Goal: Information Seeking & Learning: Learn about a topic

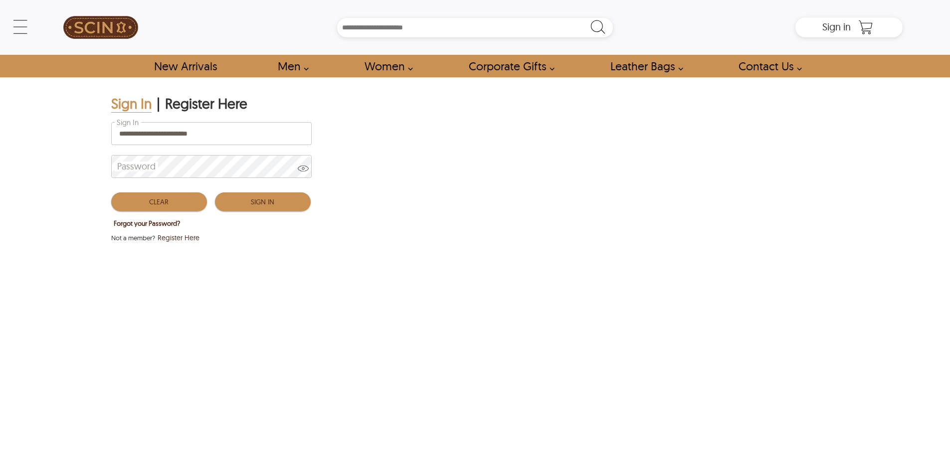
click at [246, 203] on button "Sign In" at bounding box center [263, 202] width 96 height 19
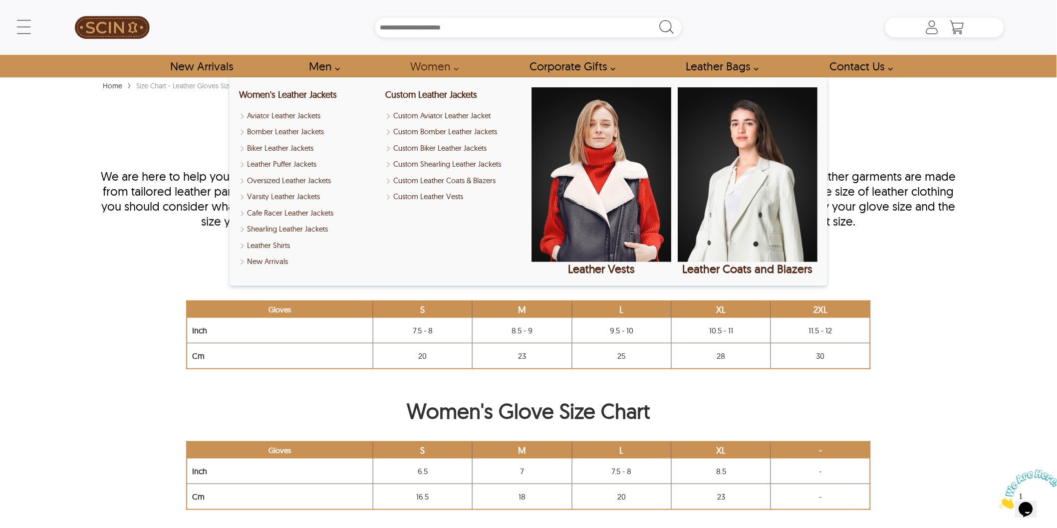
click at [916, 280] on h2 "Men's Glove Size Chart" at bounding box center [528, 272] width 856 height 31
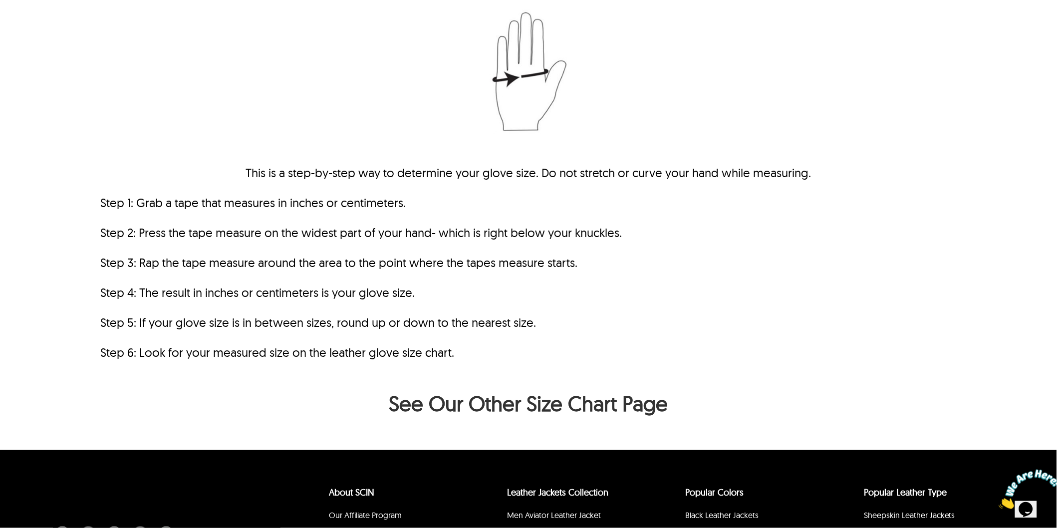
scroll to position [622, 0]
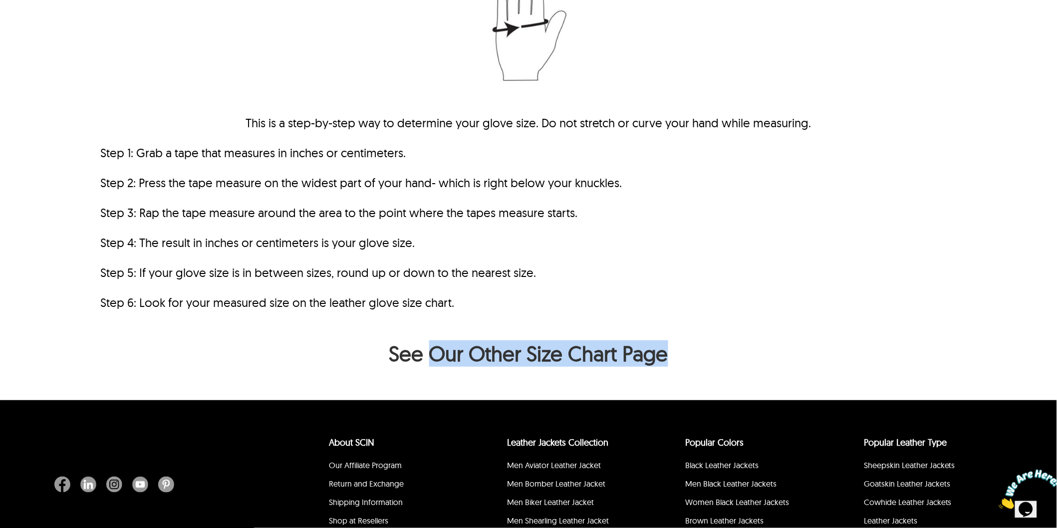
drag, startPoint x: 441, startPoint y: 356, endPoint x: 797, endPoint y: 351, distance: 355.7
click at [797, 351] on h2 "See Our Other Size Chart Page" at bounding box center [528, 355] width 856 height 31
click at [402, 351] on h2 "See Our Other Size Chart Page" at bounding box center [528, 355] width 856 height 31
drag, startPoint x: 358, startPoint y: 350, endPoint x: 873, endPoint y: 353, distance: 514.8
click at [873, 353] on h2 "See Our Other Size Chart Page" at bounding box center [528, 355] width 856 height 31
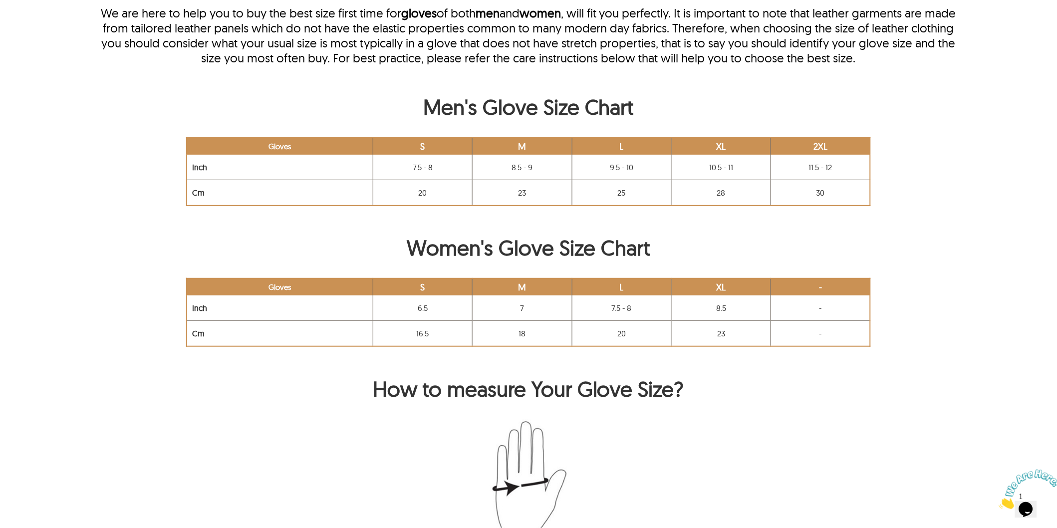
scroll to position [166, 0]
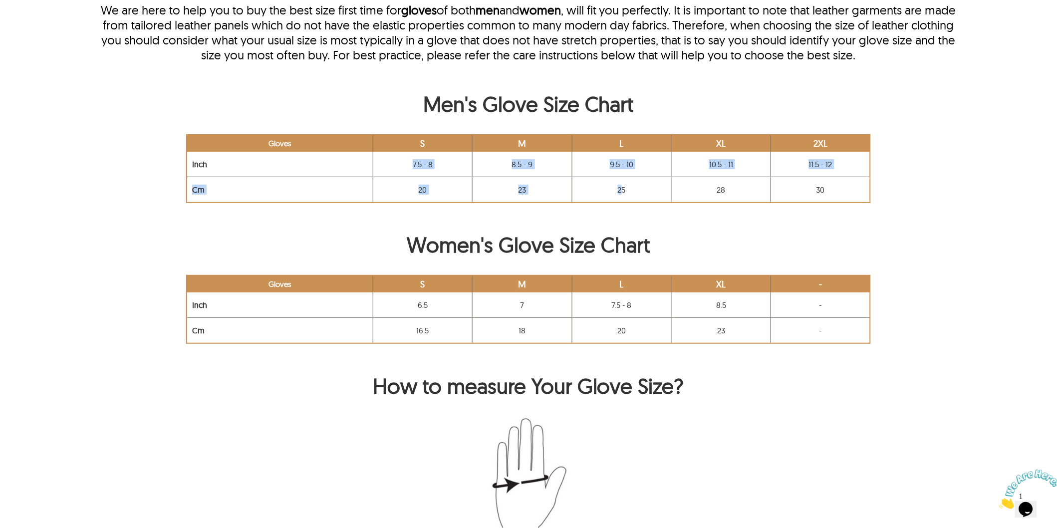
drag, startPoint x: 407, startPoint y: 173, endPoint x: 627, endPoint y: 188, distance: 221.0
click at [630, 184] on tbody "Gloves S M L XL 2XL Inch 7.5 - 8 8.5 - 9 9.5 - 10 10.5 - 11 11.5 - 12 Cm 20 23 …" at bounding box center [528, 169] width 683 height 68
drag, startPoint x: 664, startPoint y: 305, endPoint x: 815, endPoint y: 307, distance: 150.7
click at [814, 307] on tr "Inch 6.5 7 7.5 - 8 8.5 -" at bounding box center [528, 304] width 683 height 25
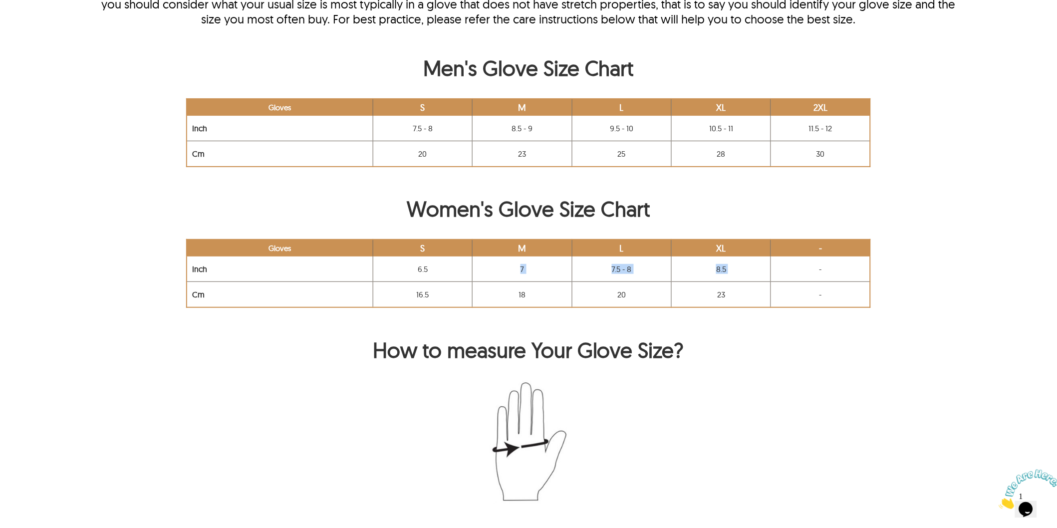
scroll to position [221, 0]
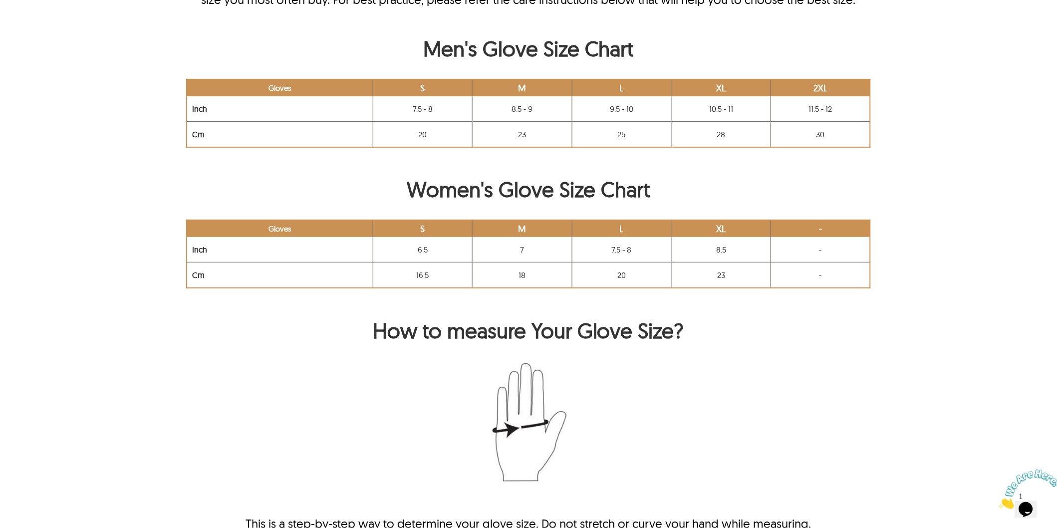
click at [800, 292] on div "Home › Size Chart - Leather Gloves Size Chart Leather Gloves Size Chart And Mea…" at bounding box center [528, 314] width 951 height 913
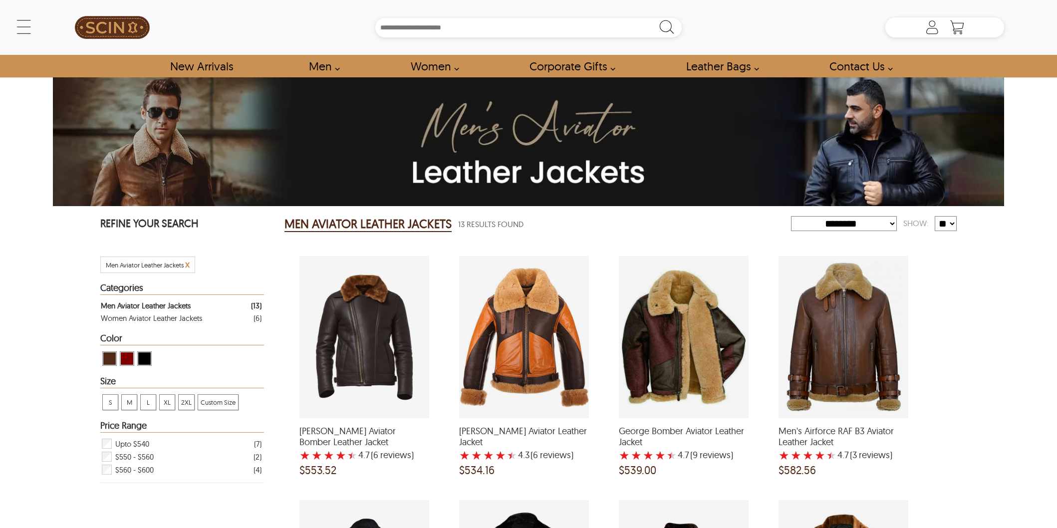
select select "********"
click at [329, 431] on span "Eric Aviator Bomber Leather Jacket" at bounding box center [364, 436] width 130 height 21
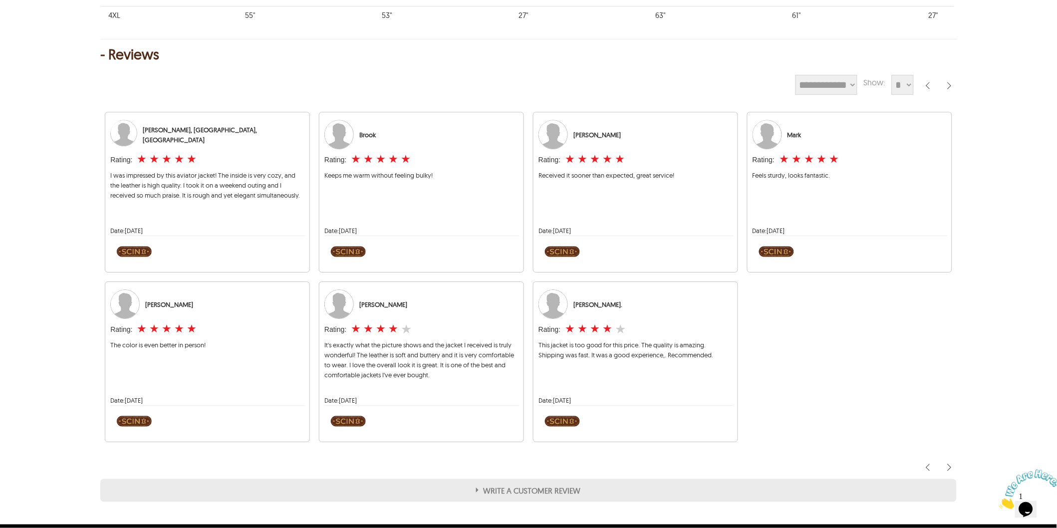
scroll to position [886, 0]
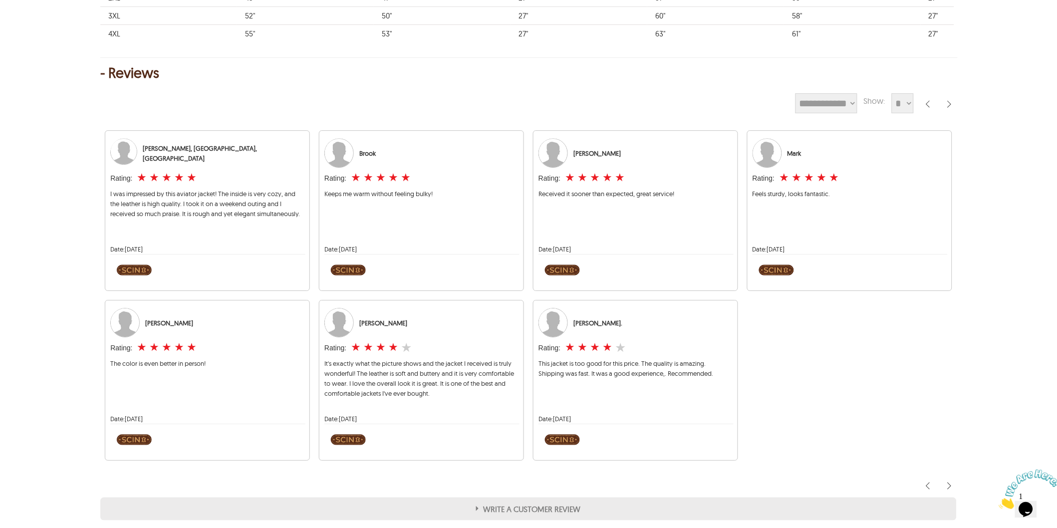
click at [105, 75] on div "- Reviews" at bounding box center [528, 73] width 856 height 10
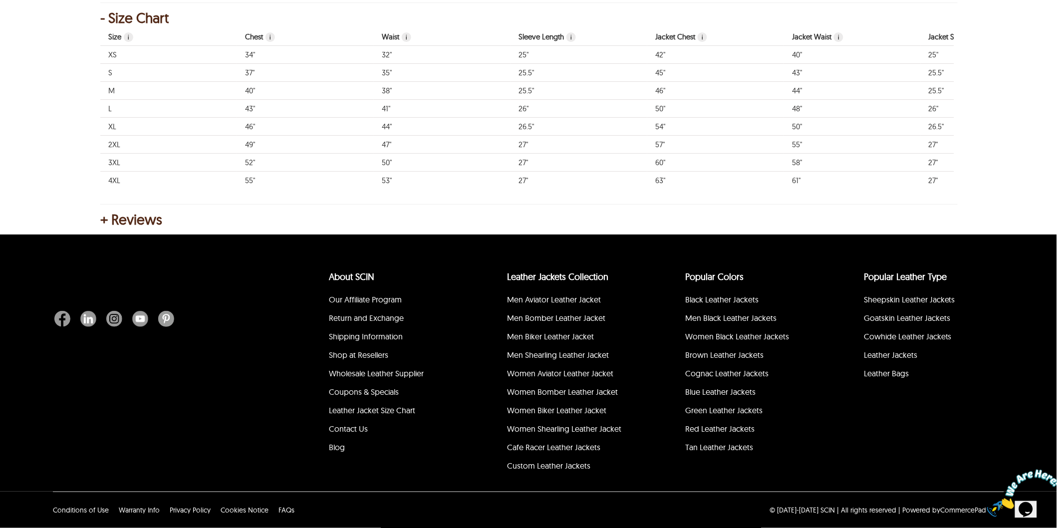
click at [104, 218] on div "+ Reviews" at bounding box center [528, 220] width 856 height 10
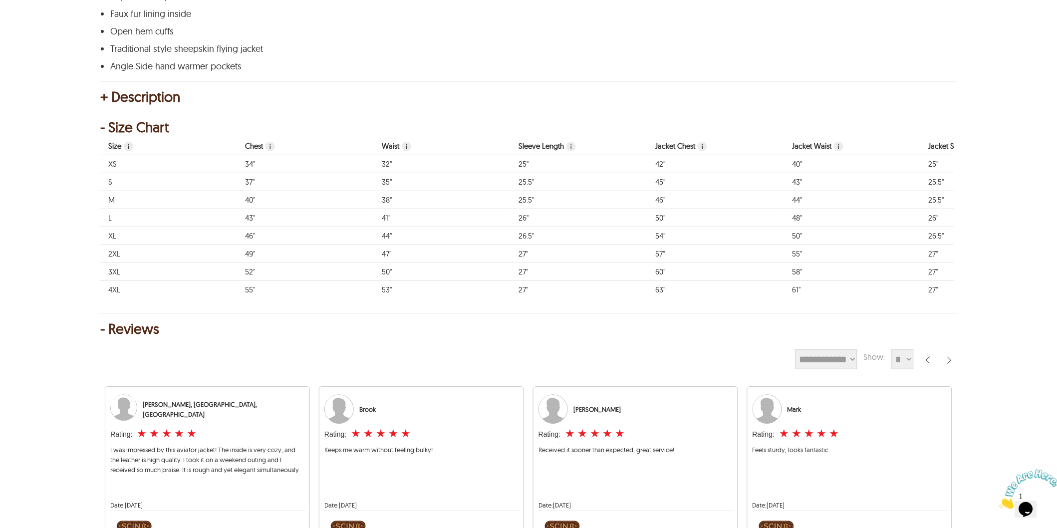
scroll to position [531, 0]
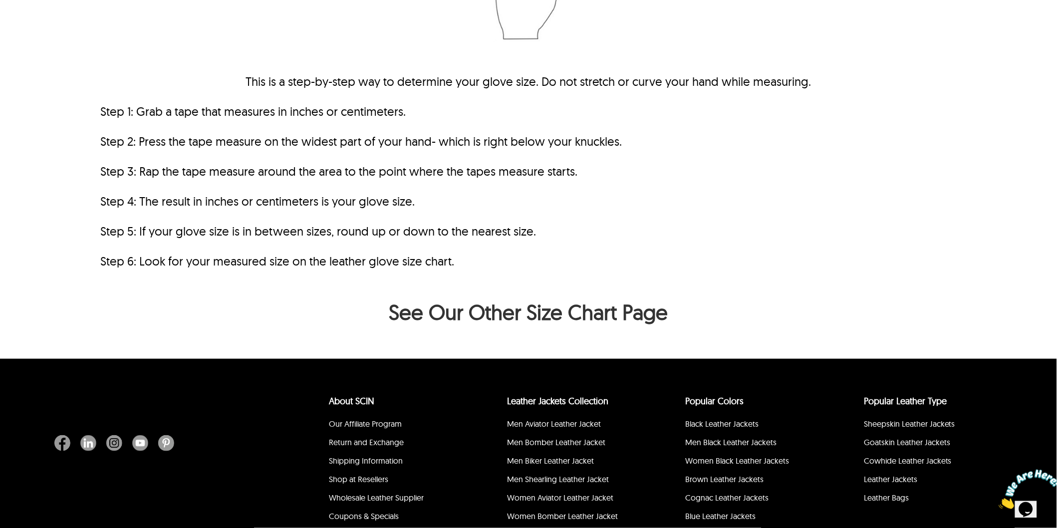
scroll to position [665, 0]
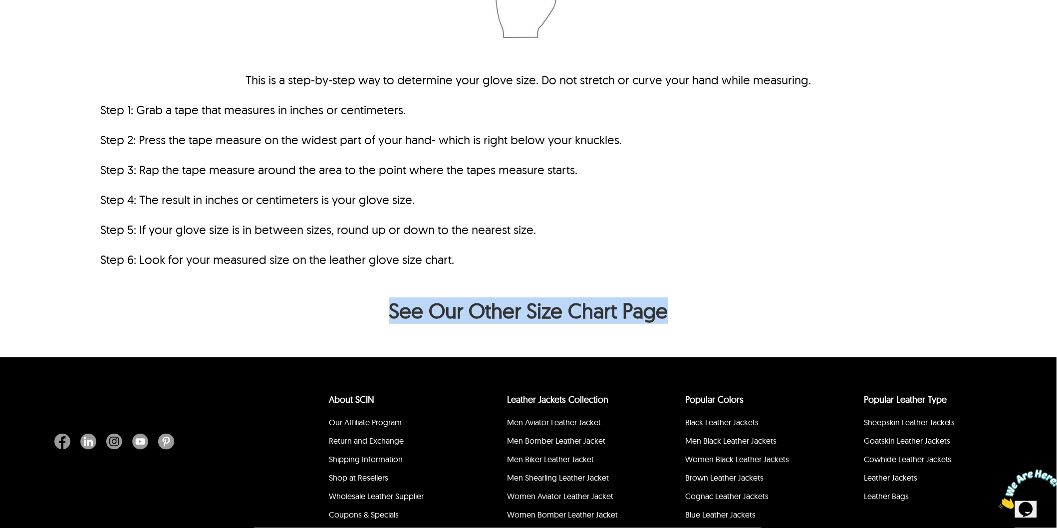
drag, startPoint x: 390, startPoint y: 316, endPoint x: 769, endPoint y: 327, distance: 379.3
click at [769, 327] on h2 "See Our Other Size Chart Page" at bounding box center [528, 312] width 856 height 31
click at [373, 300] on h2 "See Our Other Size Chart Page" at bounding box center [528, 312] width 856 height 31
drag, startPoint x: 350, startPoint y: 307, endPoint x: 782, endPoint y: 313, distance: 432.6
click at [782, 313] on h2 "See Our Other Size Chart Page" at bounding box center [528, 312] width 856 height 31
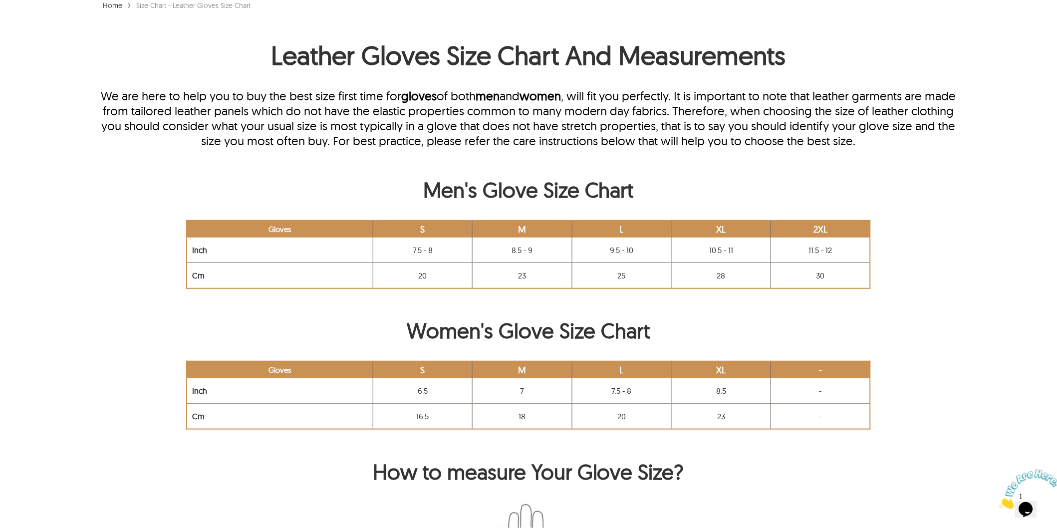
scroll to position [0, 0]
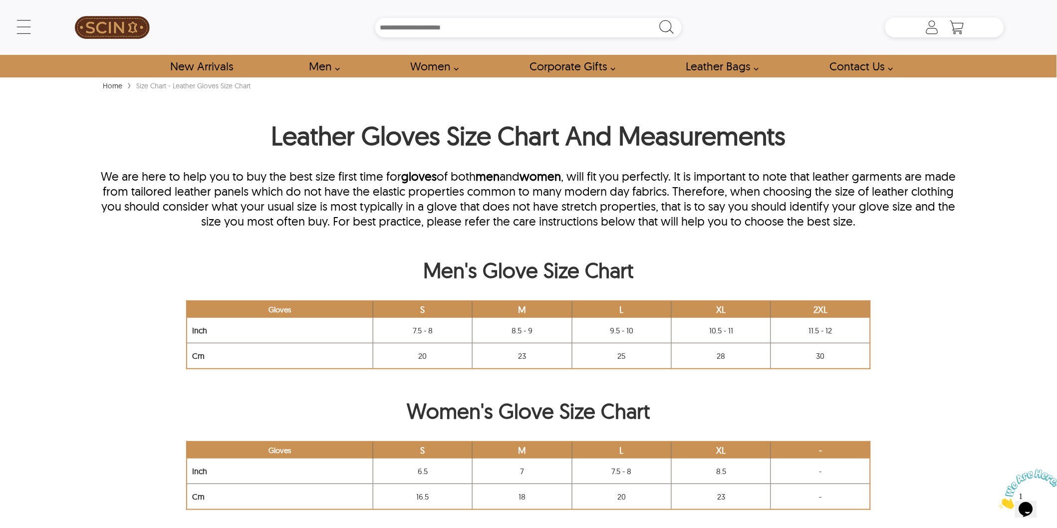
click at [123, 212] on p "We are here to help you to buy the best size first time for gloves of both men …" at bounding box center [528, 199] width 856 height 60
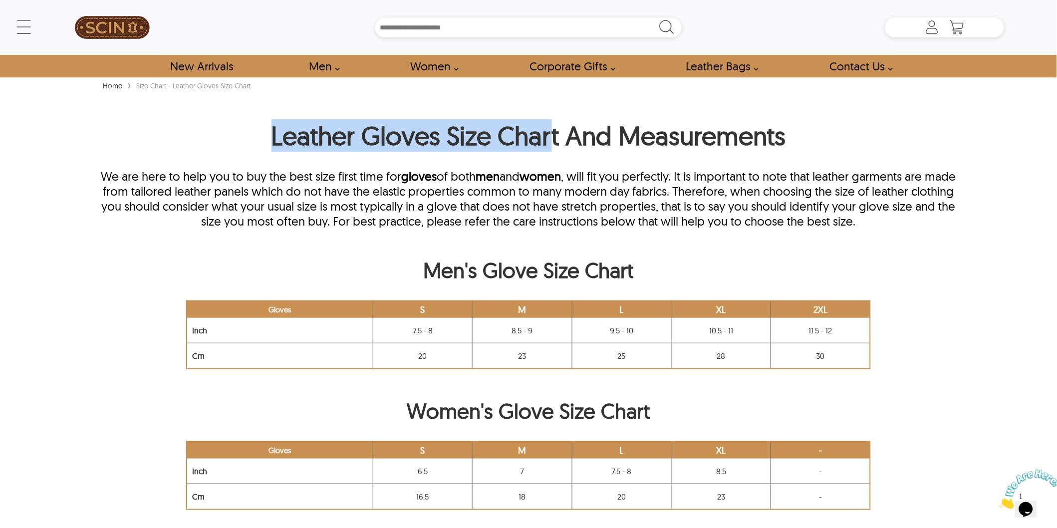
drag, startPoint x: 274, startPoint y: 138, endPoint x: 550, endPoint y: 140, distance: 275.4
click at [550, 140] on h1 "Leather Gloves Size Chart And Measurements" at bounding box center [528, 137] width 856 height 37
drag, startPoint x: 280, startPoint y: 145, endPoint x: 612, endPoint y: 150, distance: 332.3
click at [612, 150] on h1 "Leather Gloves Size Chart And Measurements" at bounding box center [528, 137] width 856 height 37
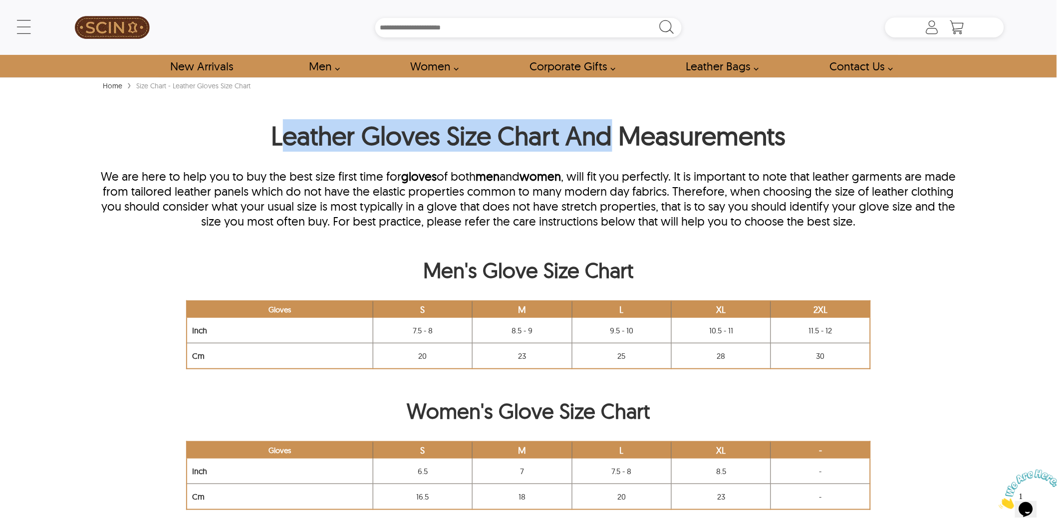
click at [612, 150] on h1 "Leather Gloves Size Chart And Measurements" at bounding box center [528, 137] width 856 height 37
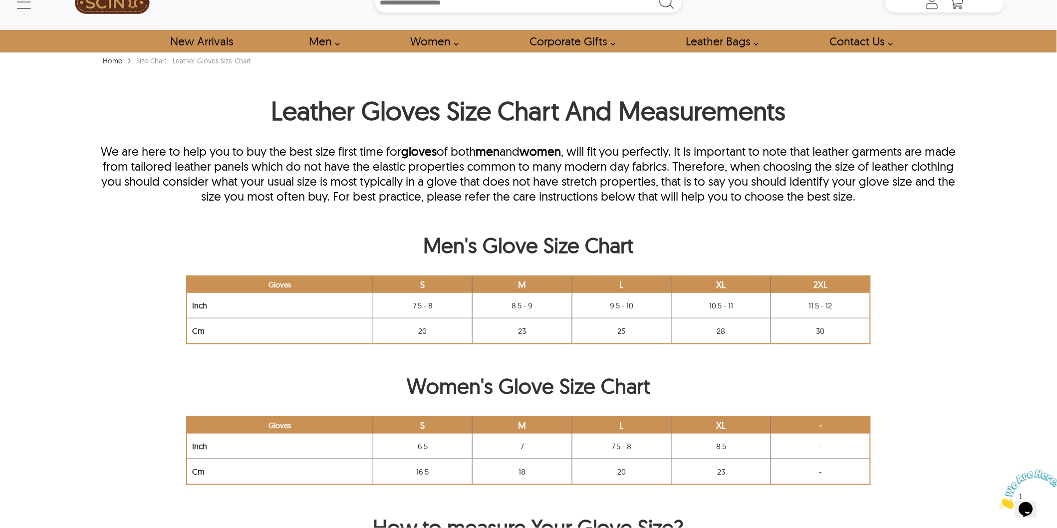
scroll to position [332, 0]
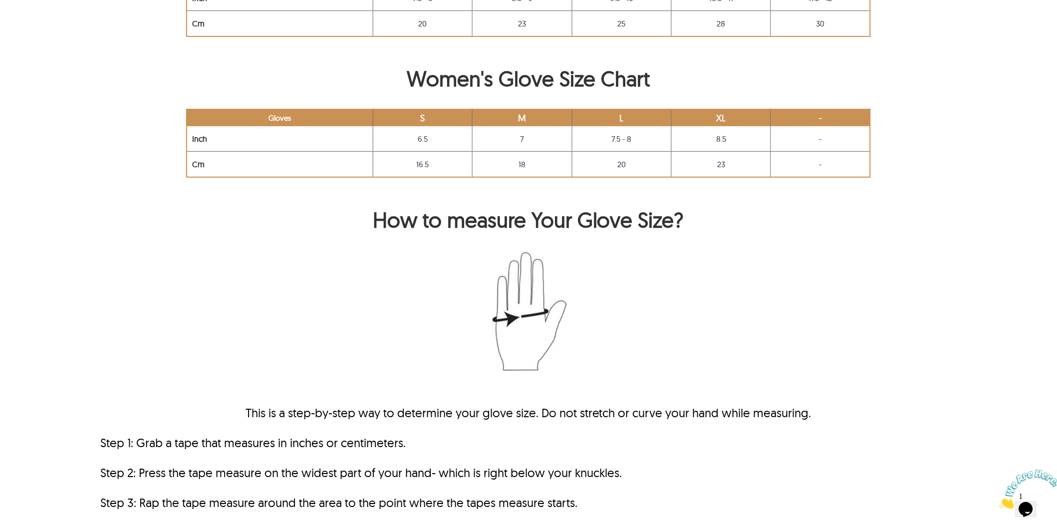
click at [218, 295] on div at bounding box center [528, 321] width 856 height 142
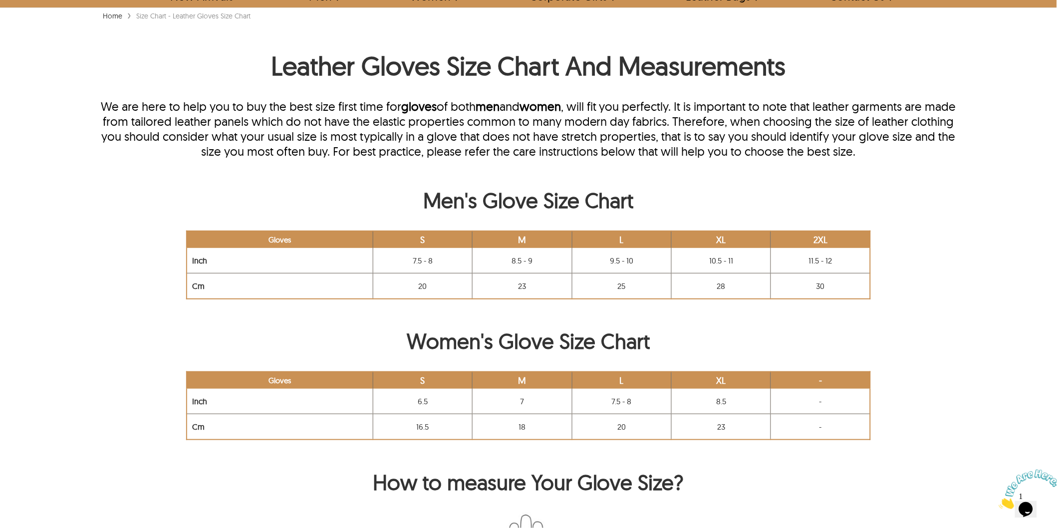
scroll to position [0, 0]
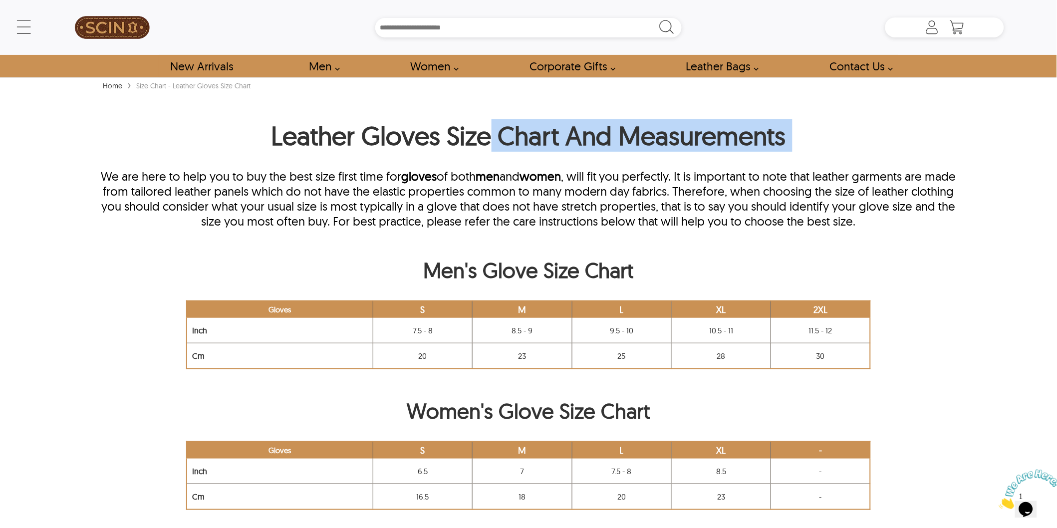
drag, startPoint x: 115, startPoint y: 170, endPoint x: 487, endPoint y: 150, distance: 373.2
click at [487, 150] on div "Leather Gloves Size Chart And Measurements We are here to help you to buy the b…" at bounding box center [528, 173] width 856 height 109
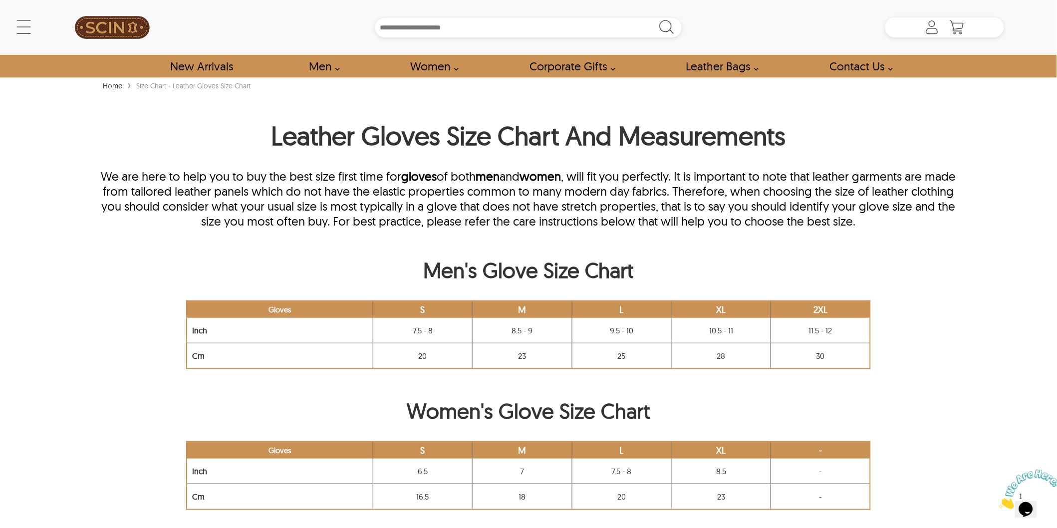
click at [357, 170] on p "We are here to help you to buy the best size first time for gloves of both men …" at bounding box center [528, 199] width 856 height 60
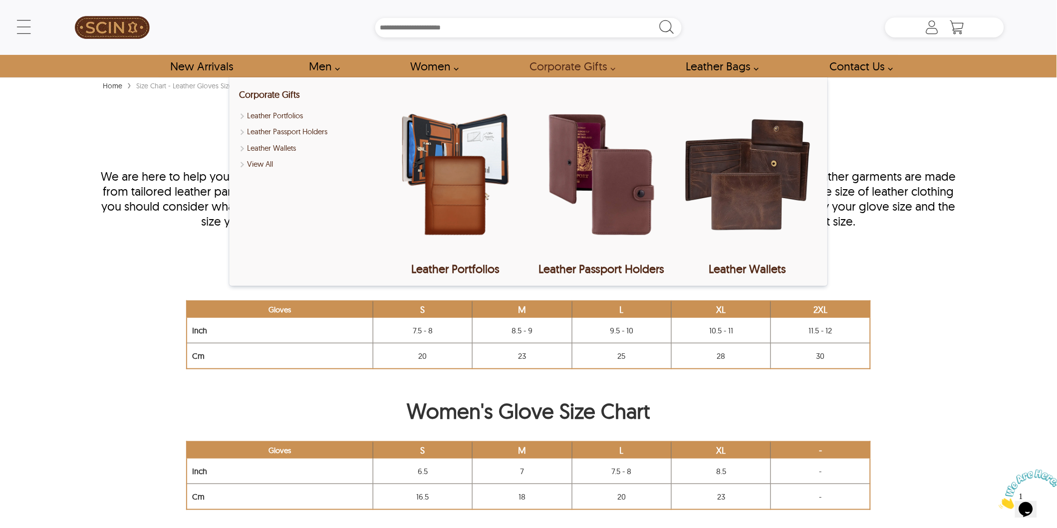
click at [56, 268] on div "Men's Glove Size Chart Gloves S M L XL 2XL Inch 7.5 - 8 8.5 - 9 9.5 - 10 10.5 -…" at bounding box center [528, 313] width 951 height 112
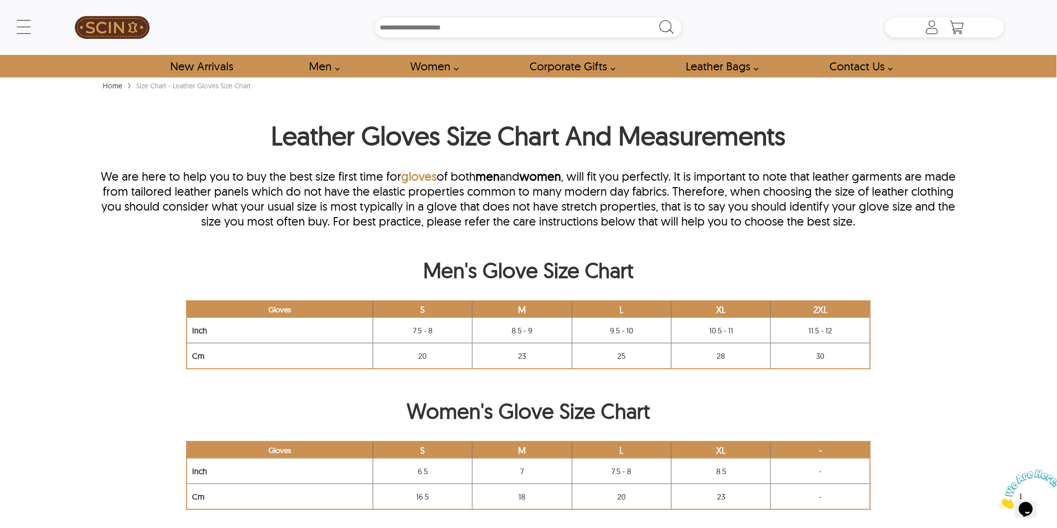
click at [429, 183] on link "gloves" at bounding box center [418, 176] width 35 height 15
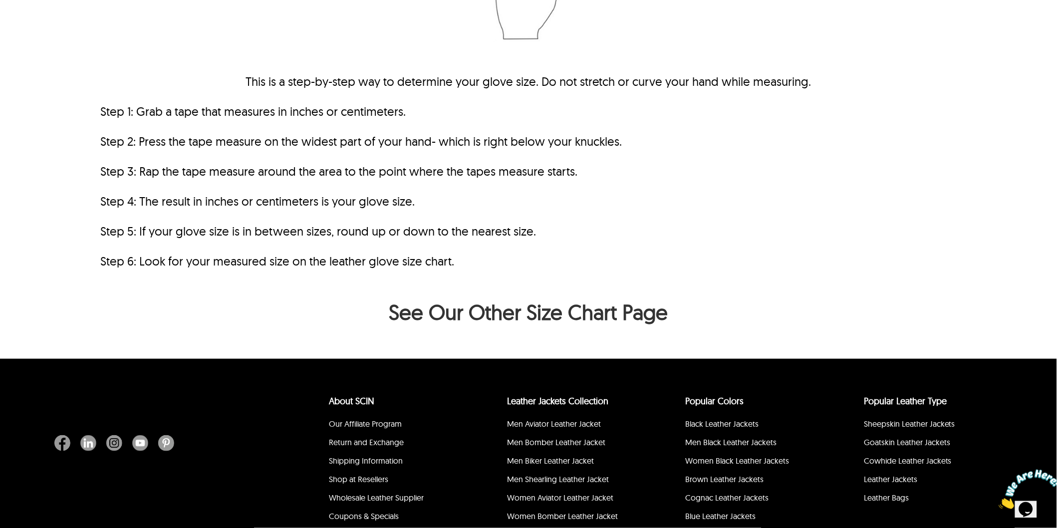
scroll to position [733, 0]
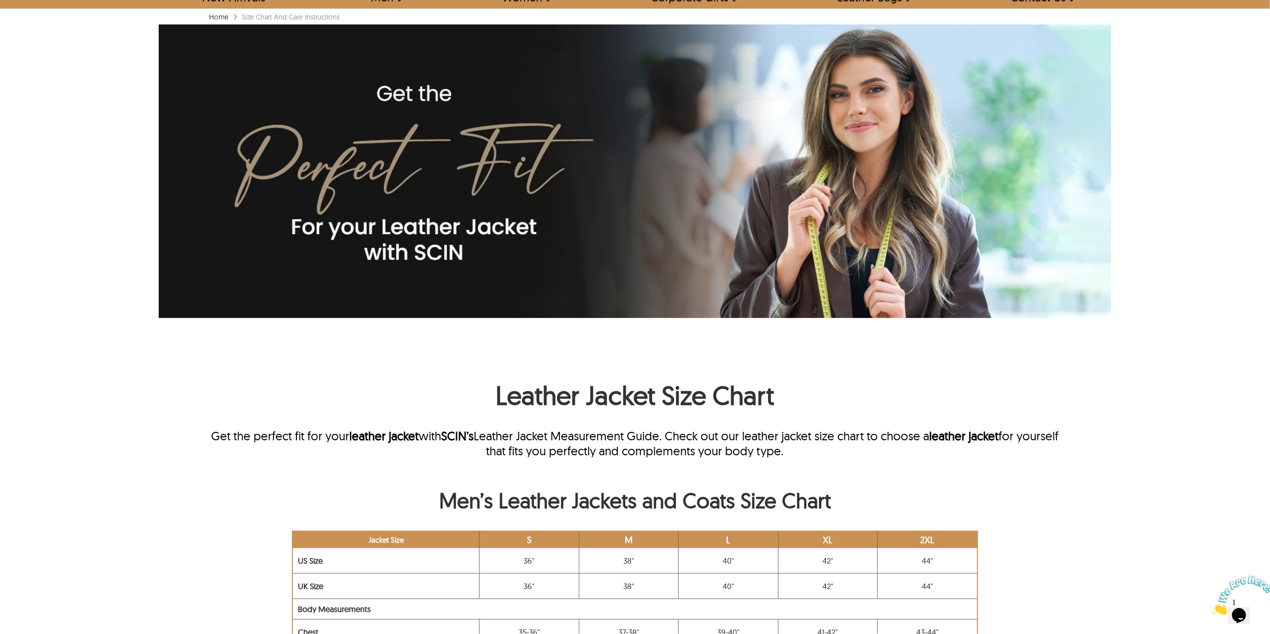
scroll to position [133, 0]
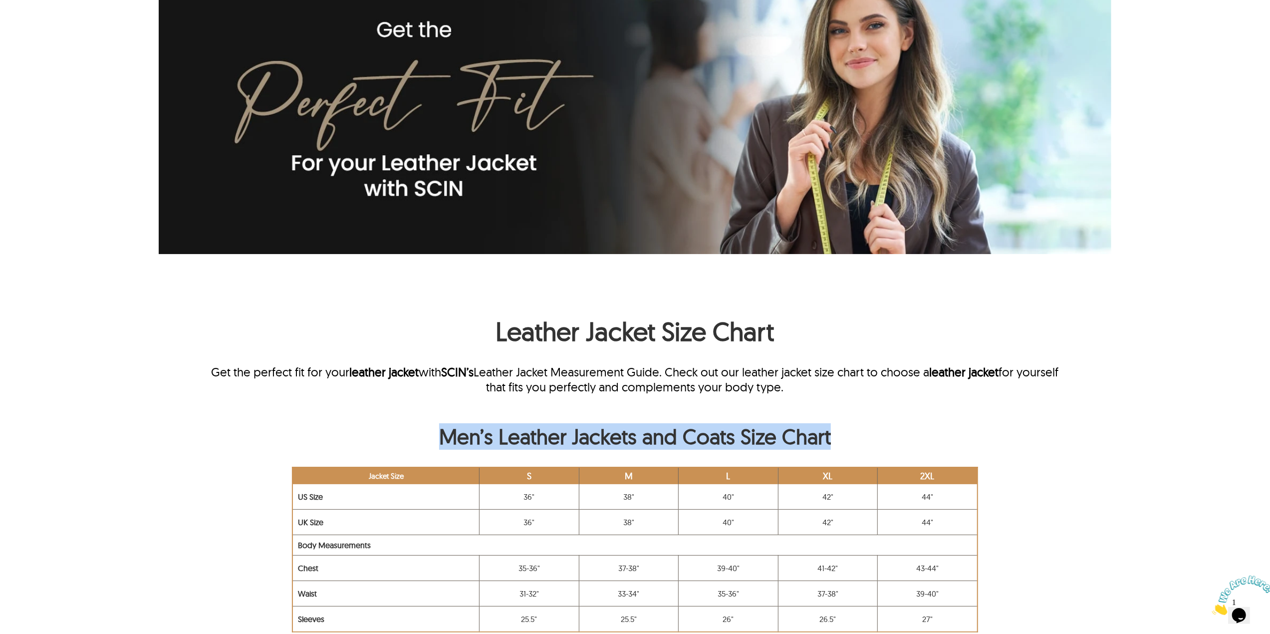
drag, startPoint x: 403, startPoint y: 440, endPoint x: 816, endPoint y: 455, distance: 413.4
click at [816, 455] on div "Men’s Leather Jackets and Coats Size Chart Jacket Size S M L XL 2XL US Size 36"…" at bounding box center [635, 527] width 857 height 209
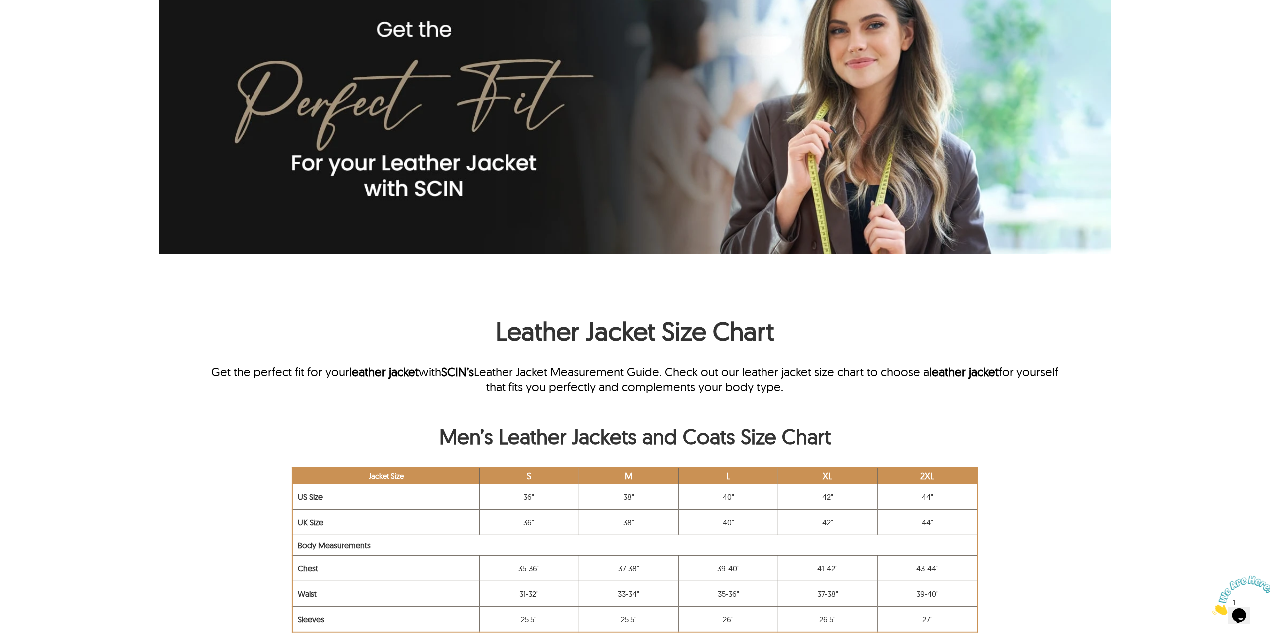
scroll to position [399, 0]
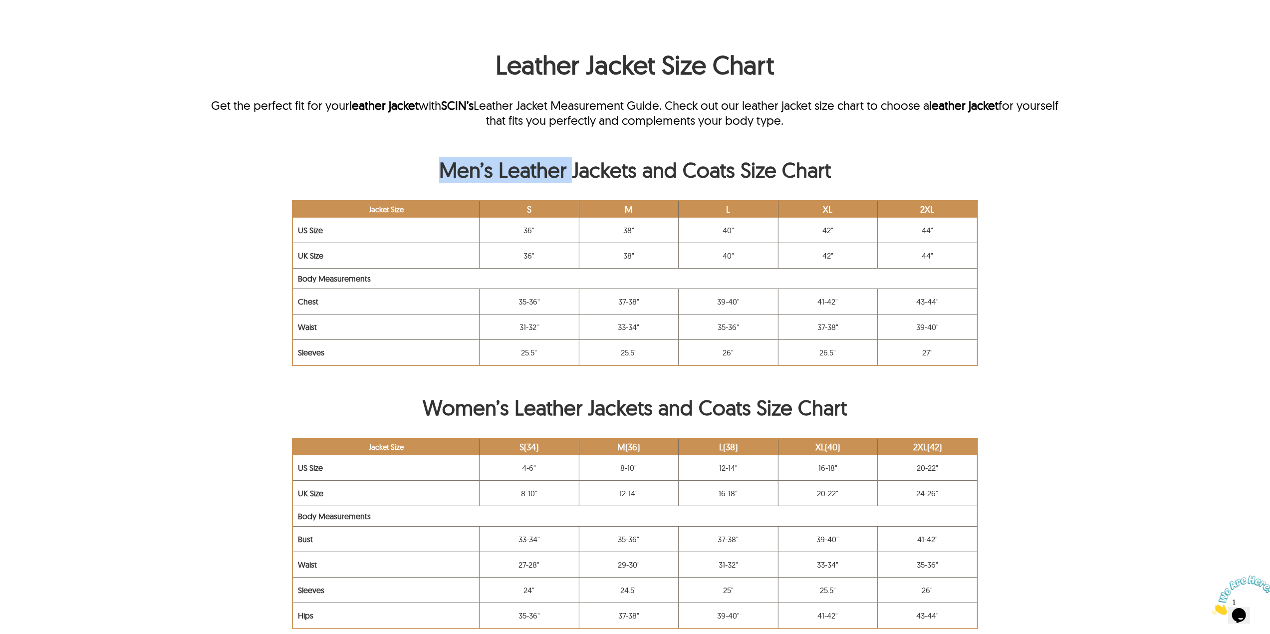
drag, startPoint x: 431, startPoint y: 165, endPoint x: 570, endPoint y: 173, distance: 138.9
click at [570, 173] on h2 "Men’s Leather Jackets and Coats Size Chart" at bounding box center [635, 172] width 857 height 31
click at [383, 174] on h2 "Men’s Leather Jackets and Coats Size Chart" at bounding box center [635, 172] width 857 height 31
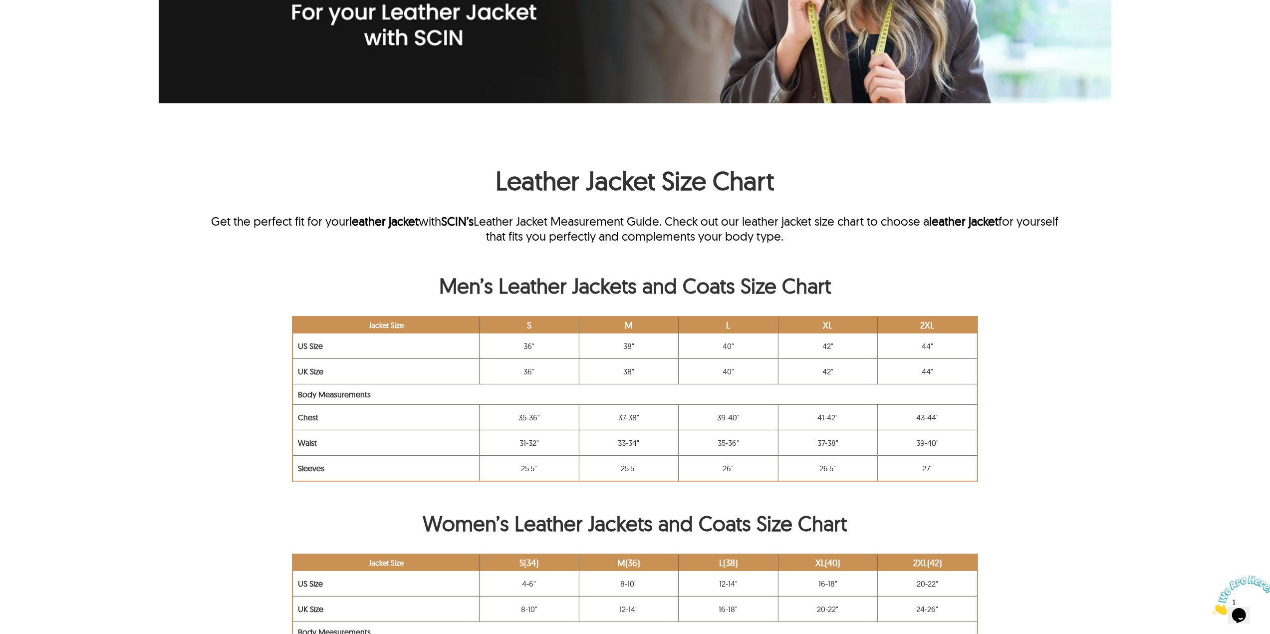
scroll to position [133, 0]
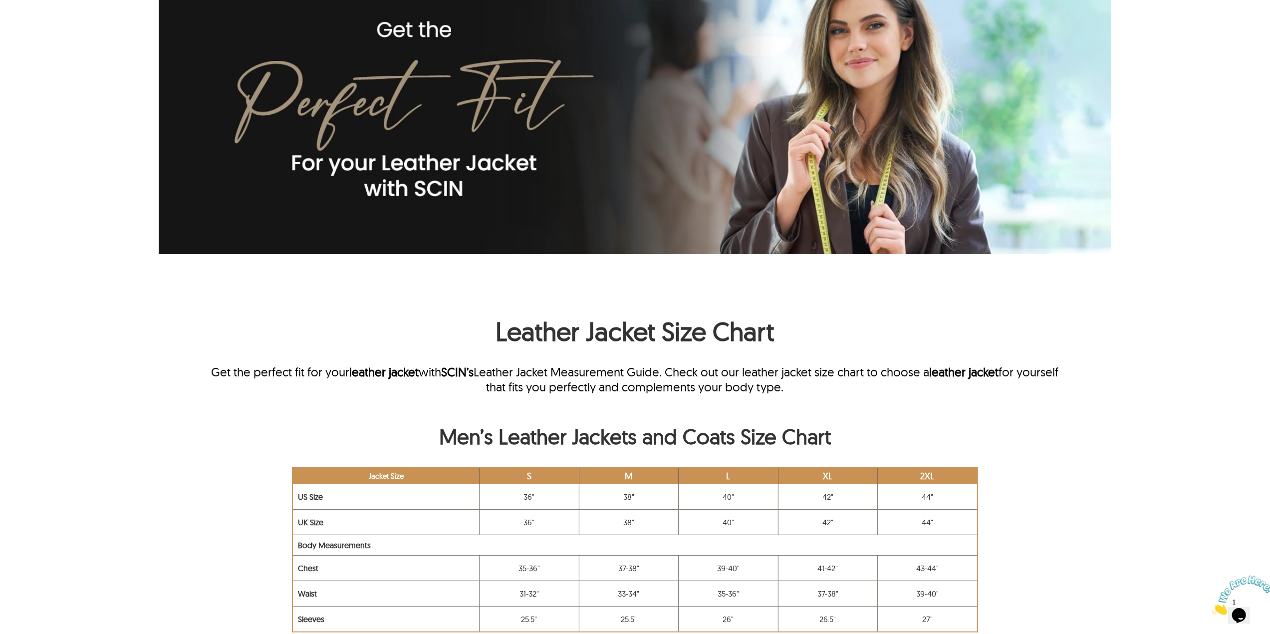
click at [142, 338] on div "← Menu New Arrivals Men Leather Jackets Aviator Leather Jackets Bomber Leather …" at bounding box center [635, 184] width 1270 height 634
drag, startPoint x: 326, startPoint y: 307, endPoint x: 330, endPoint y: 319, distance: 12.8
click at [326, 307] on h1 "Leather Jacket Size Chart" at bounding box center [635, 317] width 857 height 70
drag, startPoint x: 489, startPoint y: 324, endPoint x: 877, endPoint y: 304, distance: 388.1
click at [877, 304] on h1 "Leather Jacket Size Chart" at bounding box center [635, 317] width 857 height 70
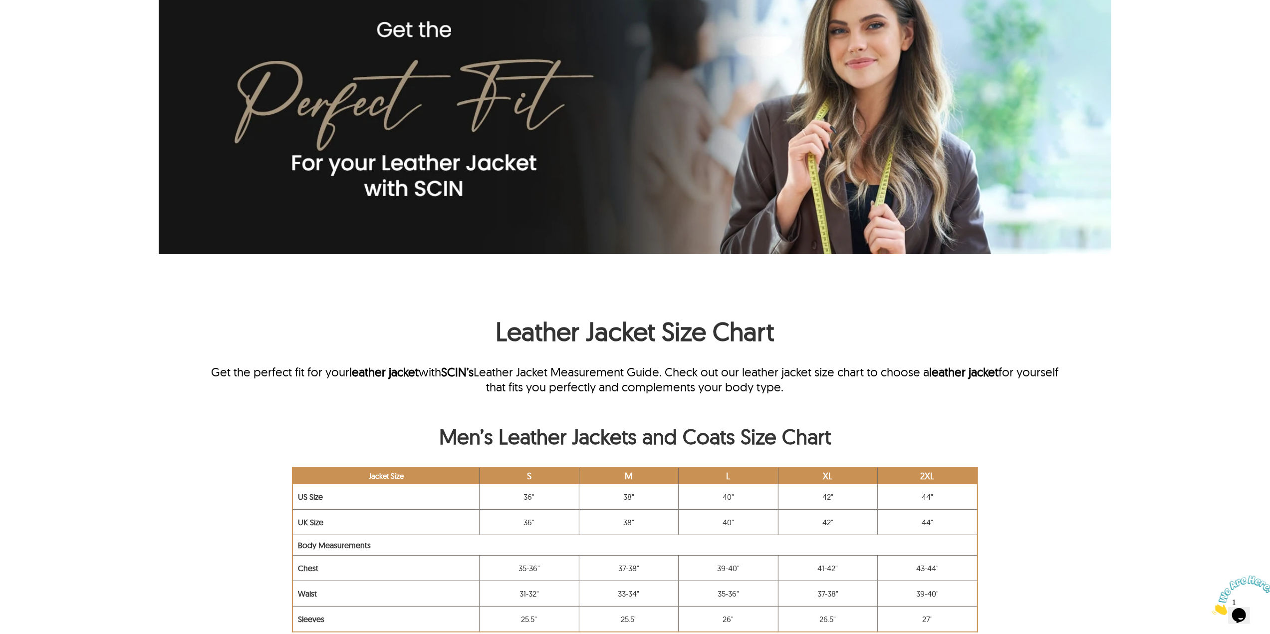
click at [739, 353] on div "Leather Jacket Size Chart Get the perfect fit for your leather jacket with SCIN…" at bounding box center [635, 338] width 857 height 112
click at [713, 335] on h1 "Leather Jacket Size Chart" at bounding box center [635, 317] width 857 height 70
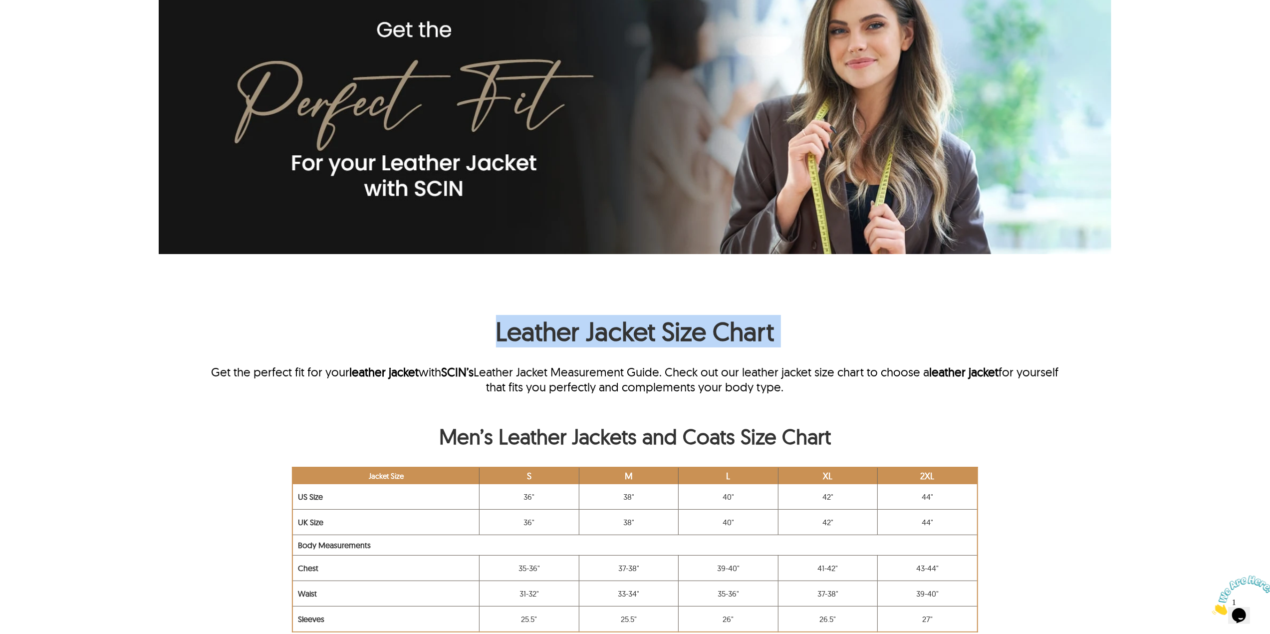
click at [713, 335] on h1 "Leather Jacket Size Chart" at bounding box center [635, 317] width 857 height 70
copy h1 "Leather Jacket Size Chart"
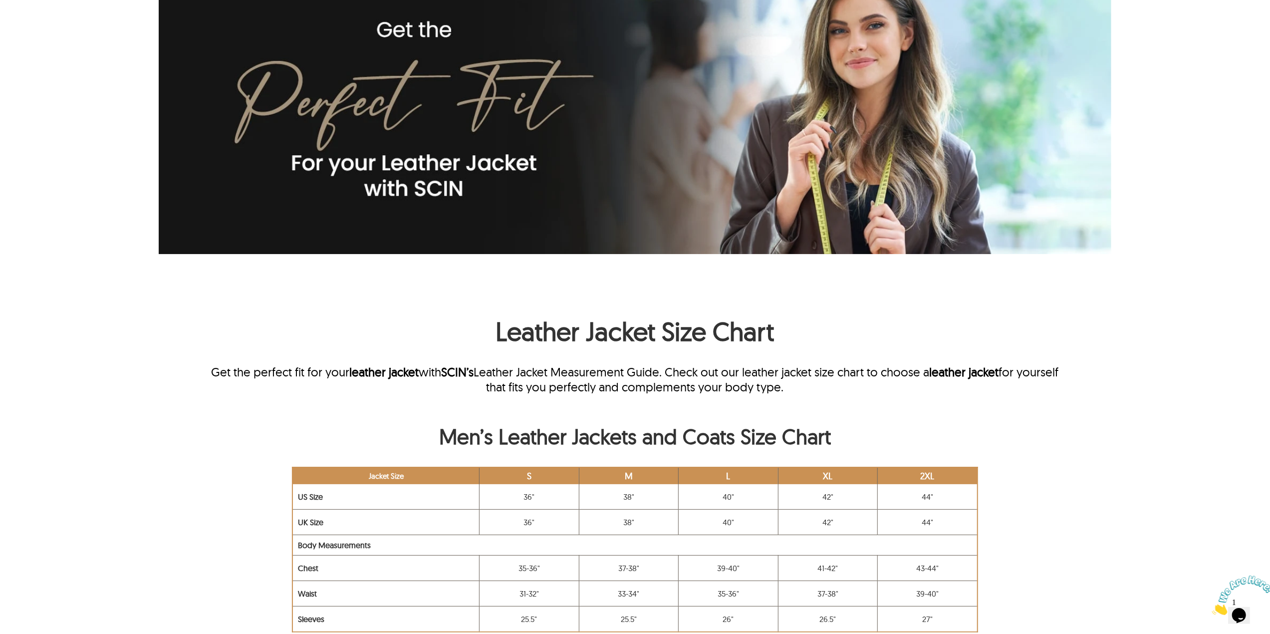
click at [436, 309] on h1 "Leather Jacket Size Chart" at bounding box center [635, 317] width 857 height 70
click at [283, 307] on h1 "Leather Jacket Size Chart" at bounding box center [635, 317] width 857 height 70
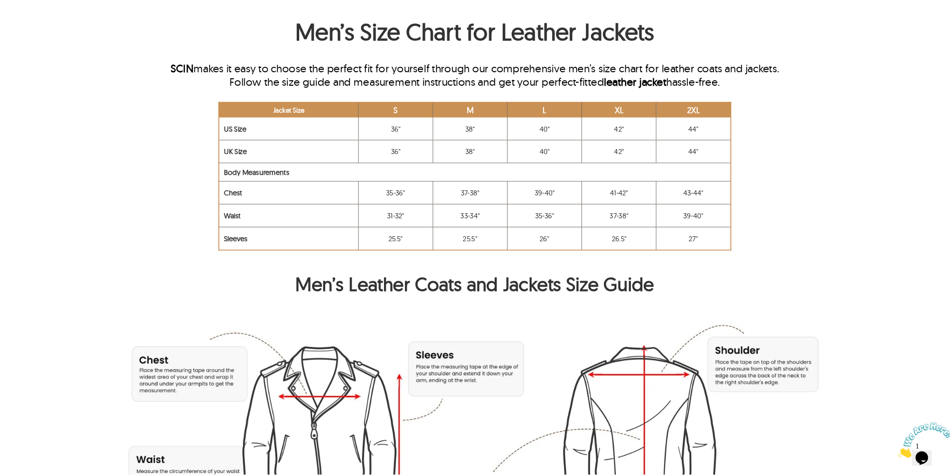
scroll to position [375, 0]
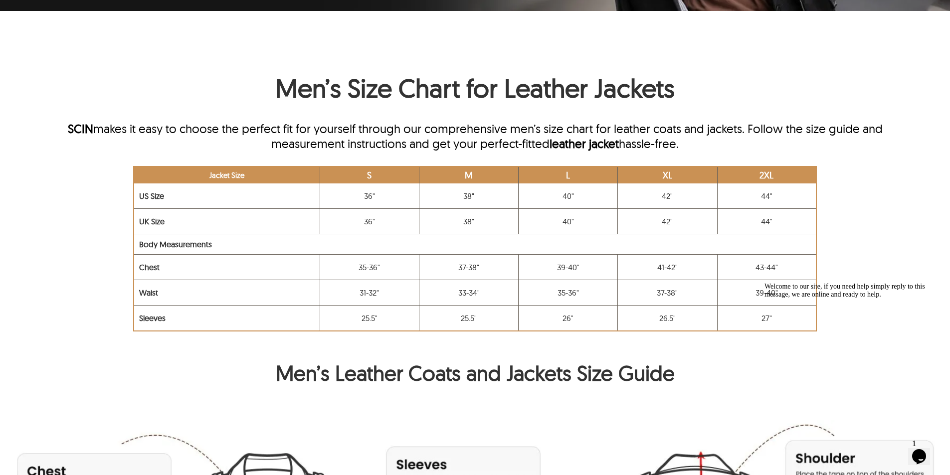
click at [182, 84] on h1 "Men’s Size Chart for Leather Jackets" at bounding box center [475, 74] width 856 height 70
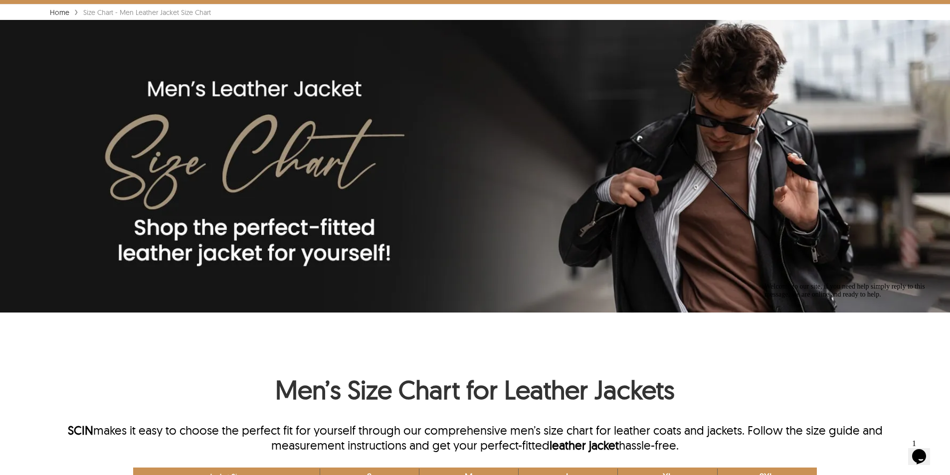
scroll to position [126, 0]
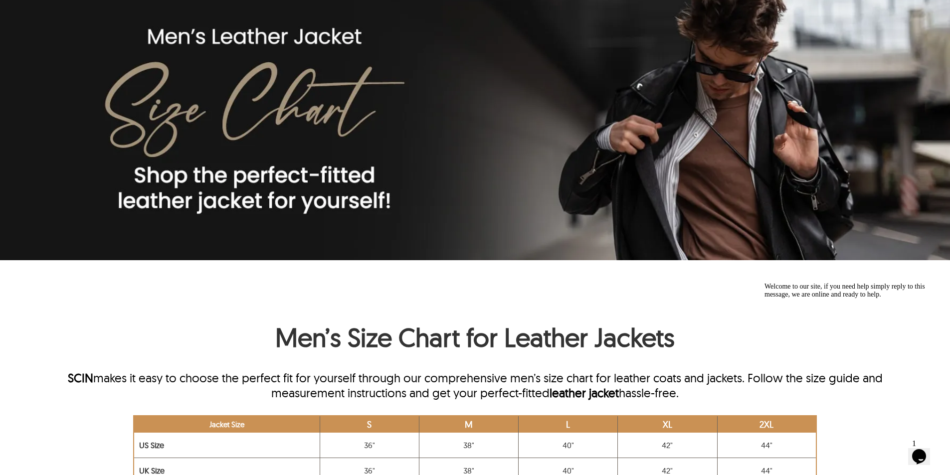
click at [350, 320] on h1 "Men’s Size Chart for Leather Jackets" at bounding box center [475, 324] width 856 height 70
click at [350, 319] on h1 "Men’s Size Chart for Leather Jackets" at bounding box center [475, 324] width 856 height 70
click at [388, 339] on h1 "Men’s Size Chart for Leather Jackets" at bounding box center [475, 324] width 856 height 70
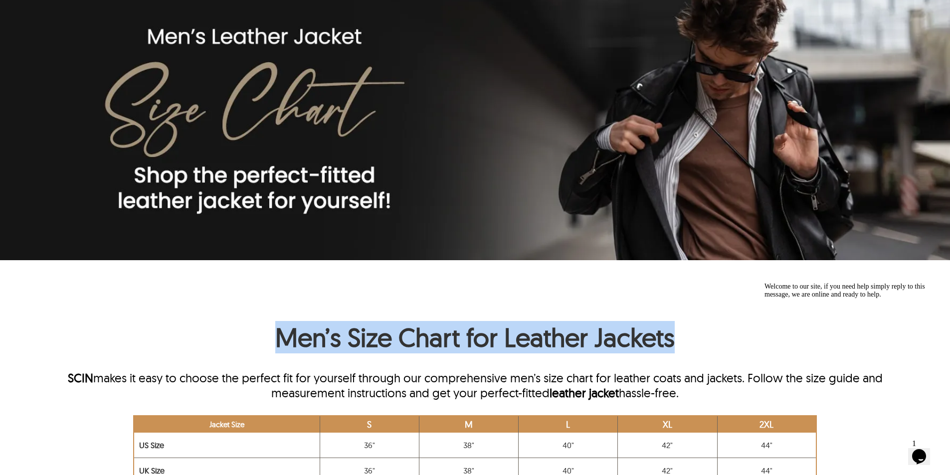
click at [388, 339] on h1 "Men’s Size Chart for Leather Jackets" at bounding box center [475, 324] width 856 height 70
copy h1 "Men’s Size Chart for Leather Jackets"
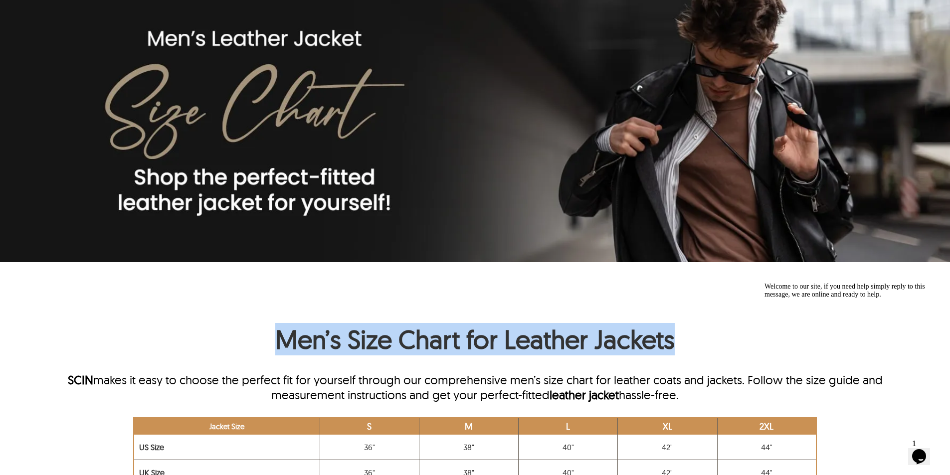
scroll to position [200, 0]
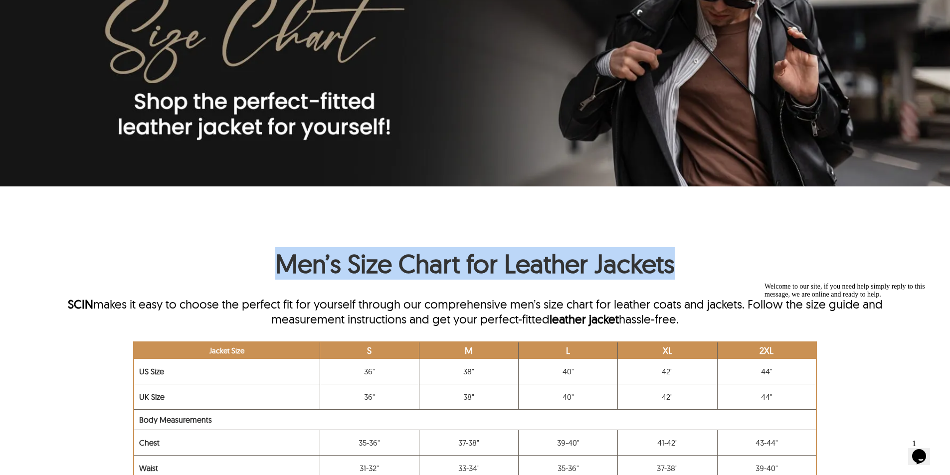
drag, startPoint x: 138, startPoint y: 262, endPoint x: 188, endPoint y: 273, distance: 51.2
click at [138, 262] on h1 "Men’s Size Chart for Leather Jackets" at bounding box center [475, 250] width 856 height 70
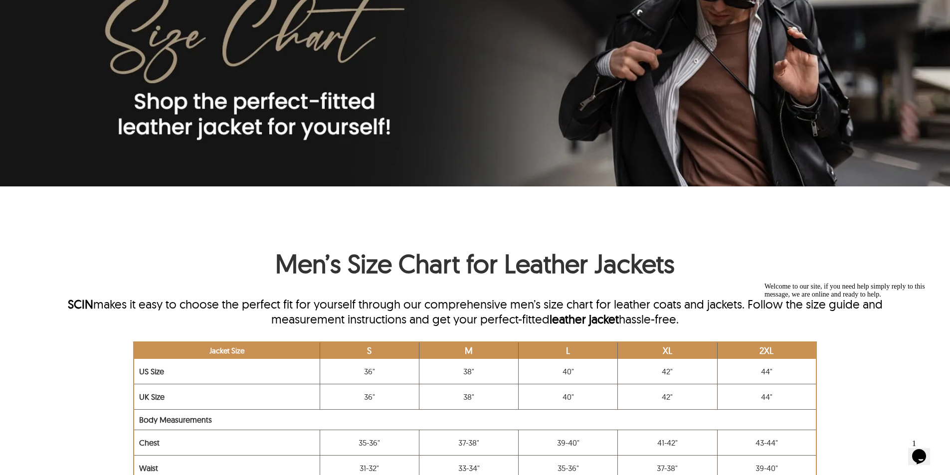
click at [315, 296] on div "Men’s Size Chart for Leather Jackets SCIN makes it easy to choose the perfect f…" at bounding box center [475, 361] width 856 height 292
click at [332, 263] on h1 "Men’s Size Chart for Leather Jackets" at bounding box center [475, 250] width 856 height 70
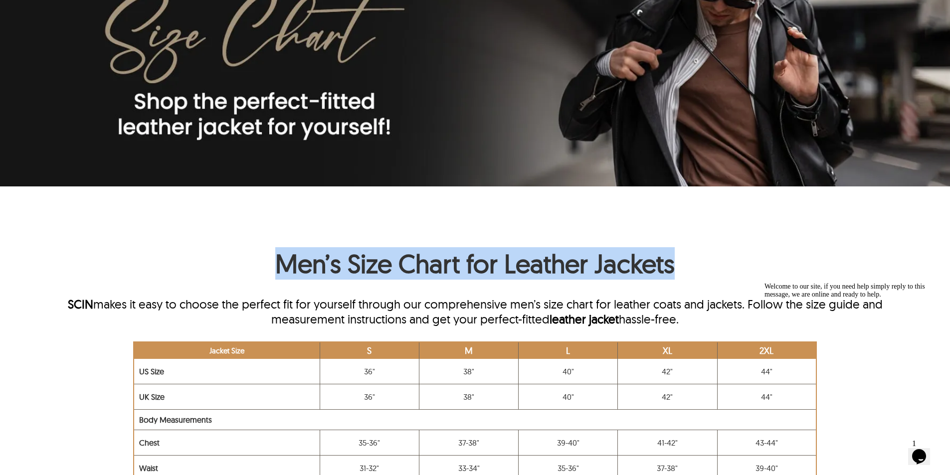
click at [332, 263] on h1 "Men’s Size Chart for Leather Jackets" at bounding box center [475, 250] width 856 height 70
copy h1 "Men’s Size Chart for Leather Jackets"
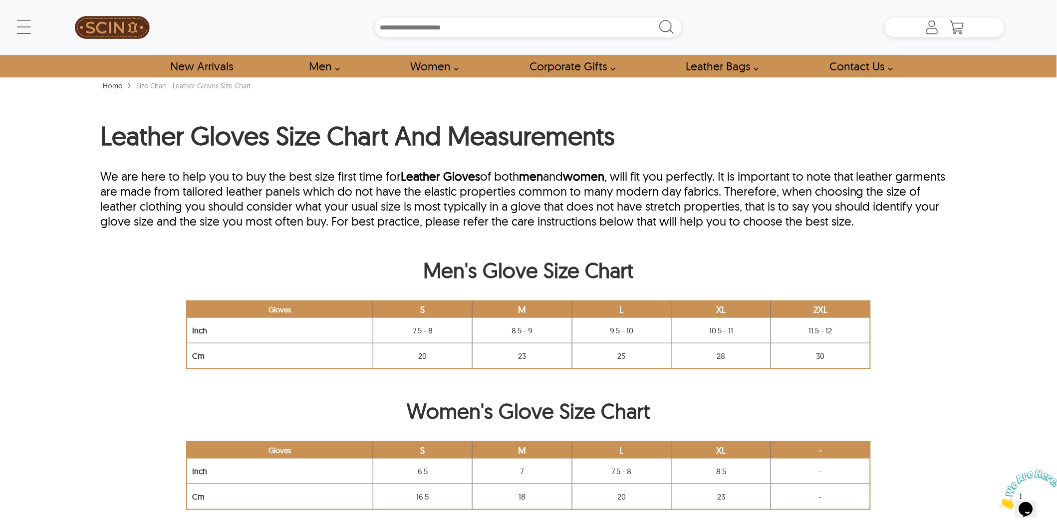
click at [272, 119] on h1 "Leather Gloves Size Chart And Measurements" at bounding box center [528, 137] width 856 height 37
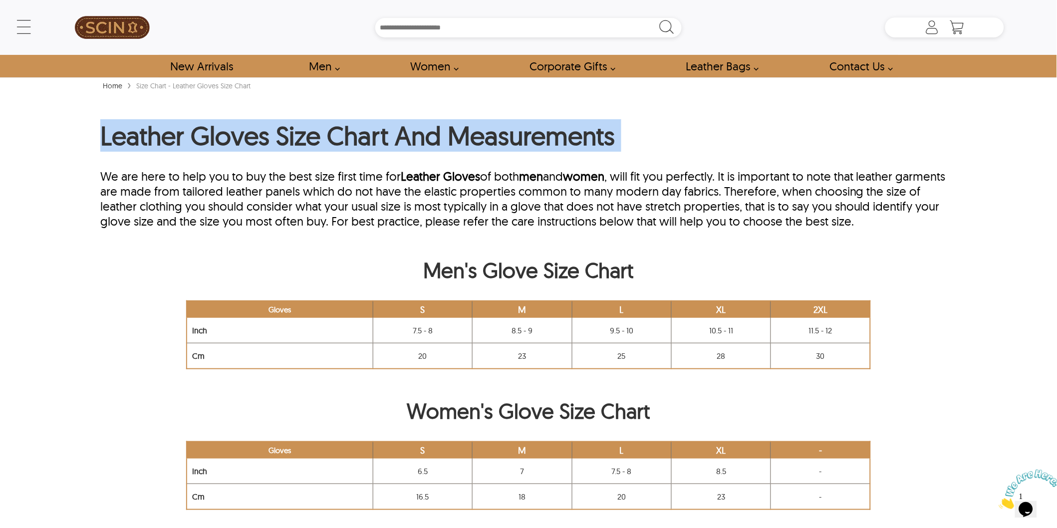
click at [272, 119] on h1 "Leather Gloves Size Chart And Measurements" at bounding box center [528, 137] width 856 height 37
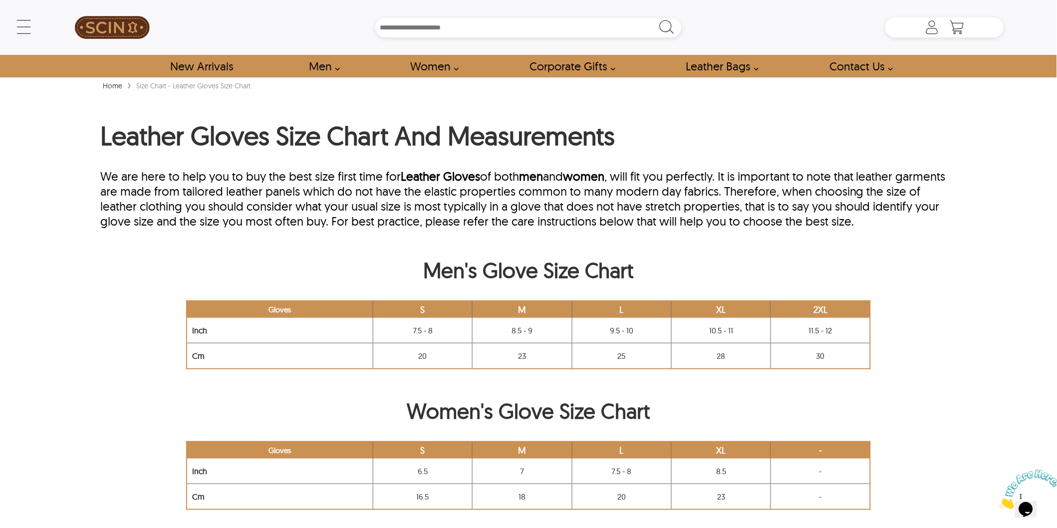
click at [139, 205] on p "We are here to help you to buy the best size first time for Leather Gloves of b…" at bounding box center [528, 199] width 856 height 60
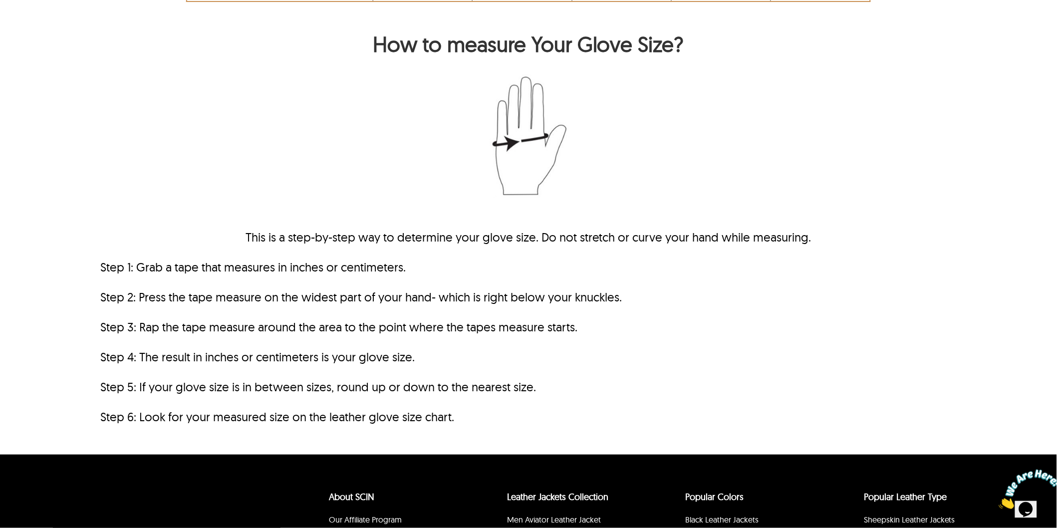
scroll to position [451, 0]
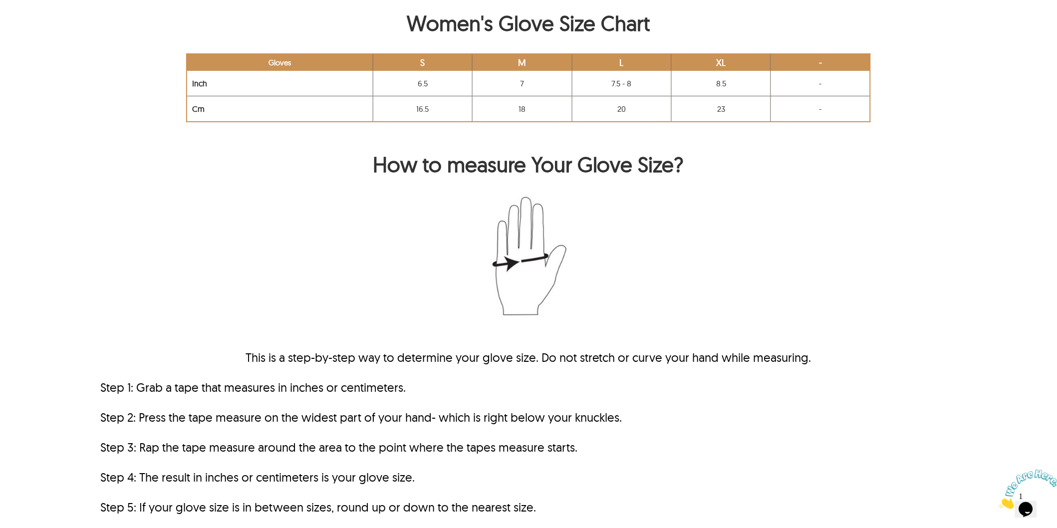
scroll to position [443, 0]
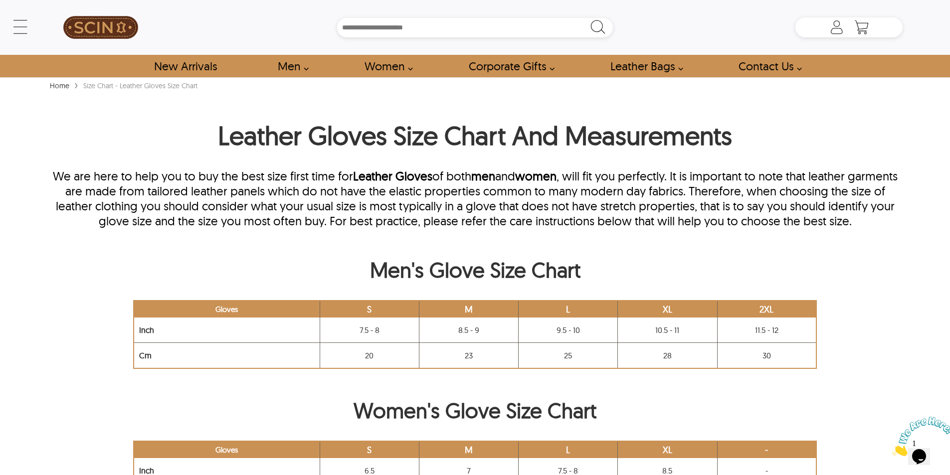
click at [360, 204] on p "We are here to help you to buy the best size first time for Leather Gloves of b…" at bounding box center [475, 199] width 856 height 60
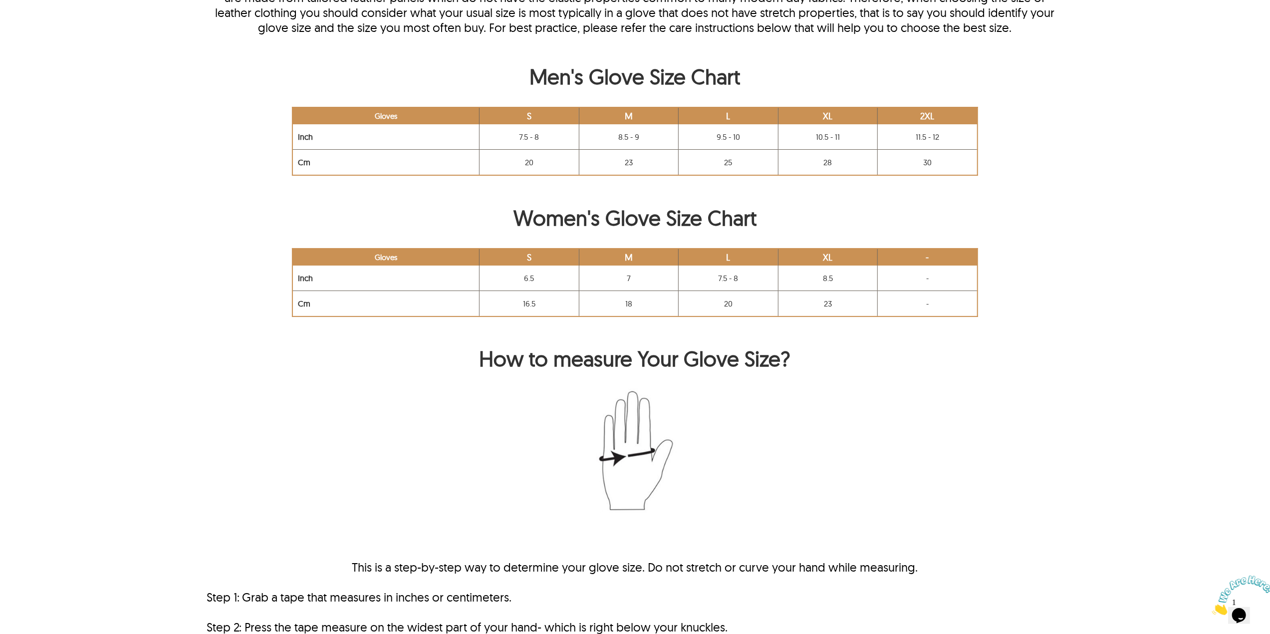
scroll to position [200, 0]
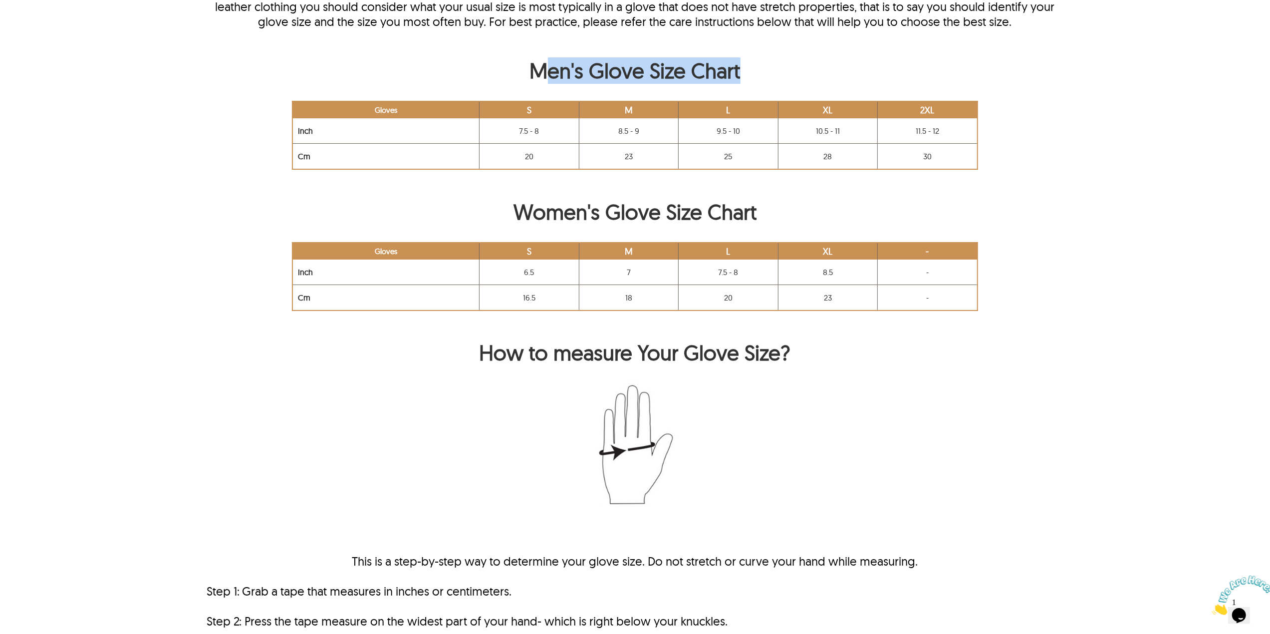
drag, startPoint x: 542, startPoint y: 65, endPoint x: 752, endPoint y: 66, distance: 210.5
click at [752, 66] on h2 "Men's Glove Size Chart" at bounding box center [635, 72] width 857 height 31
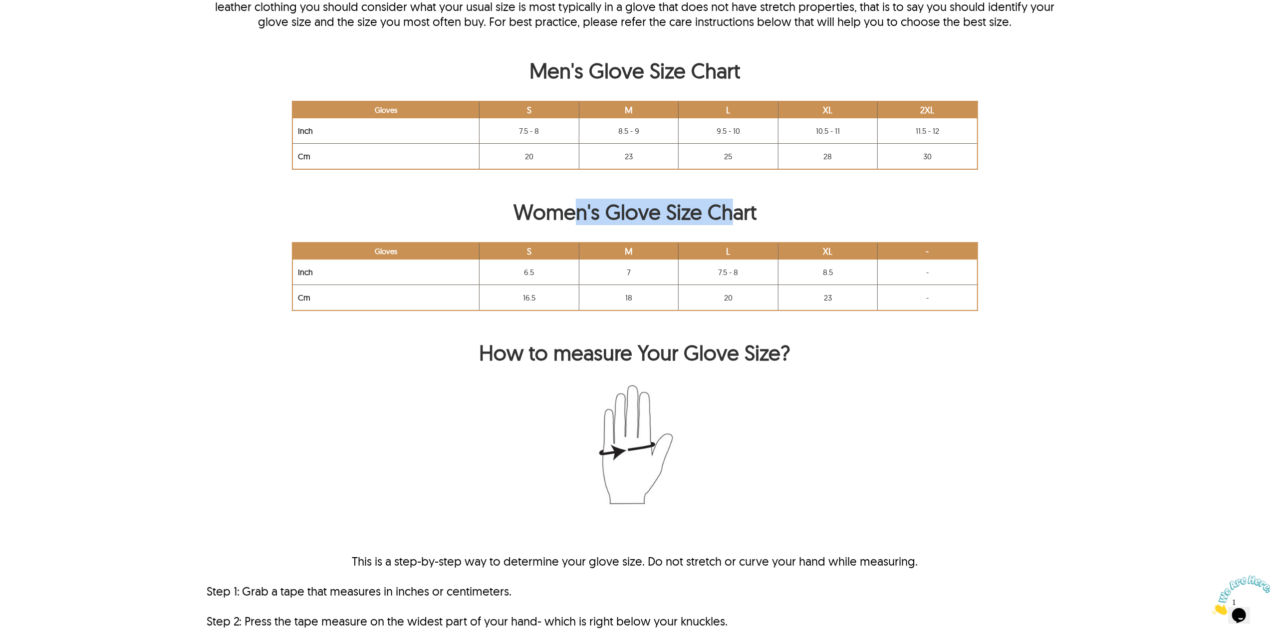
drag, startPoint x: 578, startPoint y: 221, endPoint x: 819, endPoint y: 222, distance: 241.0
click at [819, 222] on h2 "Women's Glove Size Chart" at bounding box center [635, 214] width 857 height 31
click at [549, 376] on div "How to measure Your Glove Size? This is a step-by-step way to determine your gl…" at bounding box center [635, 544] width 857 height 410
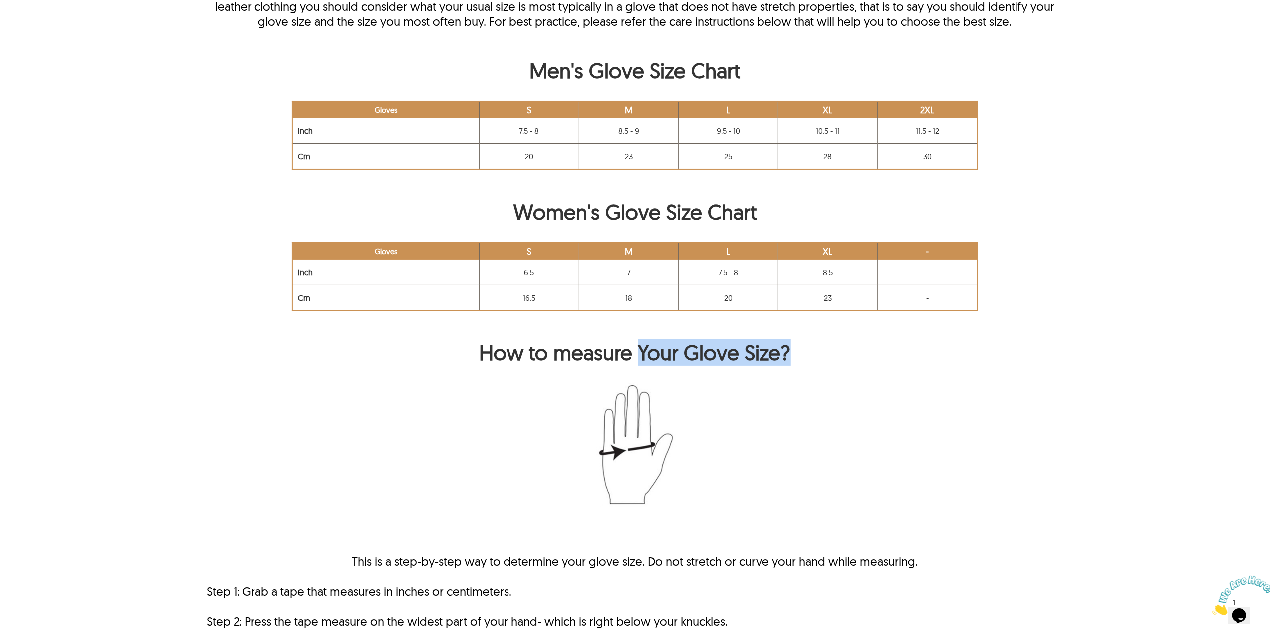
drag, startPoint x: 639, startPoint y: 356, endPoint x: 910, endPoint y: 367, distance: 271.6
click at [910, 367] on h2 "How to measure Your Glove Size?" at bounding box center [635, 354] width 857 height 31
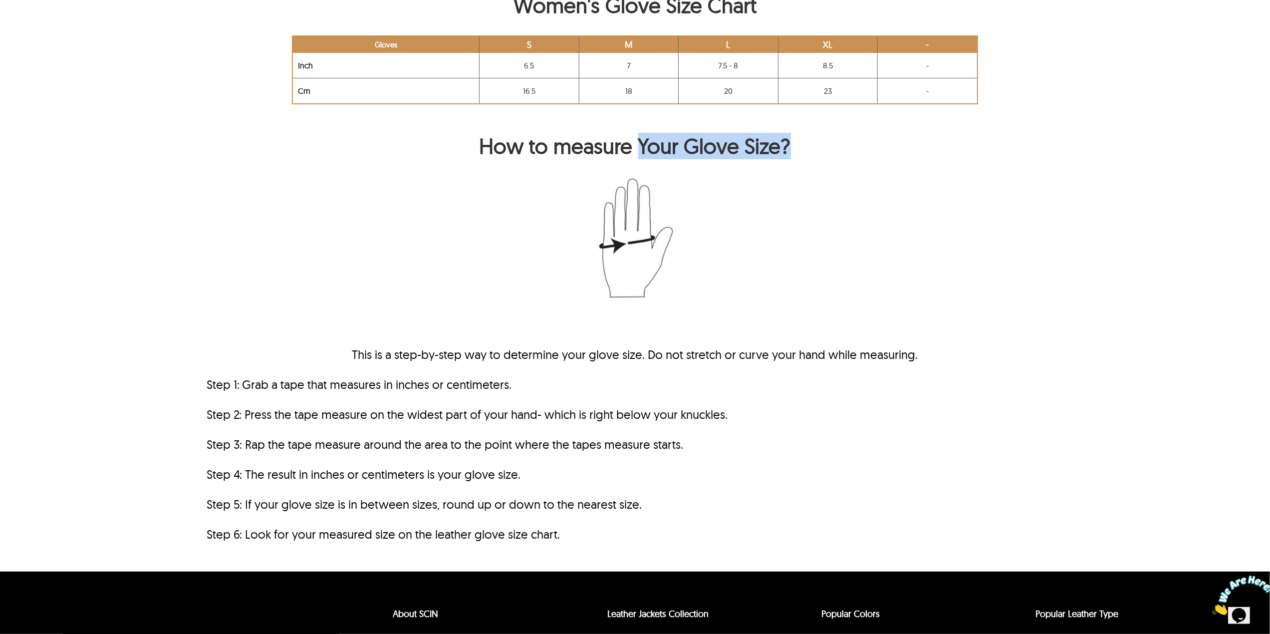
scroll to position [303, 0]
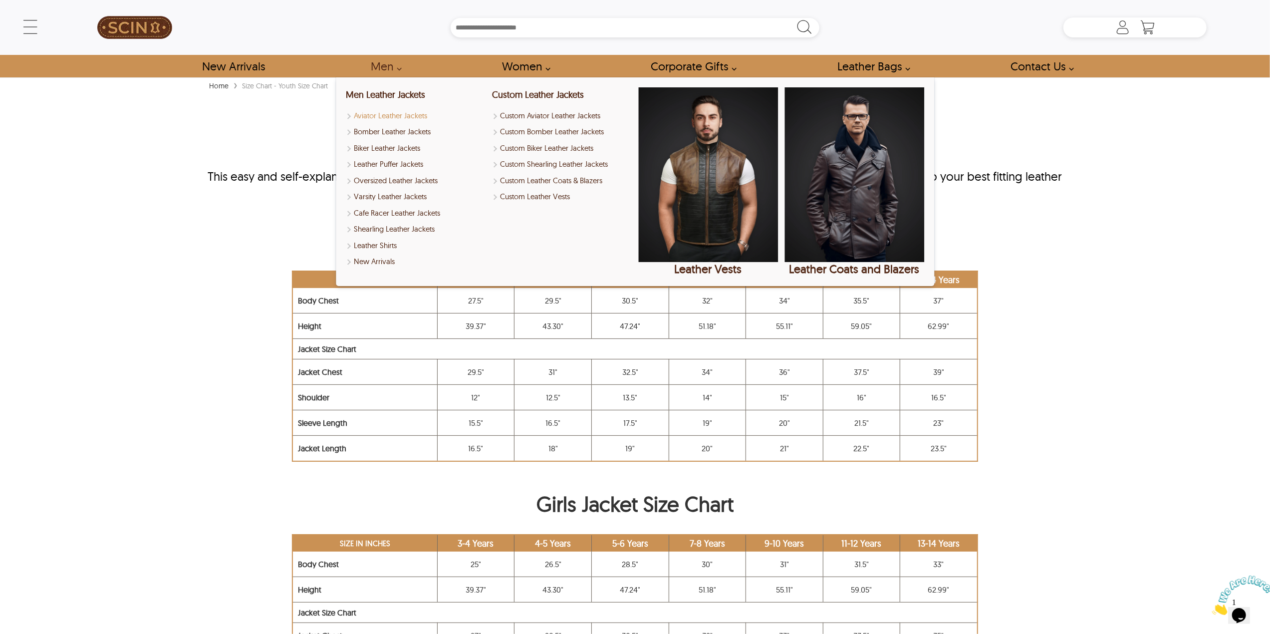
drag, startPoint x: 369, startPoint y: 96, endPoint x: 362, endPoint y: 115, distance: 20.4
click at [368, 95] on link "Men Leather Jackets" at bounding box center [385, 94] width 79 height 11
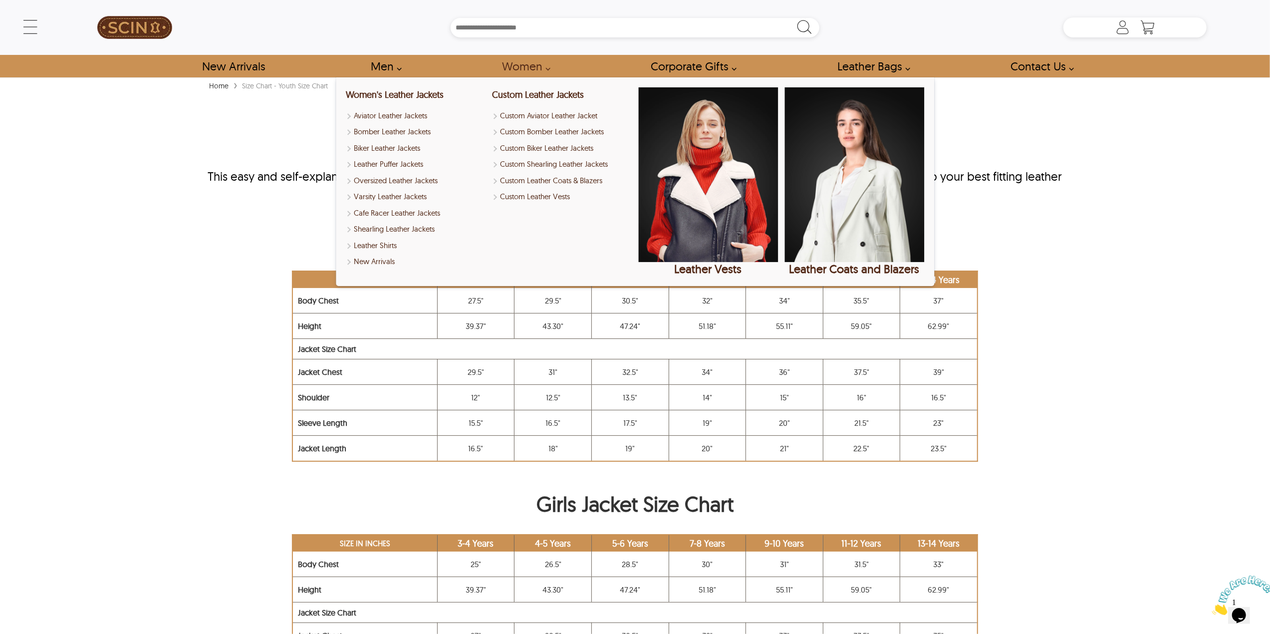
click at [512, 67] on link "Women" at bounding box center [522, 66] width 65 height 22
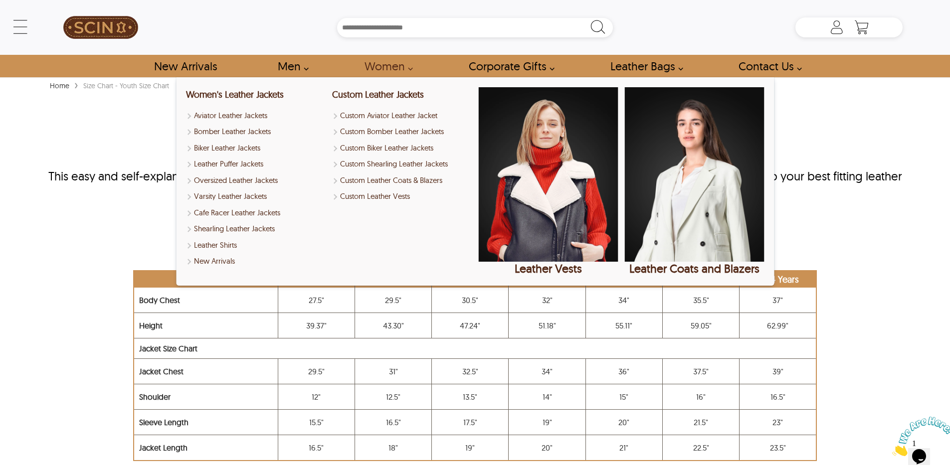
click at [106, 252] on h2 "Boys Jacket Size Chart" at bounding box center [475, 242] width 856 height 31
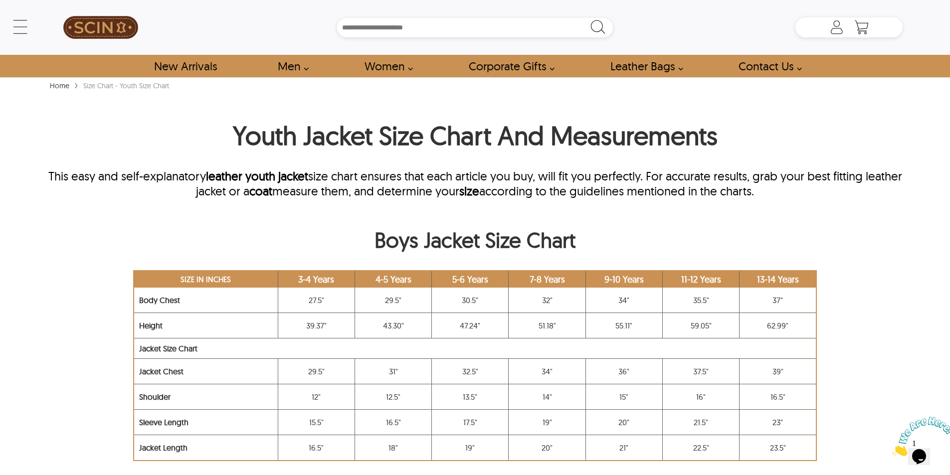
click at [232, 122] on h1 "Youth Jacket Size Chart And Measurements" at bounding box center [475, 137] width 856 height 37
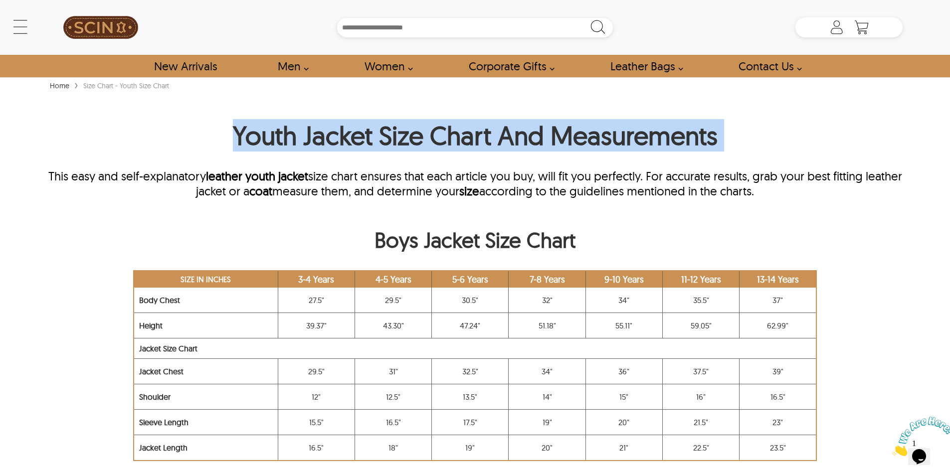
click at [232, 122] on h1 "Youth Jacket Size Chart And Measurements" at bounding box center [475, 137] width 856 height 37
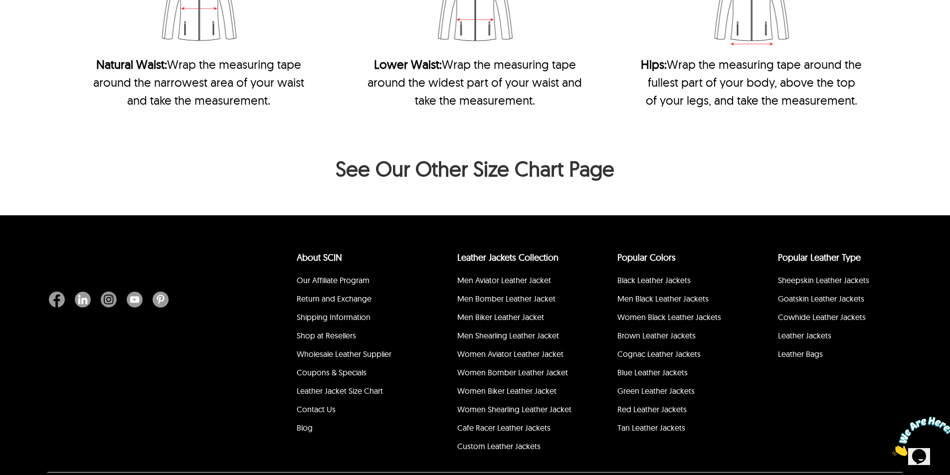
scroll to position [748, 0]
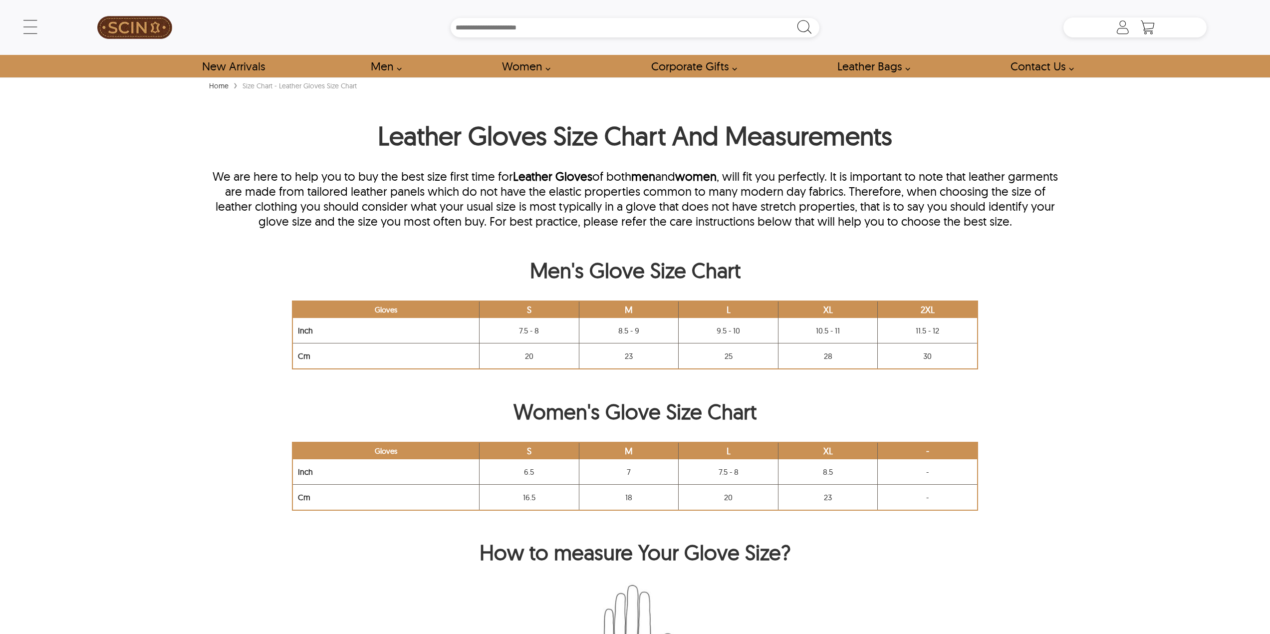
scroll to position [200, 0]
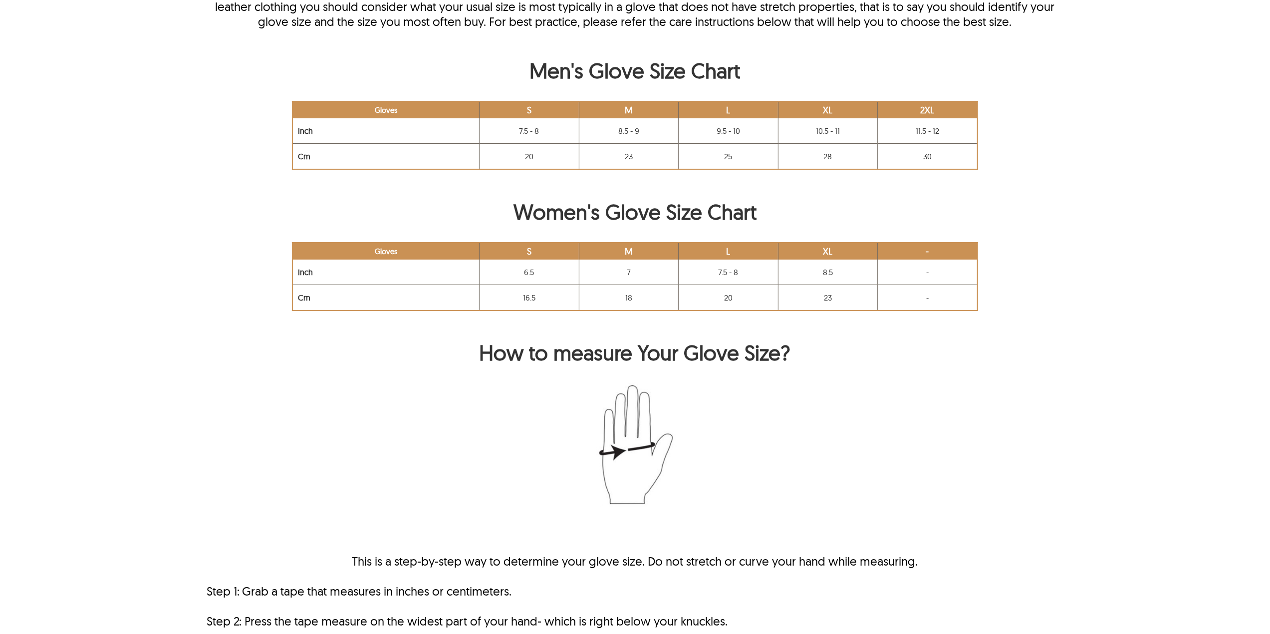
click at [1043, 183] on div "Home › Size Chart - Leather Gloves Size Chart Leather Gloves Size Chart And Mea…" at bounding box center [635, 314] width 952 height 869
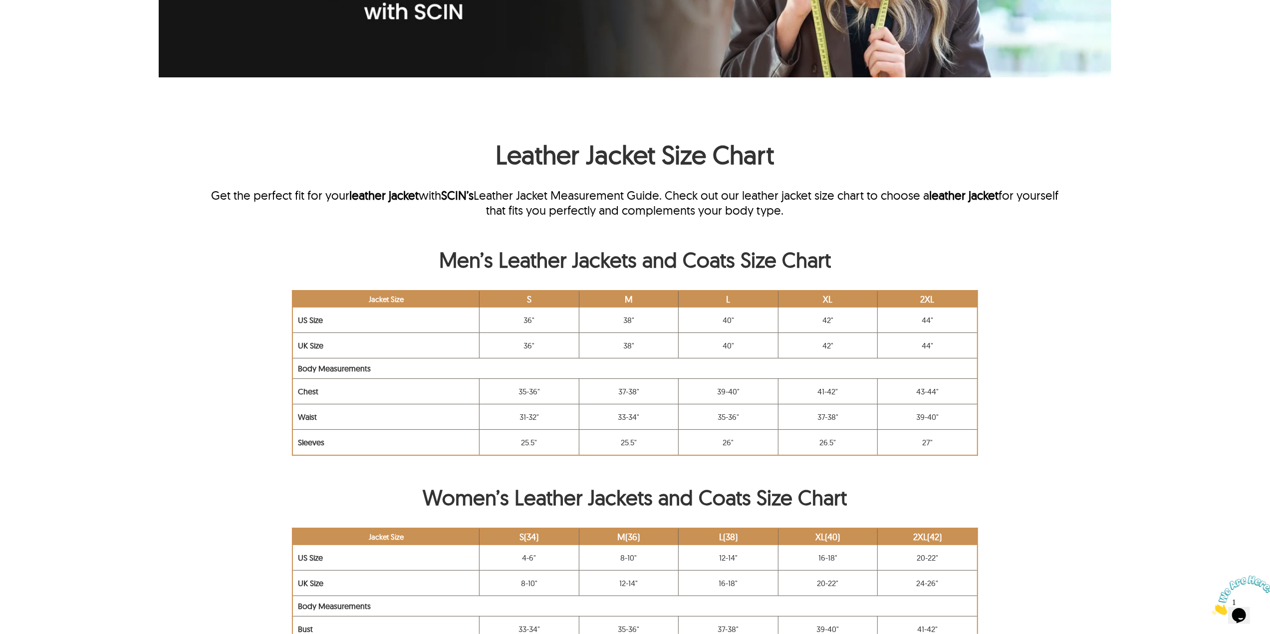
scroll to position [332, 0]
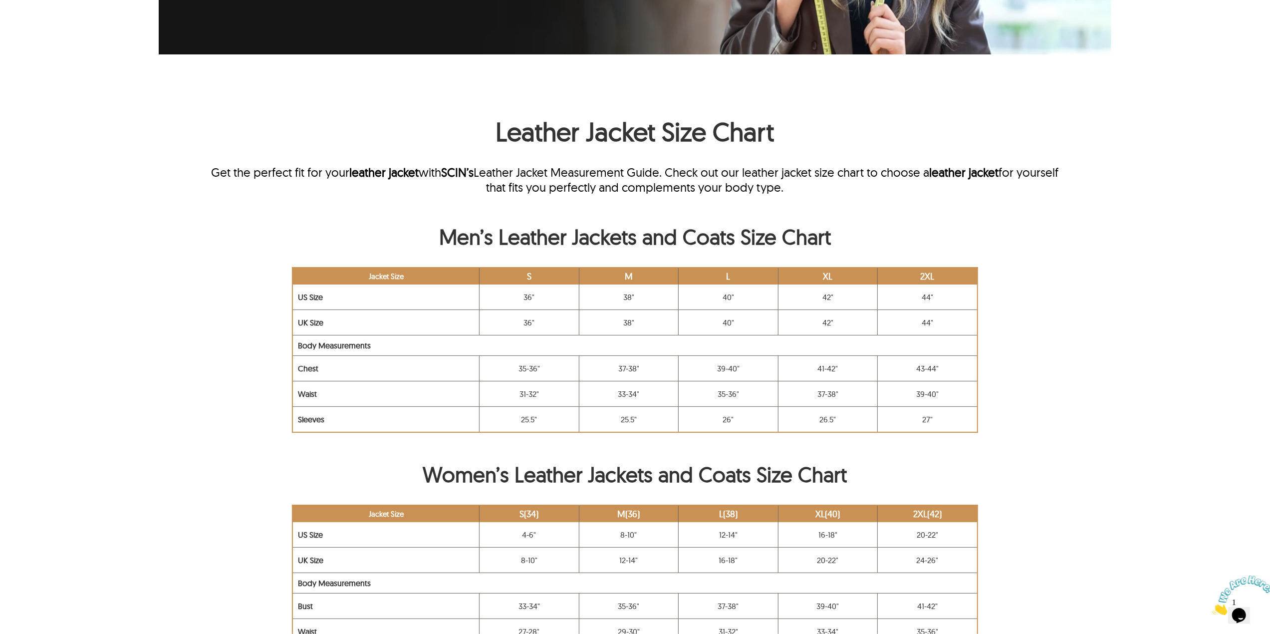
click at [996, 180] on div "Get the perfect fit for your leather jacket with SCIN’s Leather Jacket Measurem…" at bounding box center [635, 180] width 857 height 30
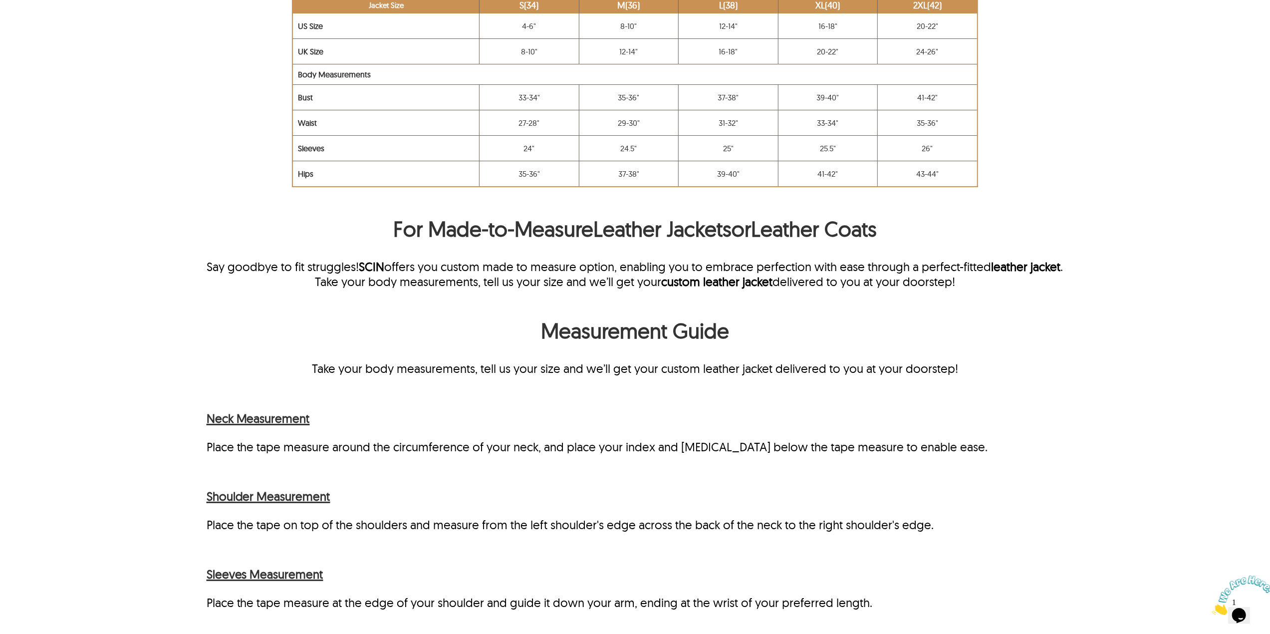
scroll to position [865, 0]
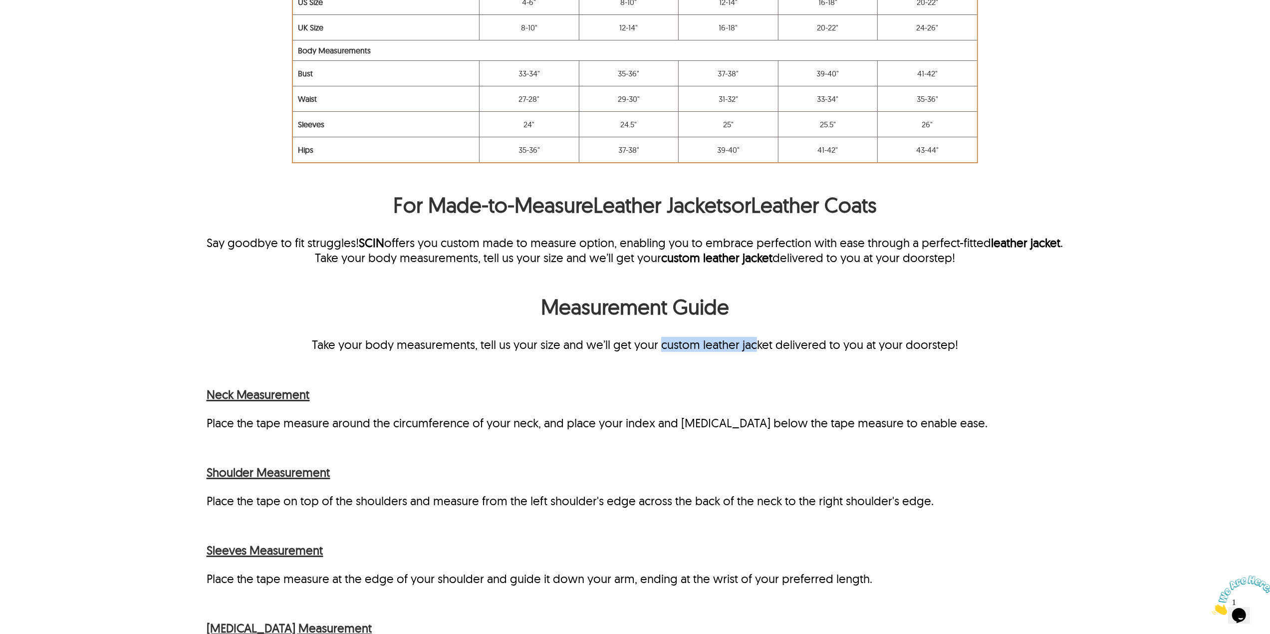
drag, startPoint x: 663, startPoint y: 363, endPoint x: 755, endPoint y: 362, distance: 92.3
click at [755, 352] on p "Take your body measurements, tell us your size and we’ll get your custom leathe…" at bounding box center [635, 344] width 857 height 15
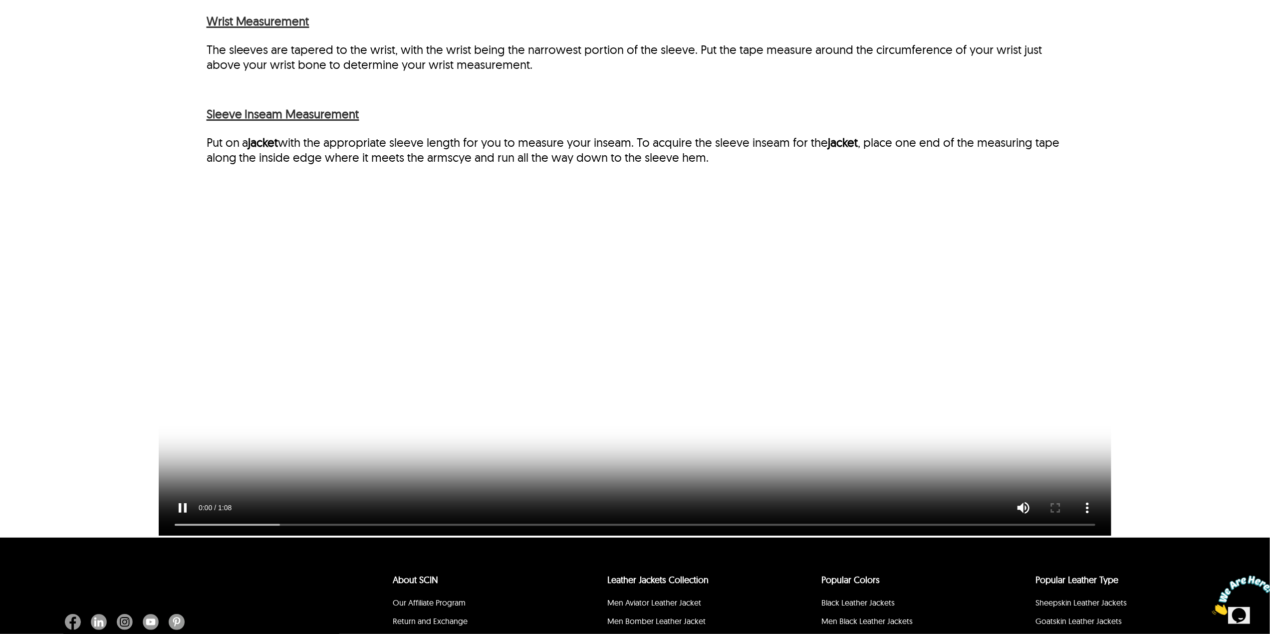
scroll to position [1995, 0]
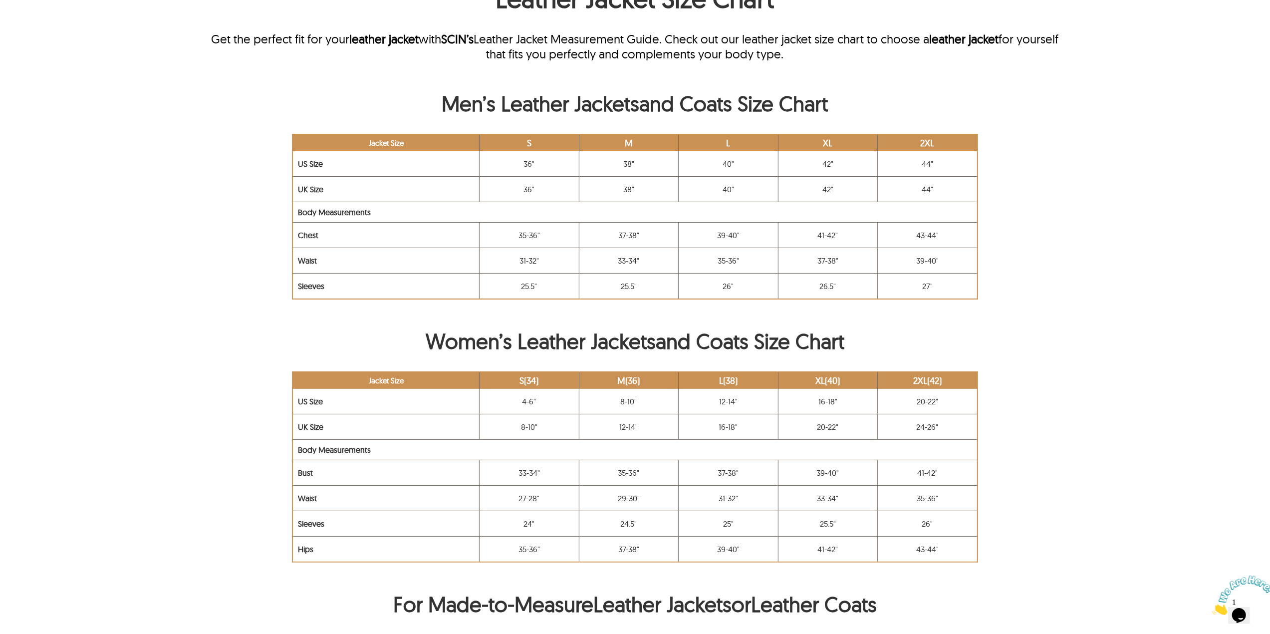
scroll to position [865, 0]
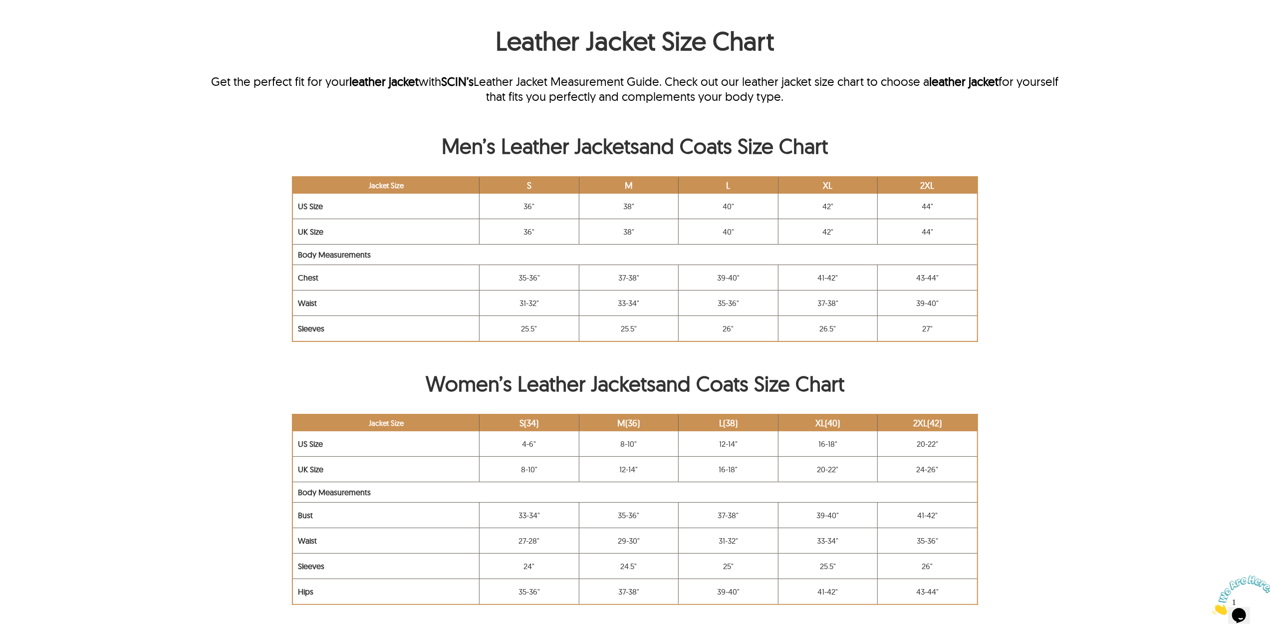
scroll to position [266, 0]
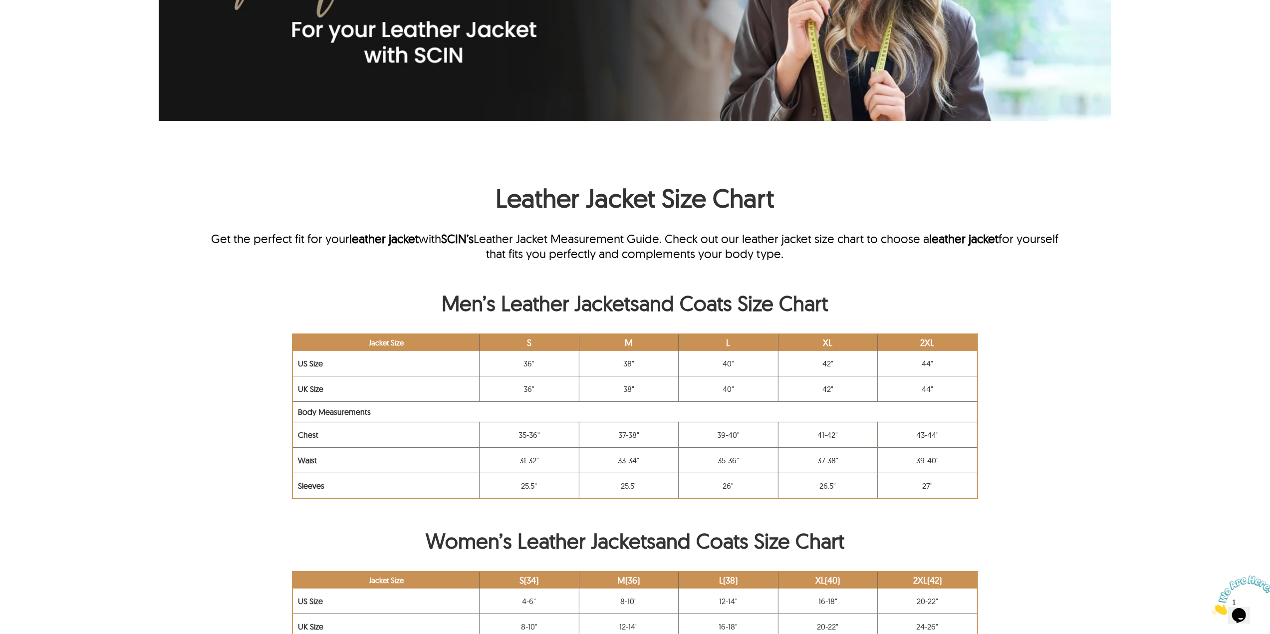
click at [499, 292] on link "Men’s Leather Jackets" at bounding box center [541, 303] width 198 height 26
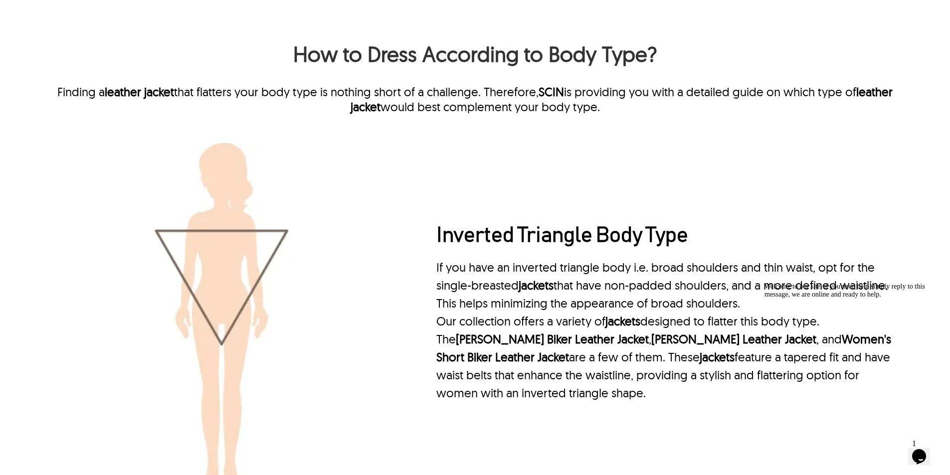
scroll to position [1129, 0]
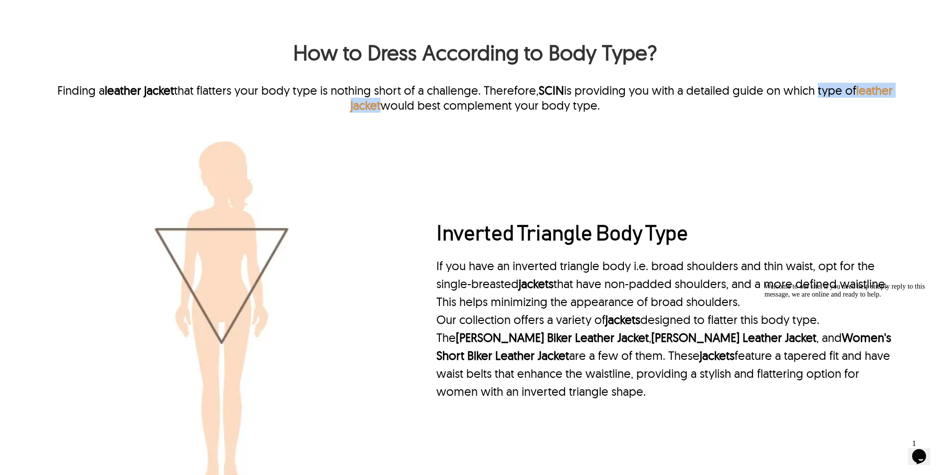
drag, startPoint x: 822, startPoint y: 101, endPoint x: 380, endPoint y: 116, distance: 442.8
click at [380, 113] on p "Finding a leather jacket that flatters your body type is nothing short of a cha…" at bounding box center [475, 98] width 856 height 30
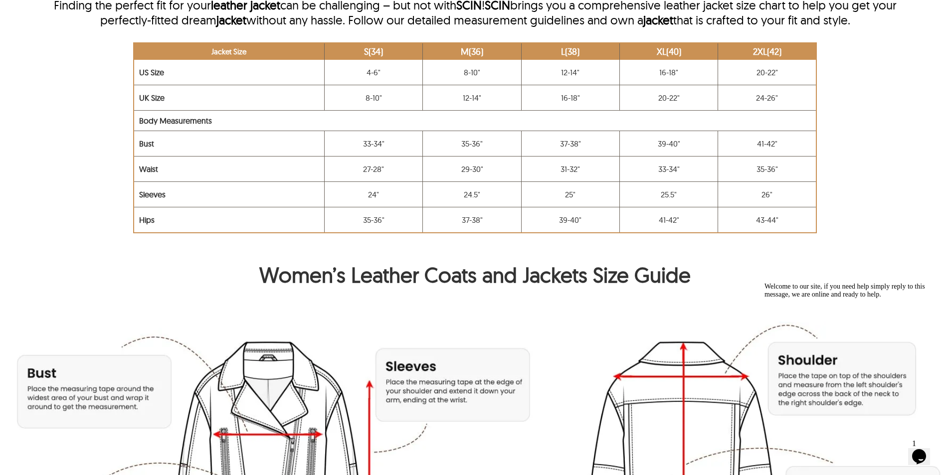
scroll to position [549, 0]
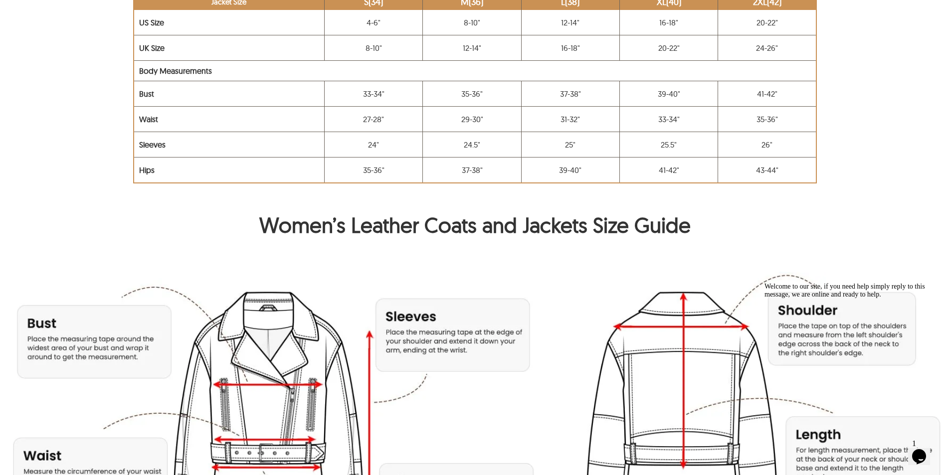
click at [79, 226] on h2 "Women’s Leather Coats and Jackets Size Guide" at bounding box center [475, 227] width 856 height 31
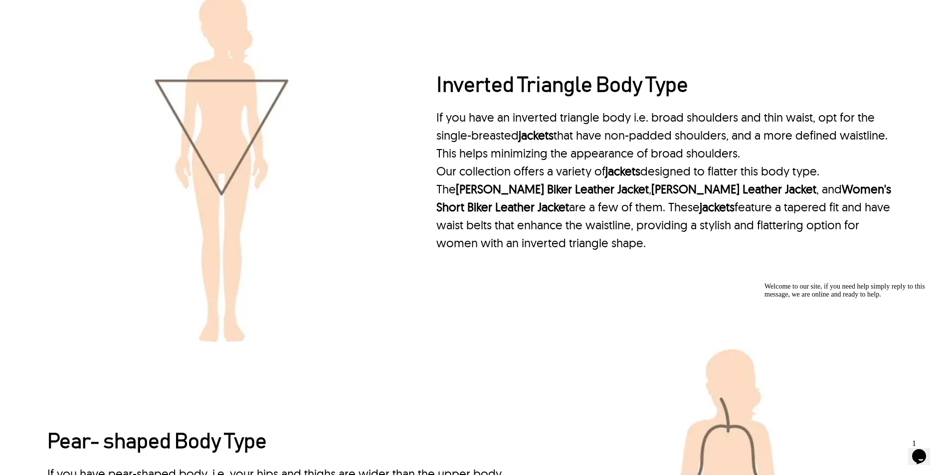
scroll to position [1279, 0]
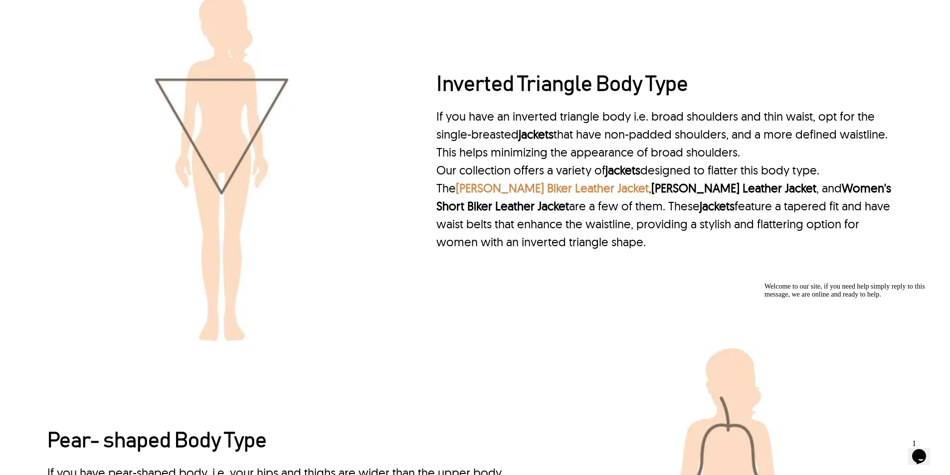
click at [517, 196] on link "Cleo Biker Leather Jacket" at bounding box center [552, 188] width 193 height 15
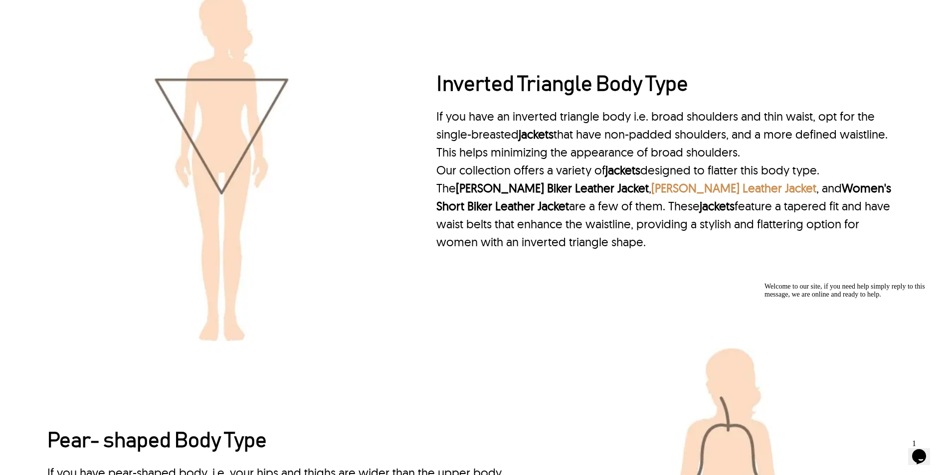
click at [652, 196] on link "Elanor Biker Leather Jacket" at bounding box center [734, 188] width 165 height 15
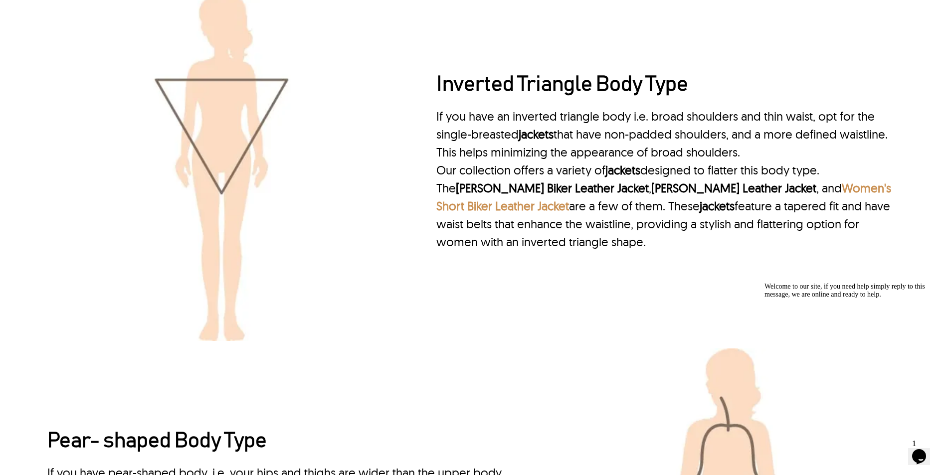
click at [758, 197] on link "Women's Short Biker Leather Jacket" at bounding box center [664, 197] width 455 height 33
click at [700, 214] on link "jackets" at bounding box center [717, 206] width 35 height 15
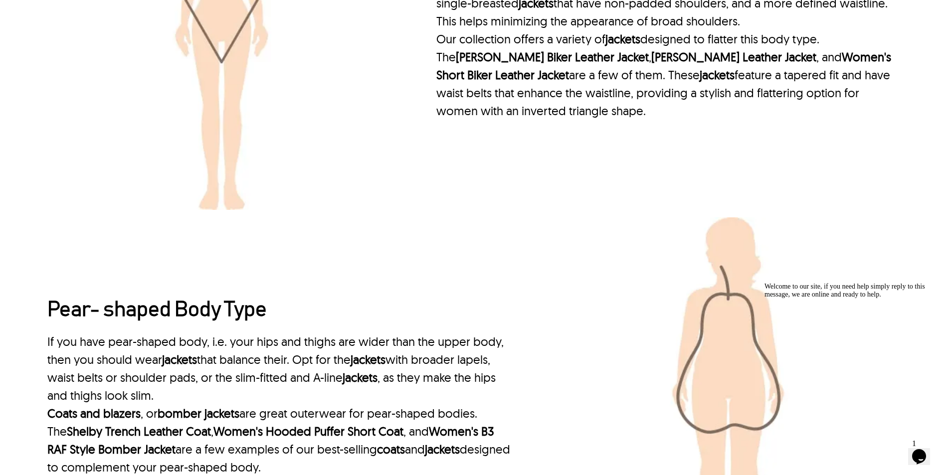
scroll to position [1578, 0]
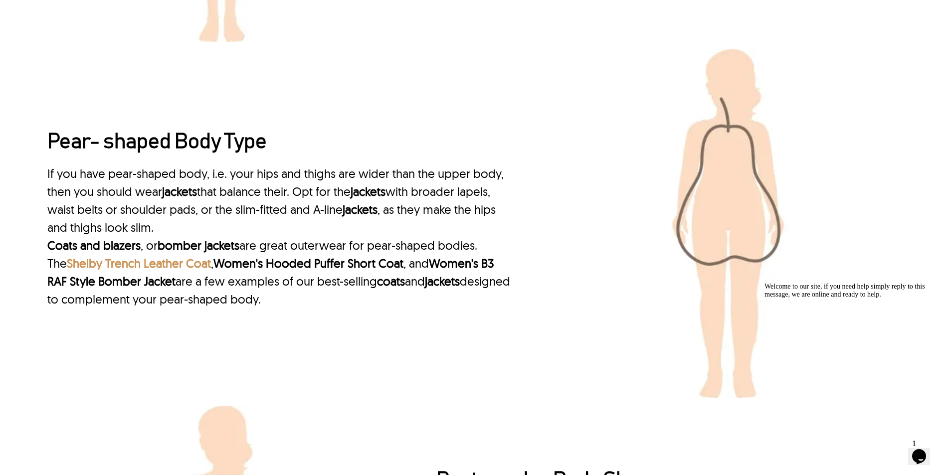
click at [181, 266] on link "Shelby Trench Leather Coat" at bounding box center [139, 263] width 144 height 15
click at [283, 266] on link "Women's Hooded Puffer Short Coat" at bounding box center [309, 263] width 190 height 15
drag, startPoint x: 427, startPoint y: 266, endPoint x: 434, endPoint y: 271, distance: 8.9
click at [428, 266] on link "Women's B3 RAF Style Bomber Jacket" at bounding box center [270, 272] width 447 height 33
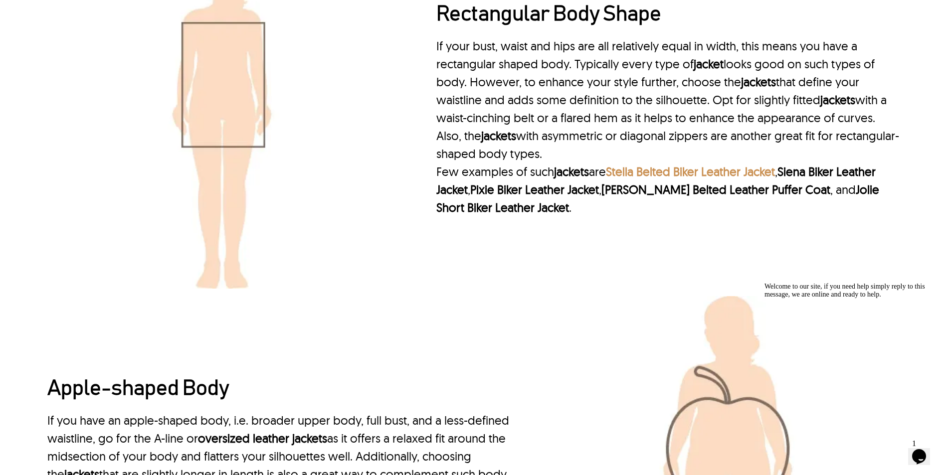
scroll to position [2027, 0]
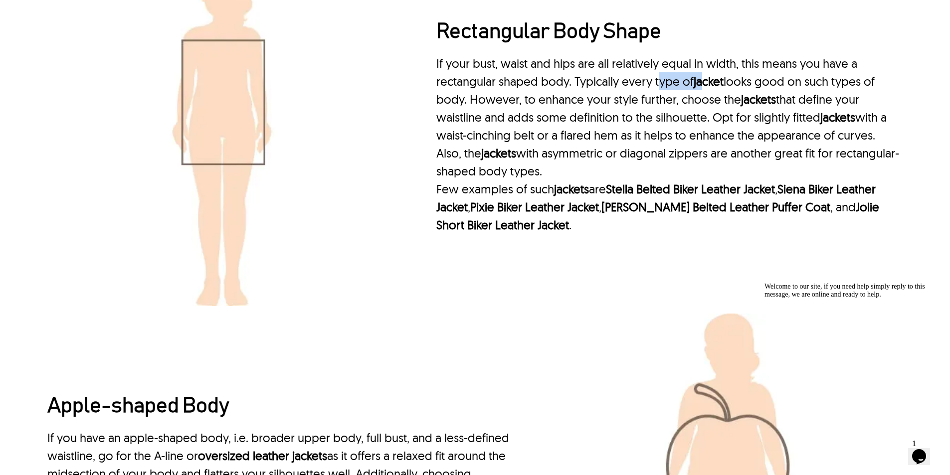
drag, startPoint x: 658, startPoint y: 86, endPoint x: 745, endPoint y: 83, distance: 87.9
click at [742, 83] on p "If your bust, waist and hips are all relatively equal in width, this means you …" at bounding box center [670, 117] width 466 height 126
click at [748, 84] on p "If your bust, waist and hips are all relatively equal in width, this means you …" at bounding box center [670, 117] width 466 height 126
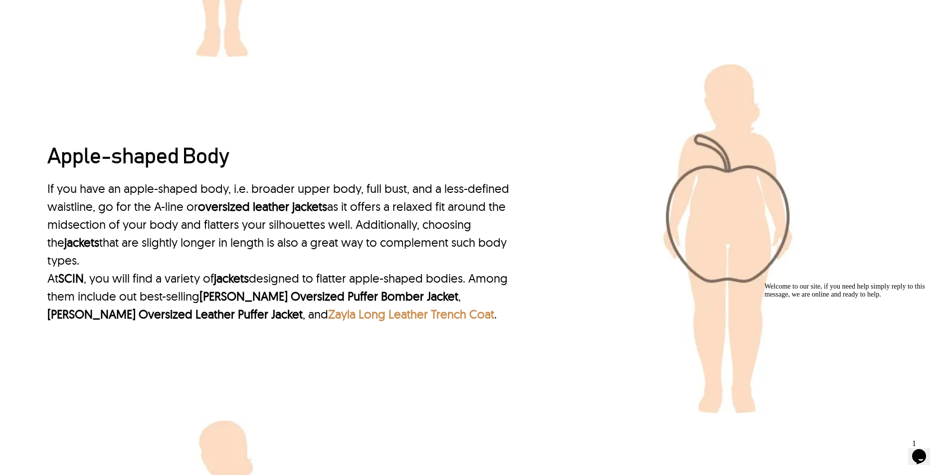
scroll to position [2376, 0]
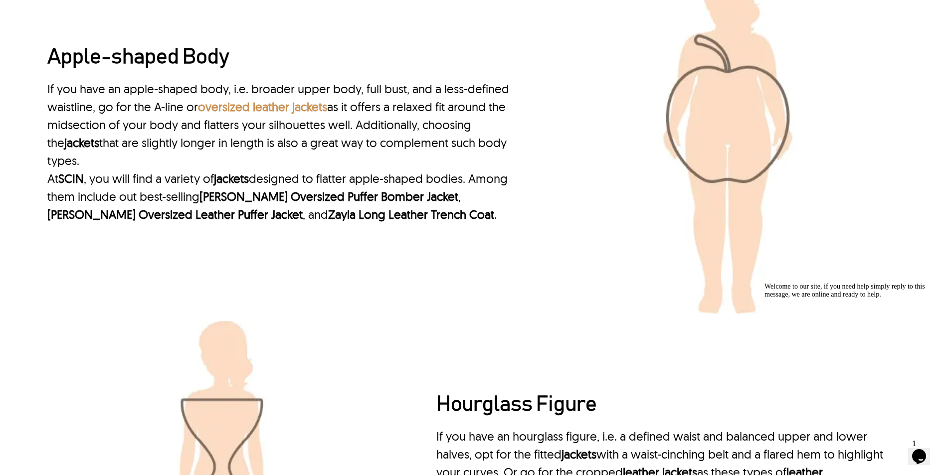
click at [237, 110] on link "oversized leather jackets" at bounding box center [262, 106] width 129 height 15
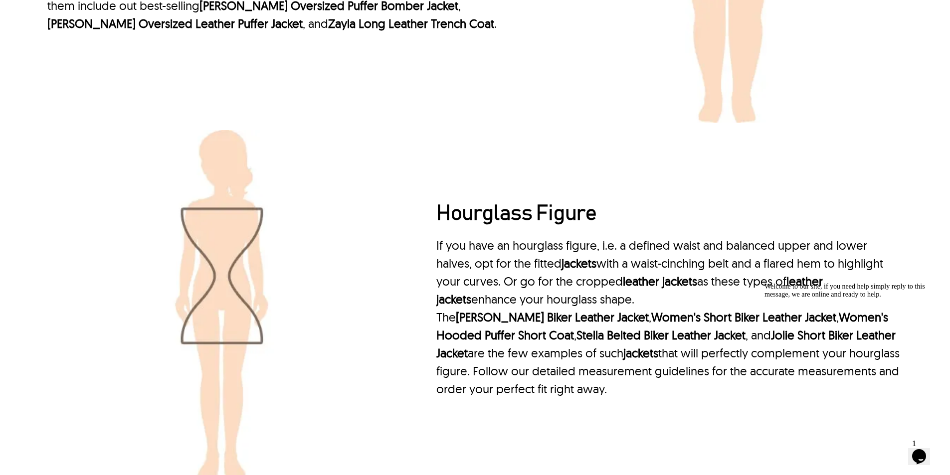
scroll to position [2526, 0]
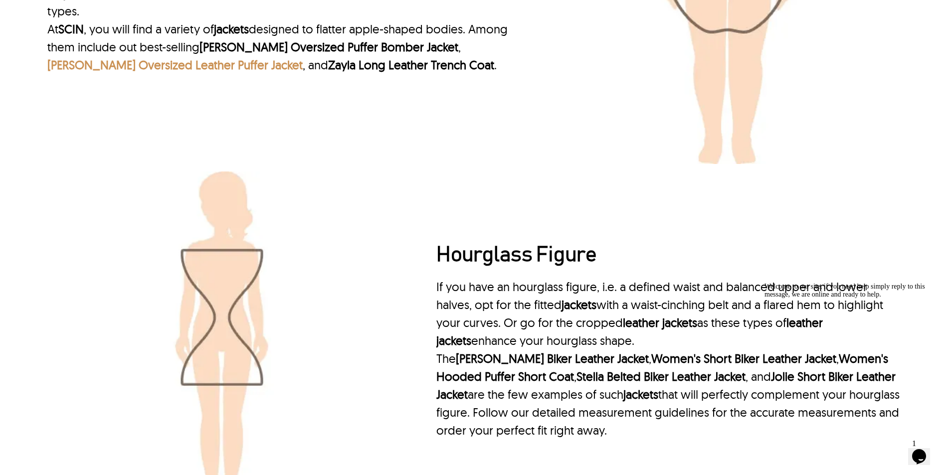
click at [95, 72] on link "Sasha Oversized Leather Puffer Jacket" at bounding box center [174, 64] width 255 height 15
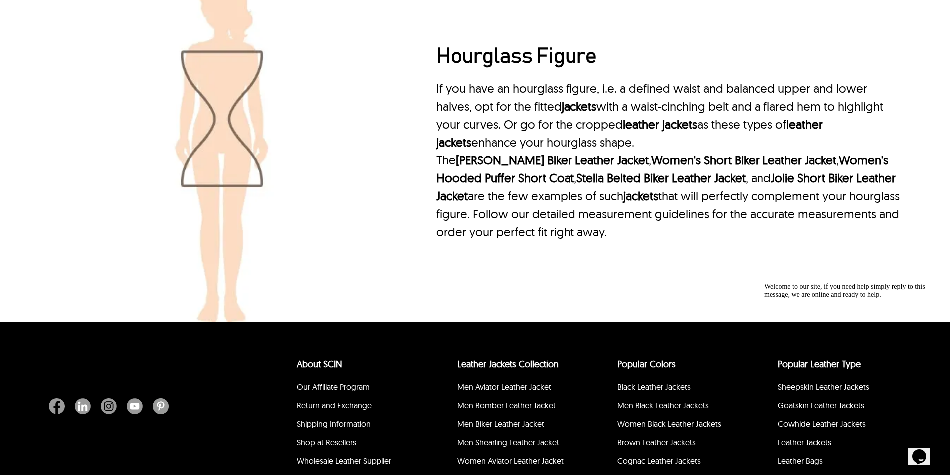
scroll to position [2675, 0]
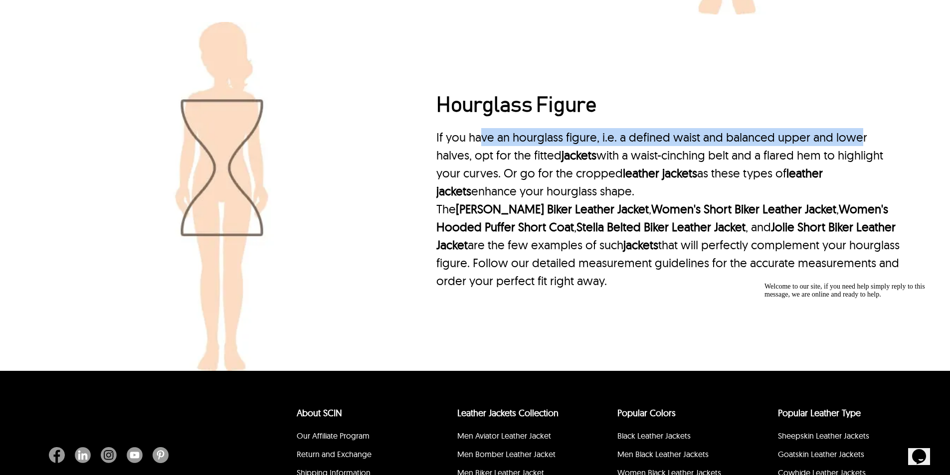
drag, startPoint x: 479, startPoint y: 141, endPoint x: 860, endPoint y: 143, distance: 380.6
click at [860, 143] on p "If you have an hourglass figure, i.e. a defined waist and balanced upper and lo…" at bounding box center [670, 164] width 466 height 72
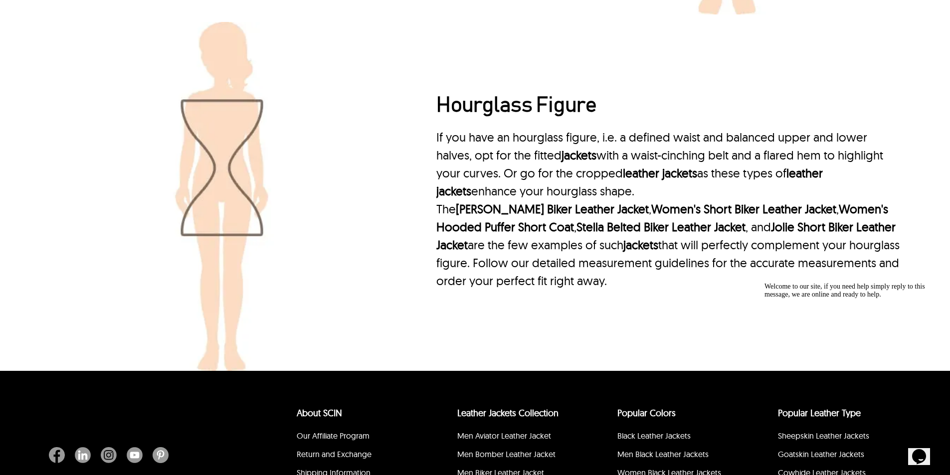
click at [608, 152] on p "If you have an hourglass figure, i.e. a defined waist and balanced upper and lo…" at bounding box center [670, 164] width 466 height 72
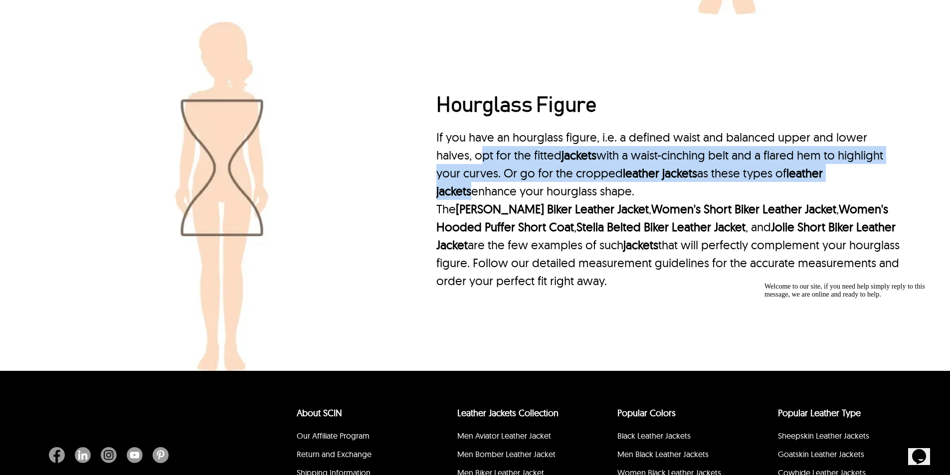
drag, startPoint x: 481, startPoint y: 154, endPoint x: 930, endPoint y: 175, distance: 450.0
click at [930, 175] on div "Hourglass Figure If you have an hourglass figure, i.e. a defined waist and bala…" at bounding box center [475, 196] width 950 height 349
click at [704, 181] on p "If you have an hourglass figure, i.e. a defined waist and balanced upper and lo…" at bounding box center [670, 164] width 466 height 72
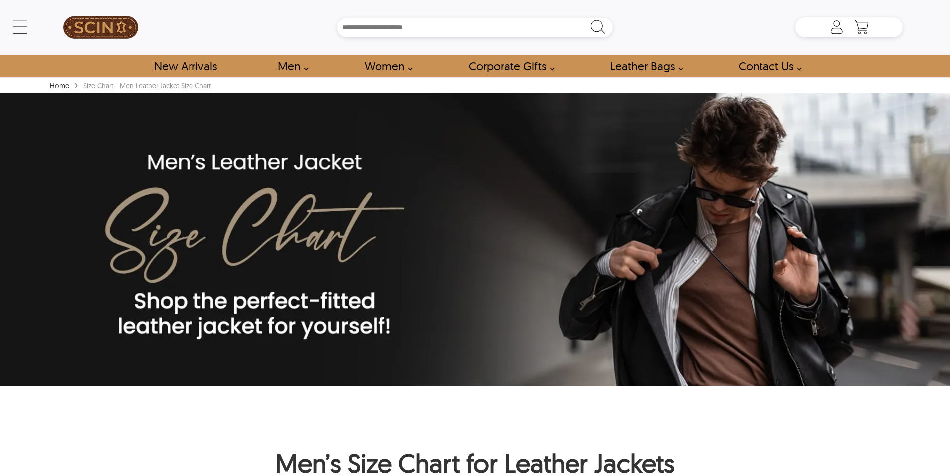
click at [86, 55] on div "New Arrivals Men Men Leather Jackets Aviator Leather Jackets Bomber Leather Jac…" at bounding box center [475, 66] width 950 height 22
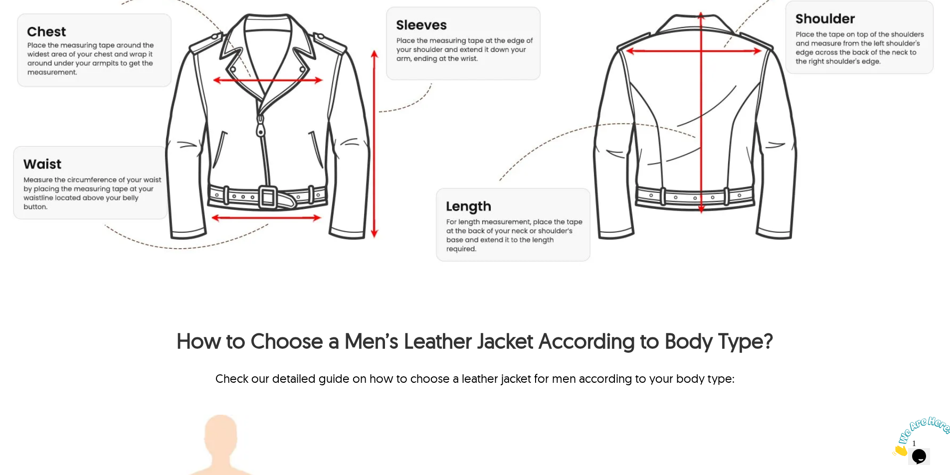
scroll to position [898, 0]
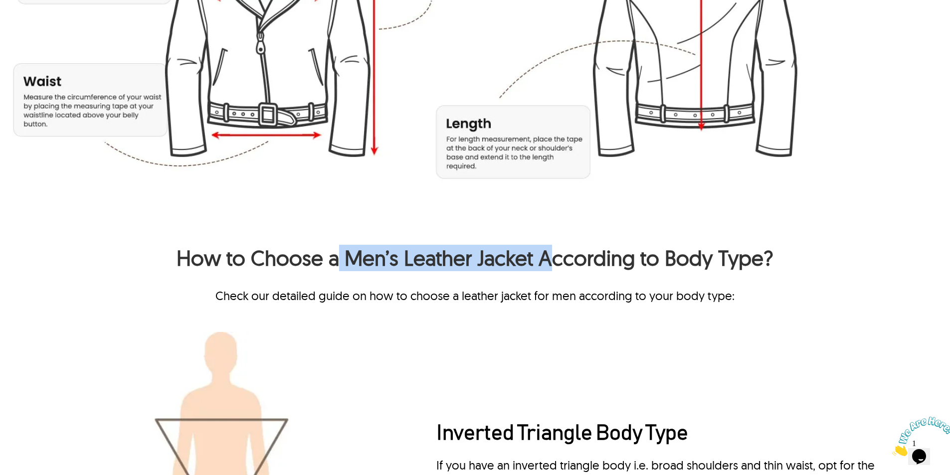
drag, startPoint x: 342, startPoint y: 266, endPoint x: 549, endPoint y: 267, distance: 206.5
click at [549, 267] on h2 "How to Choose a Men’s Leather Jacket According to Body Type?" at bounding box center [475, 248] width 856 height 58
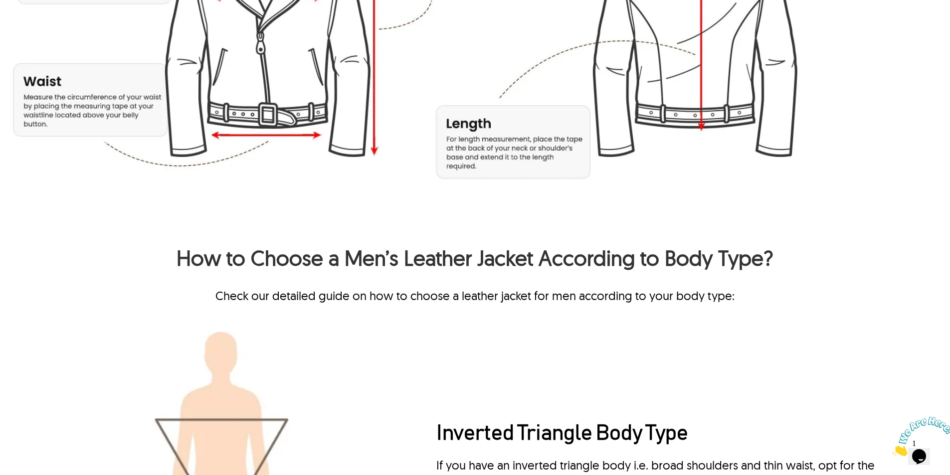
click at [323, 266] on h2 "How to Choose a Men’s Leather Jacket According to Body Type?" at bounding box center [475, 248] width 856 height 58
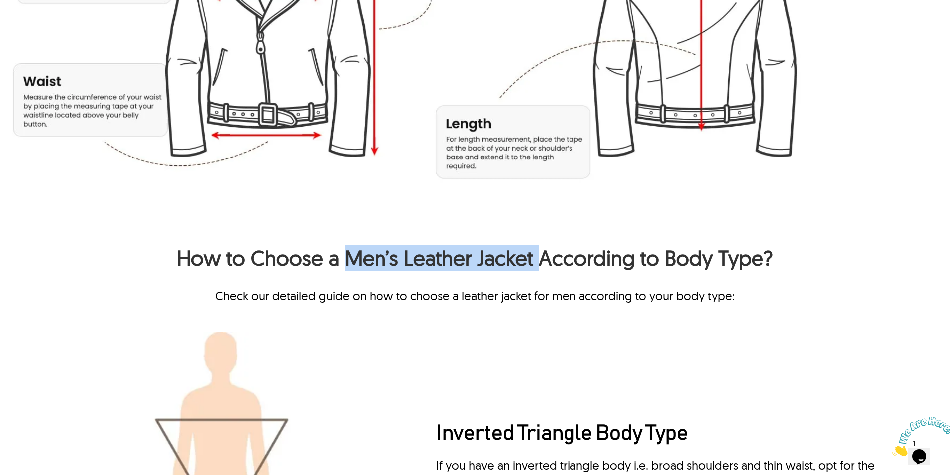
drag, startPoint x: 345, startPoint y: 265, endPoint x: 538, endPoint y: 272, distance: 193.2
click at [538, 272] on h2 "How to Choose a Men’s Leather Jacket According to Body Type?" at bounding box center [475, 248] width 856 height 58
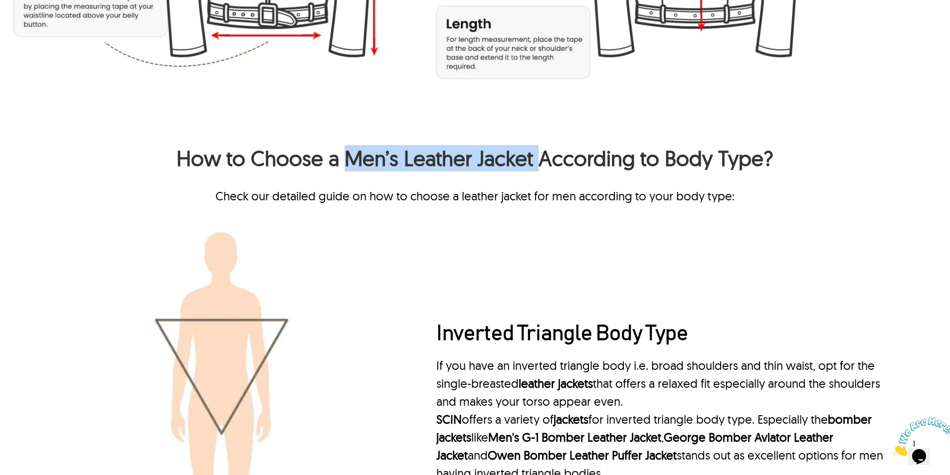
scroll to position [1197, 0]
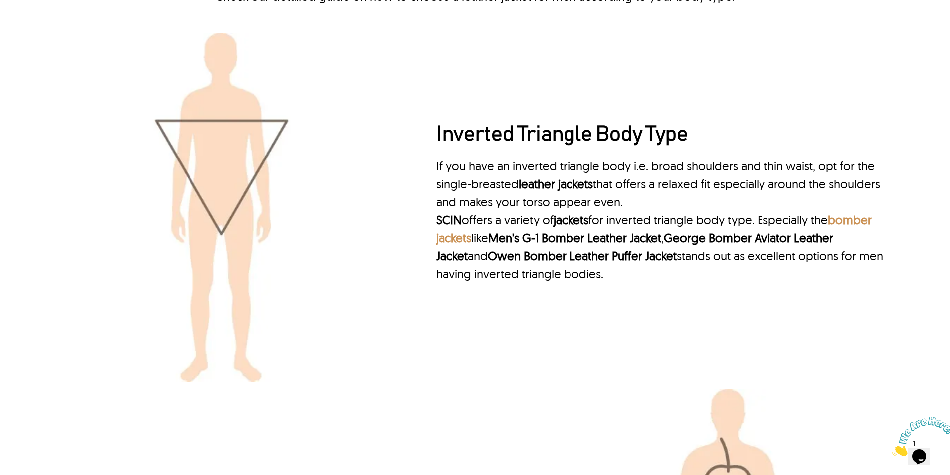
click at [455, 245] on link "bomber jackets" at bounding box center [655, 229] width 436 height 33
click at [521, 245] on link "Men's G-1 Bomber Leather Jacket" at bounding box center [574, 237] width 173 height 15
click at [689, 247] on link "George Bomber Aviator Leather Jacket" at bounding box center [635, 246] width 397 height 33
click at [553, 255] on link "Owen Bomber Leather Puffer Jacket" at bounding box center [582, 255] width 189 height 15
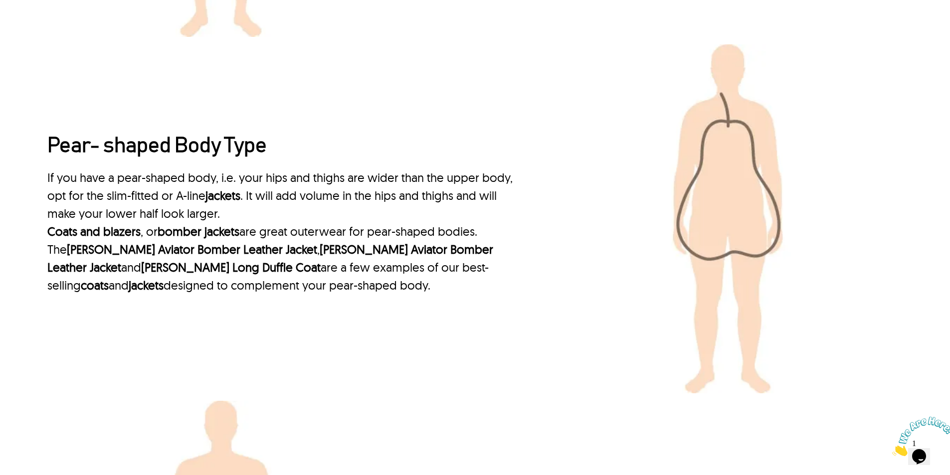
scroll to position [1546, 0]
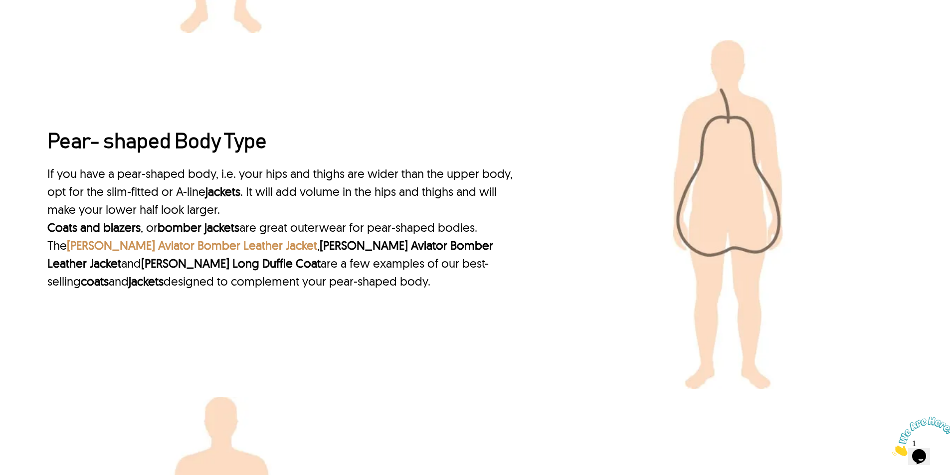
click at [99, 244] on link "[PERSON_NAME] Aviator Bomber Leather Jacket" at bounding box center [192, 245] width 250 height 15
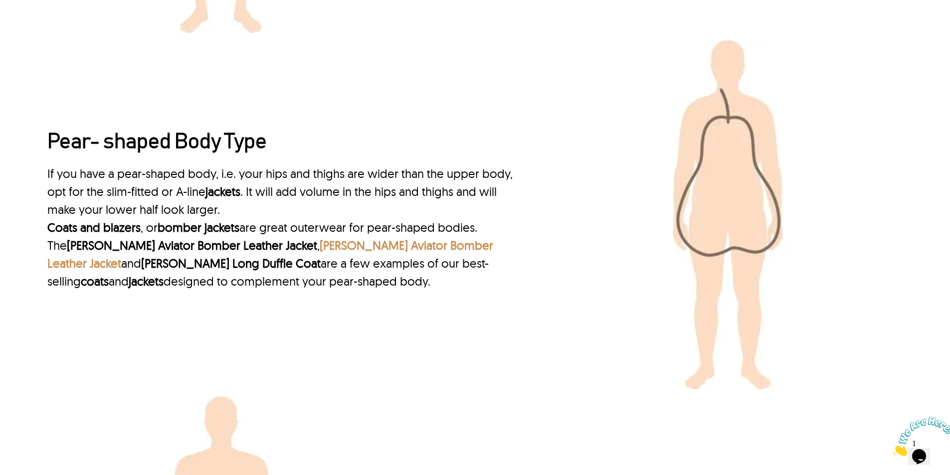
click at [279, 248] on link "[PERSON_NAME] Aviator Bomber Leather Jacket" at bounding box center [270, 254] width 446 height 33
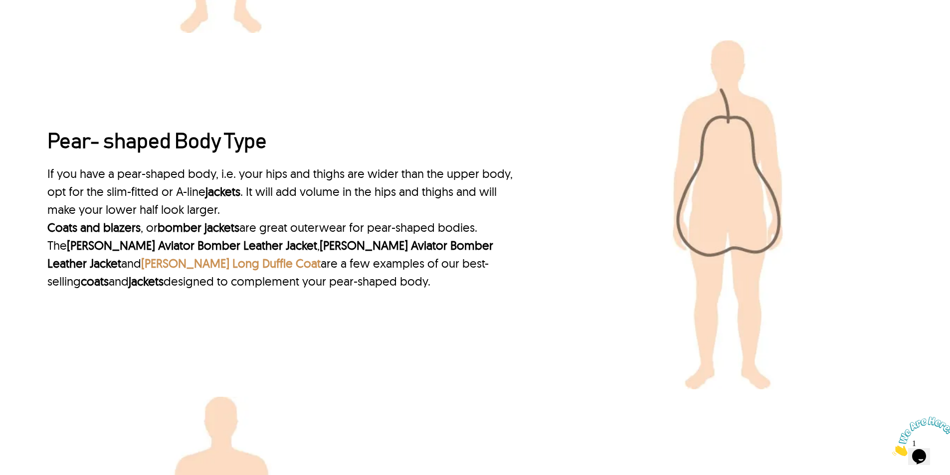
click at [321, 256] on link "[PERSON_NAME] Long Duffle Coat" at bounding box center [231, 263] width 180 height 15
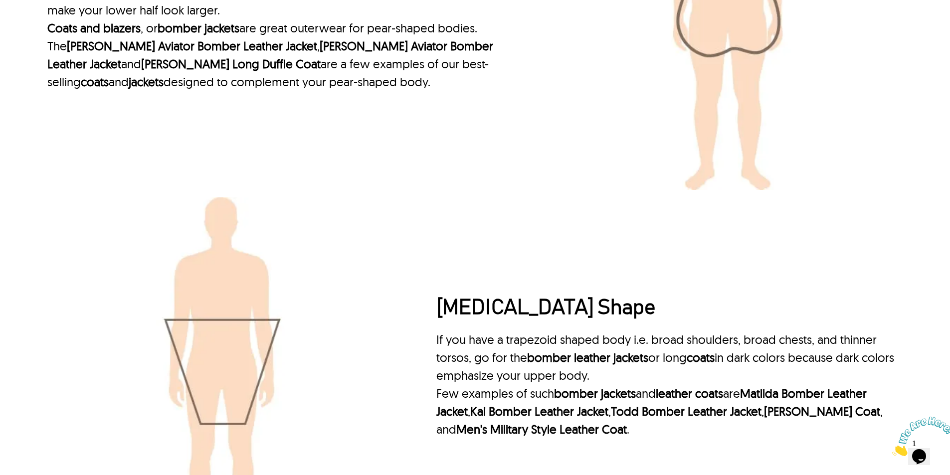
scroll to position [1946, 0]
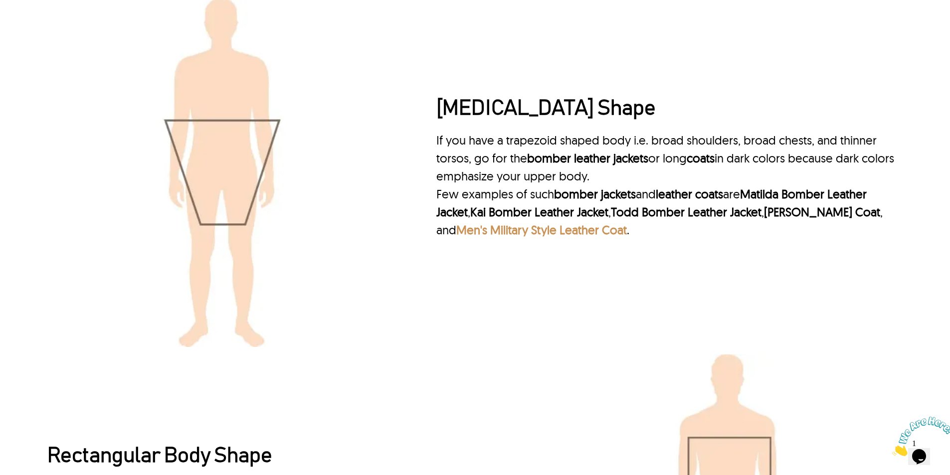
click at [498, 236] on link "Men's Military Style Leather Coat" at bounding box center [541, 229] width 171 height 15
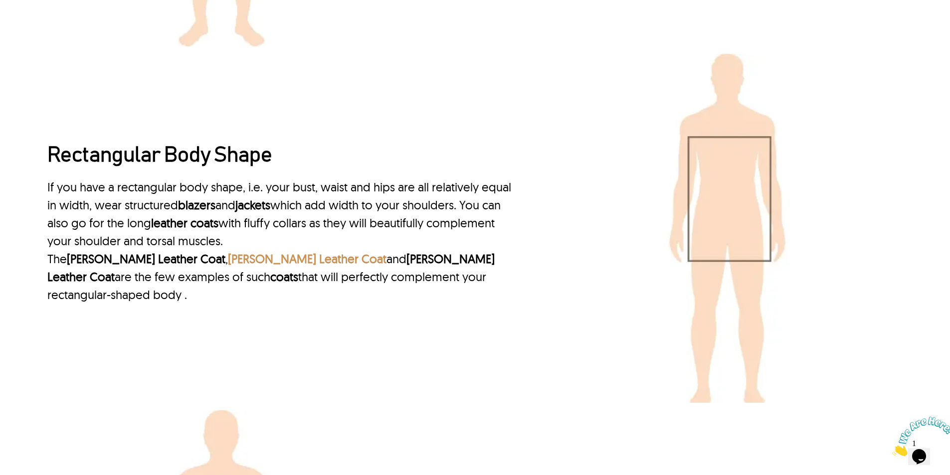
scroll to position [2295, 0]
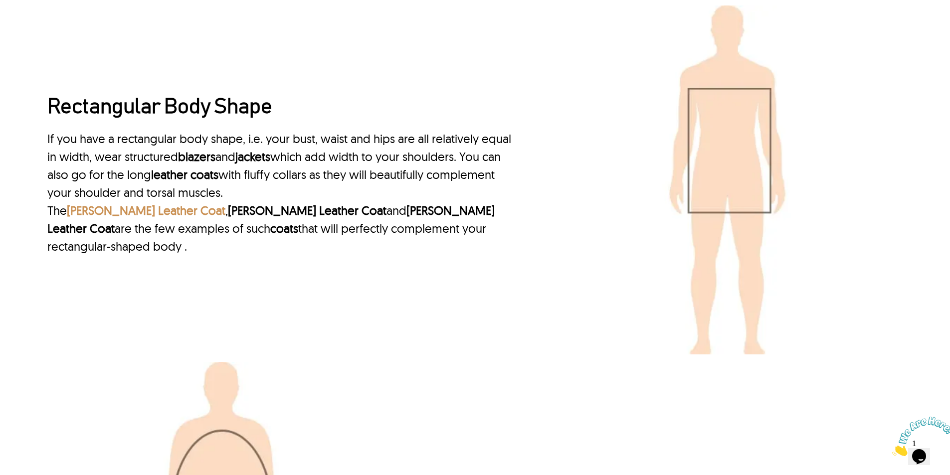
click at [107, 210] on link "[PERSON_NAME] Leather Coat" at bounding box center [146, 210] width 159 height 15
click at [250, 214] on link "[PERSON_NAME] Leather Coat" at bounding box center [307, 210] width 159 height 15
click at [426, 217] on link "[PERSON_NAME] Leather Coat" at bounding box center [270, 219] width 447 height 33
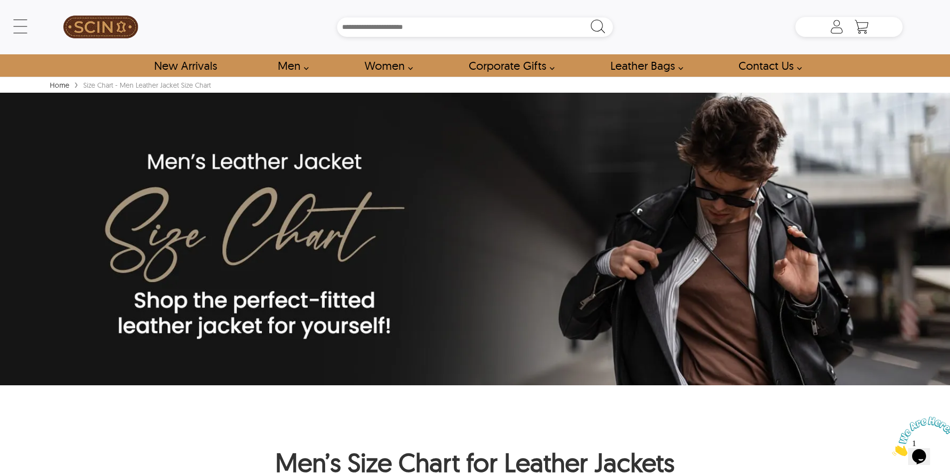
scroll to position [0, 0]
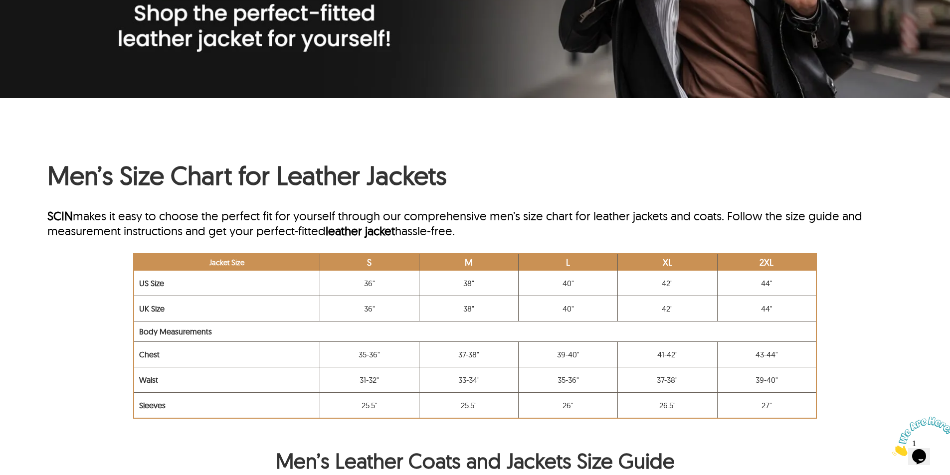
scroll to position [349, 0]
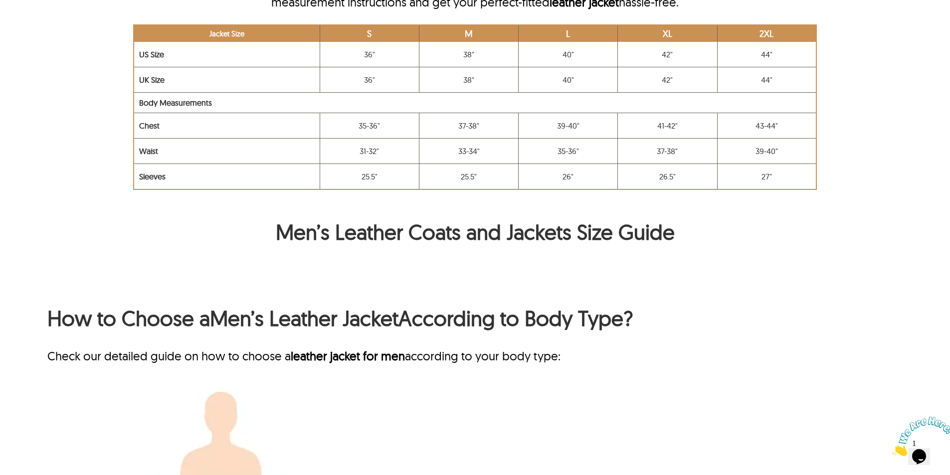
scroll to position [499, 0]
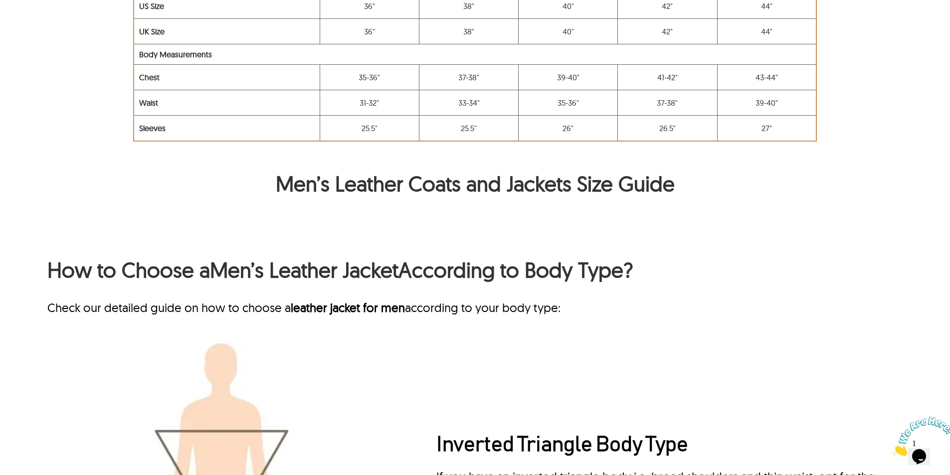
scroll to position [599, 0]
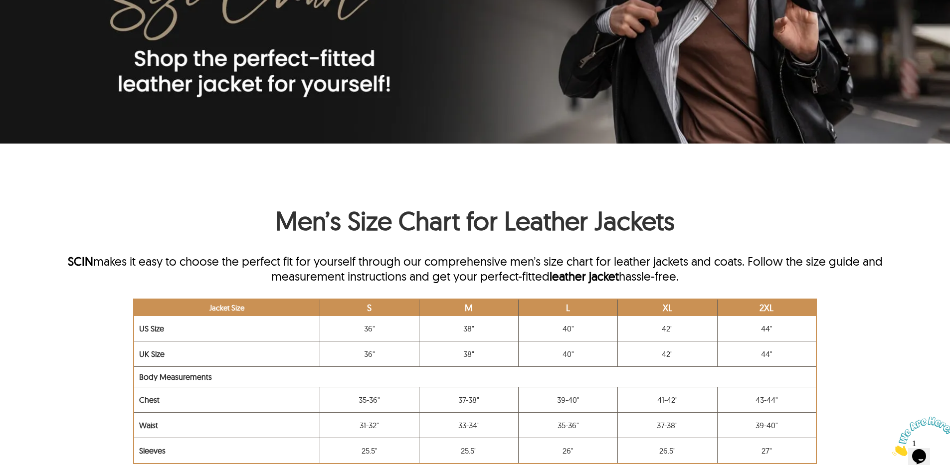
scroll to position [150, 0]
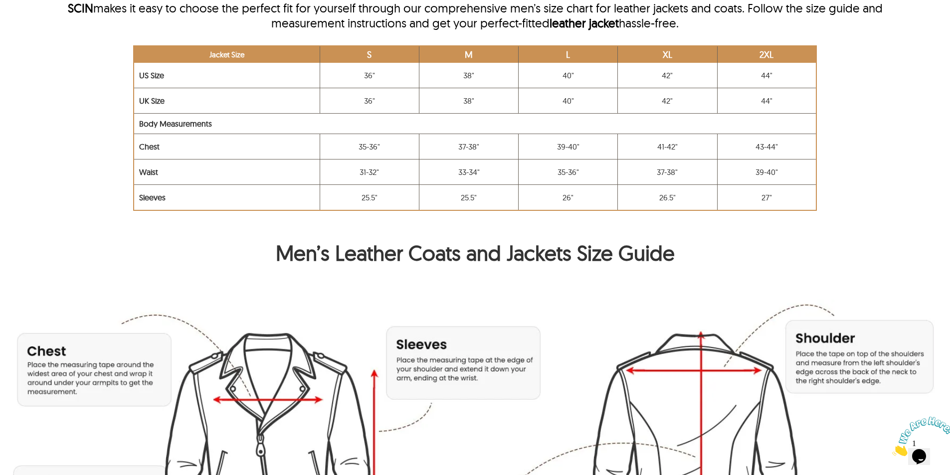
scroll to position [698, 0]
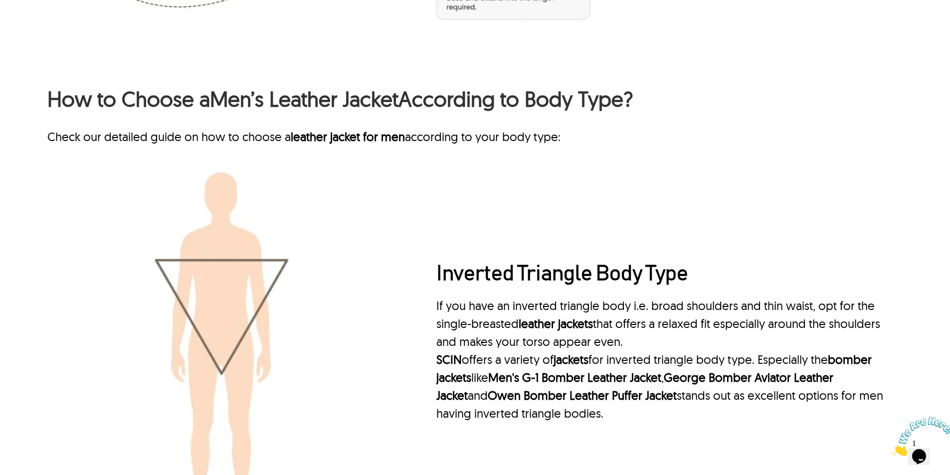
scroll to position [998, 0]
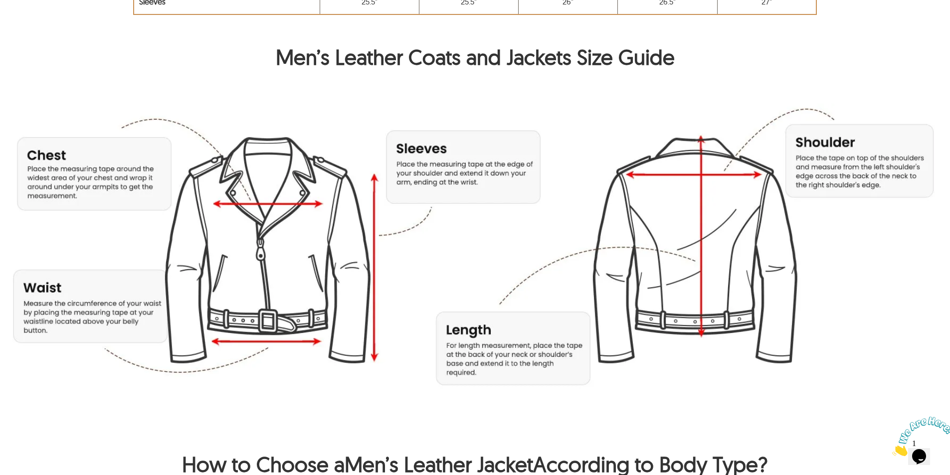
scroll to position [424, 0]
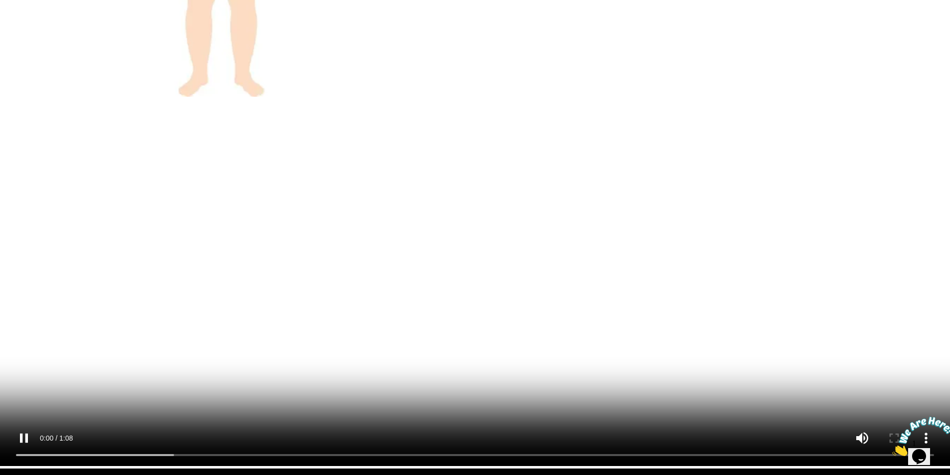
scroll to position [3043, 0]
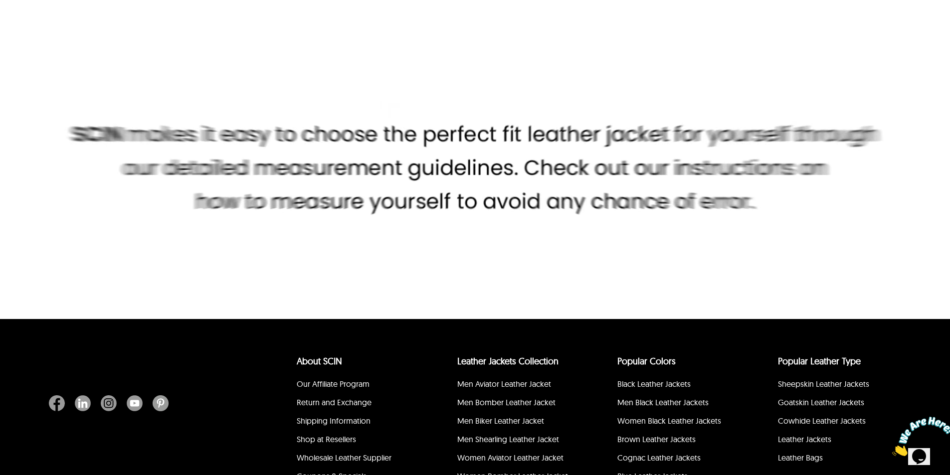
click at [631, 314] on video at bounding box center [475, 170] width 950 height 294
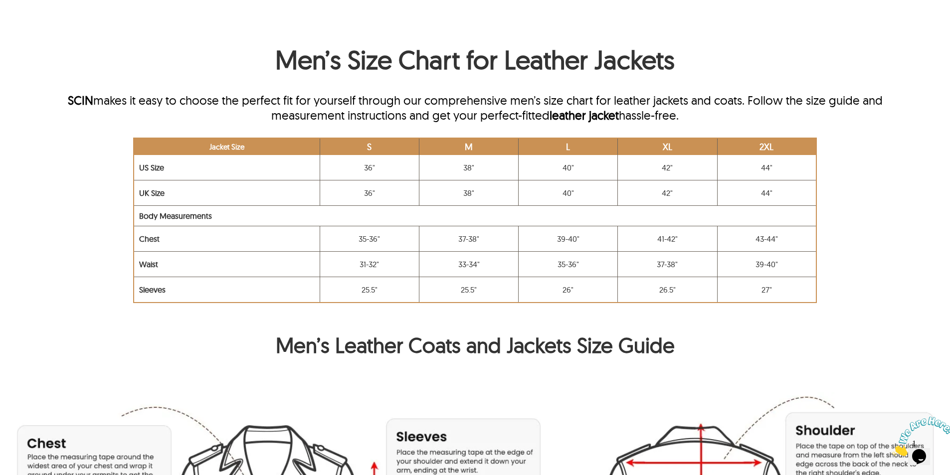
scroll to position [549, 0]
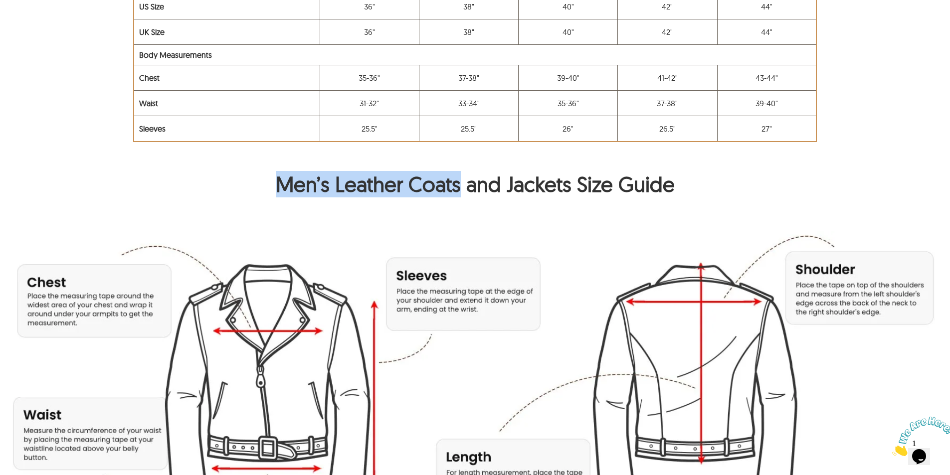
drag, startPoint x: 272, startPoint y: 191, endPoint x: 462, endPoint y: 192, distance: 190.6
click at [462, 192] on h2 "Men’s Leather Coats and Jackets Size Guide" at bounding box center [475, 186] width 856 height 31
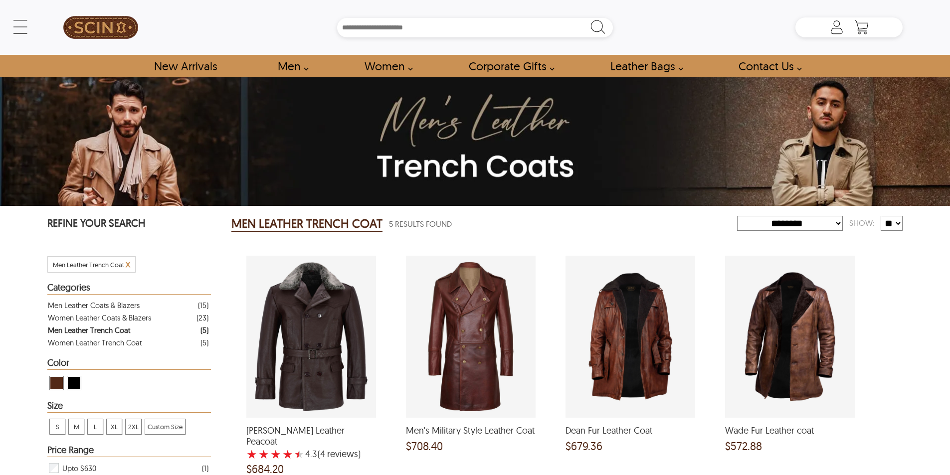
select select "********"
click at [101, 307] on div "Men Leather Coats & Blazers" at bounding box center [94, 305] width 92 height 12
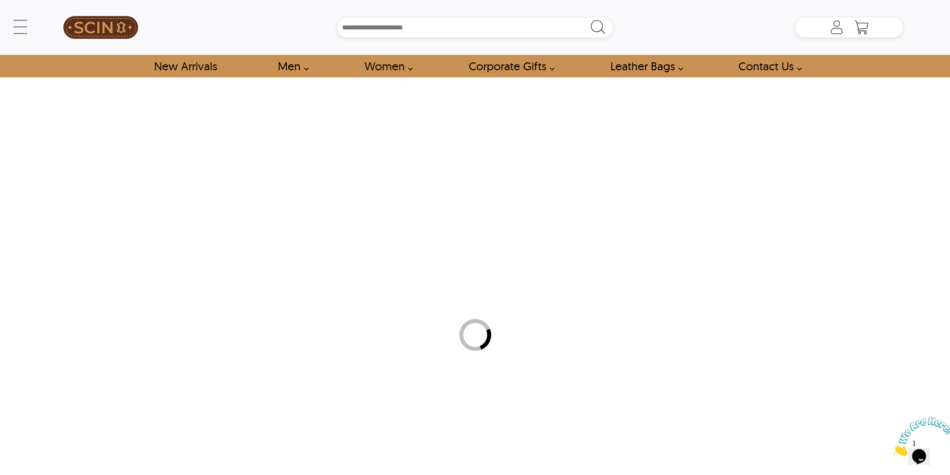
select select "********"
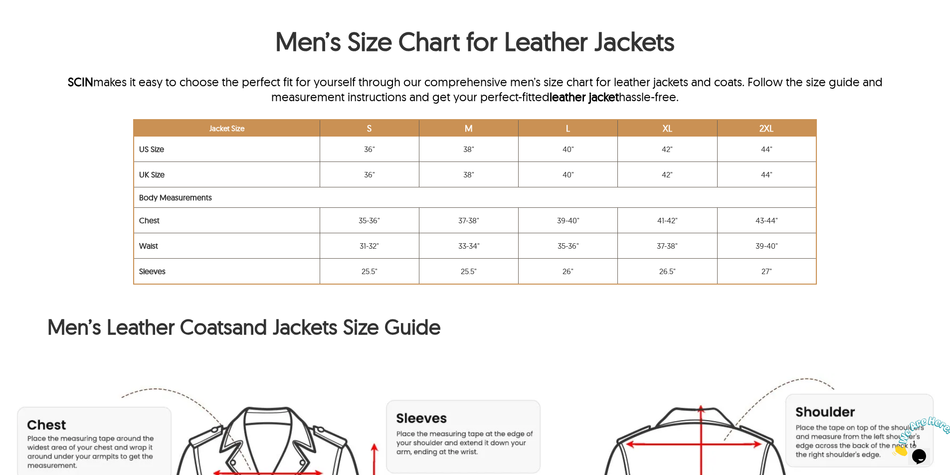
scroll to position [499, 0]
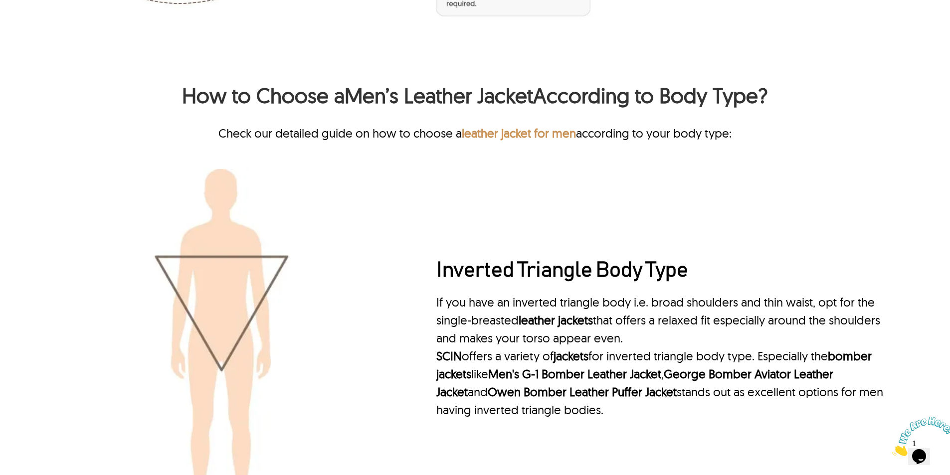
scroll to position [948, 0]
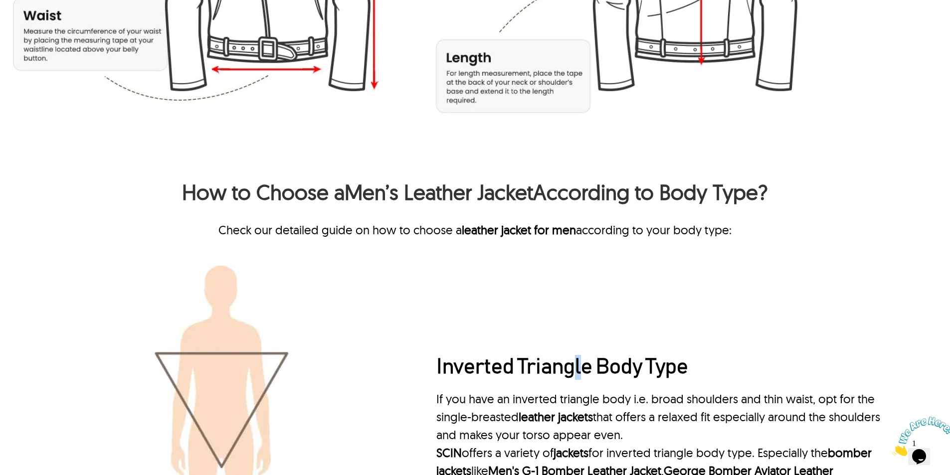
click at [578, 284] on div "Inverted Triangle Body Type If you have an inverted triangle body i.e. broad sh…" at bounding box center [475, 440] width 856 height 349
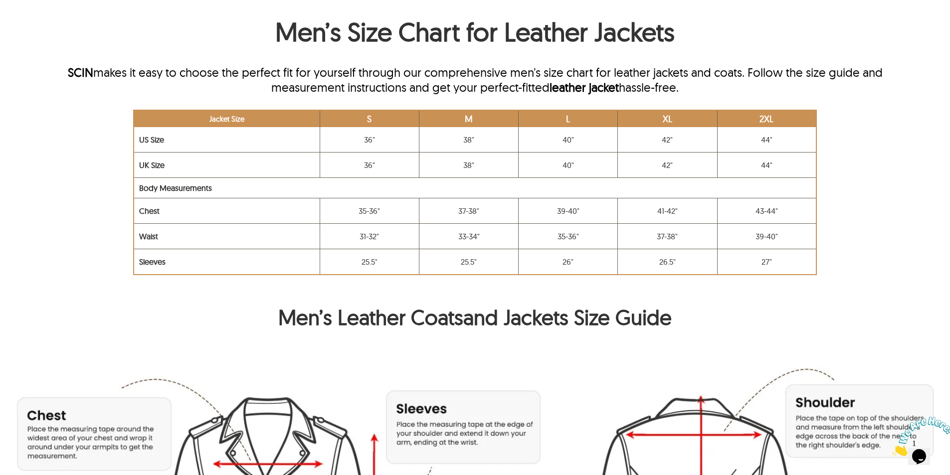
scroll to position [518, 0]
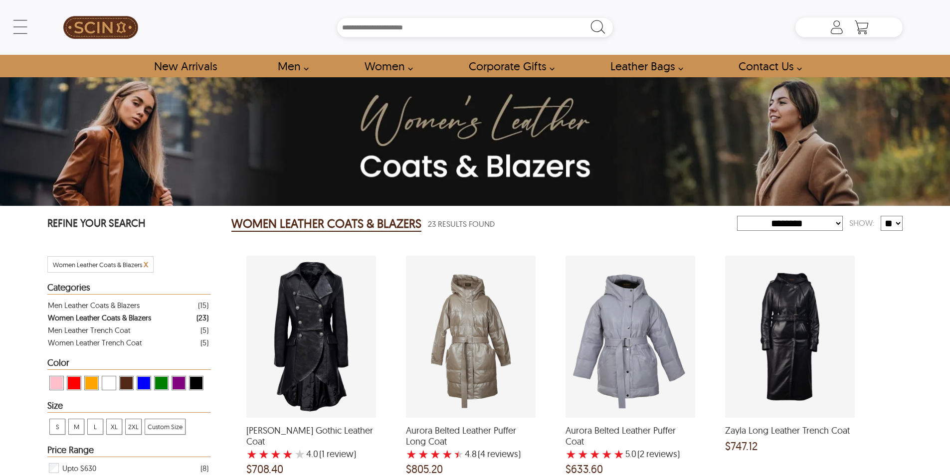
select select "********"
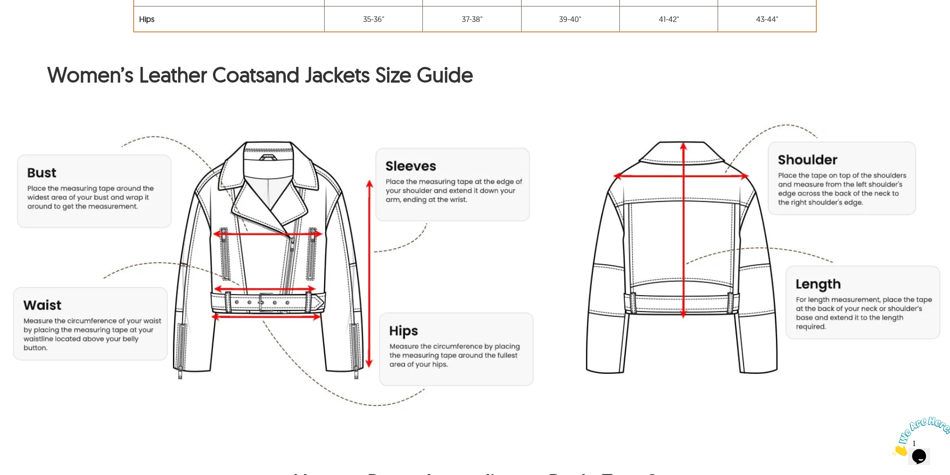
scroll to position [748, 0]
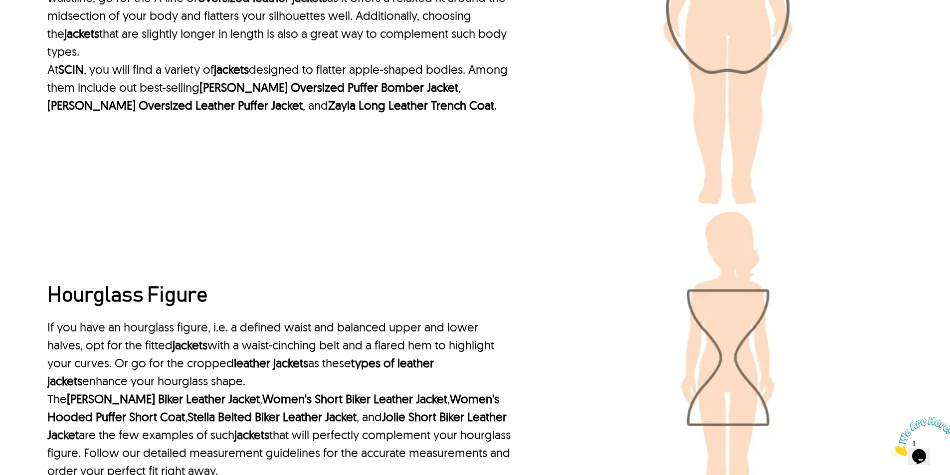
scroll to position [2345, 0]
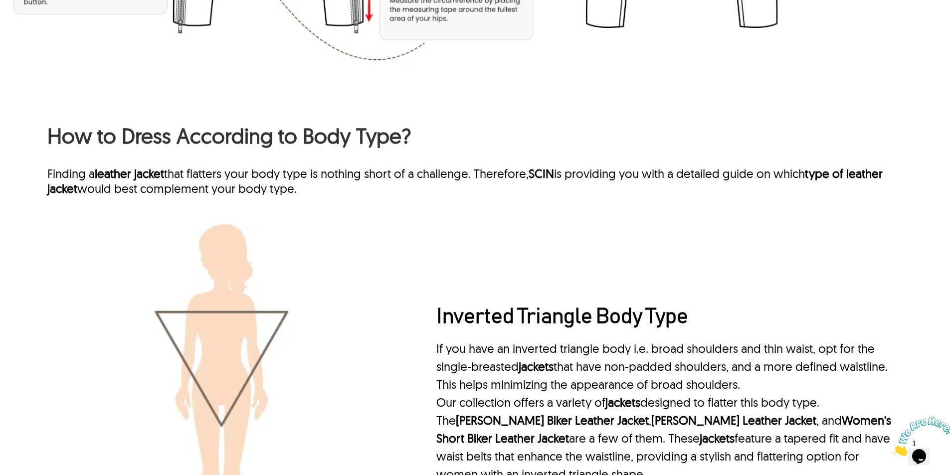
scroll to position [961, 0]
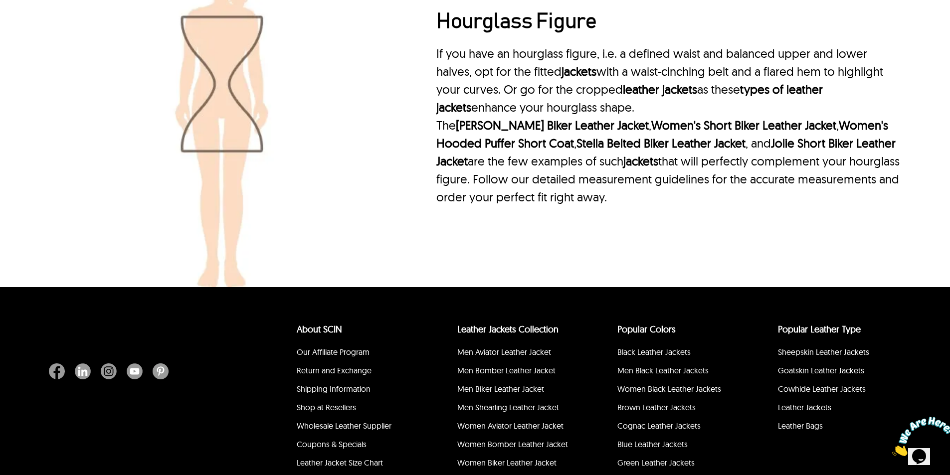
scroll to position [2744, 0]
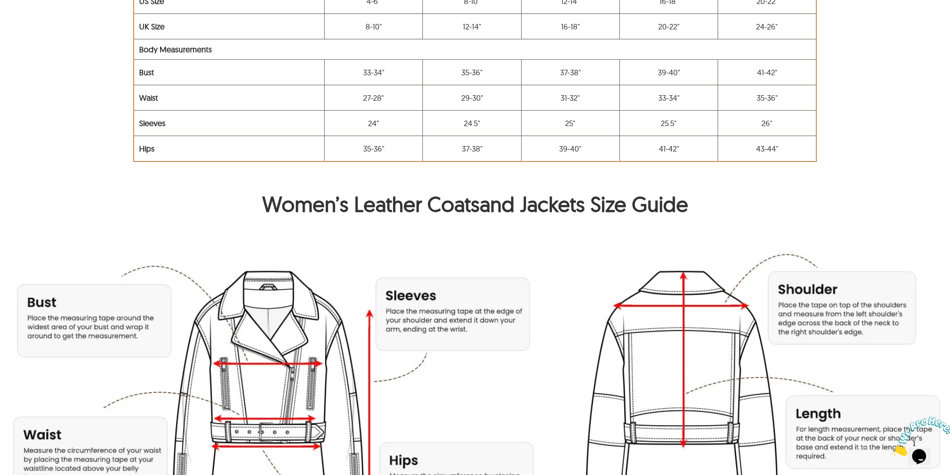
scroll to position [698, 0]
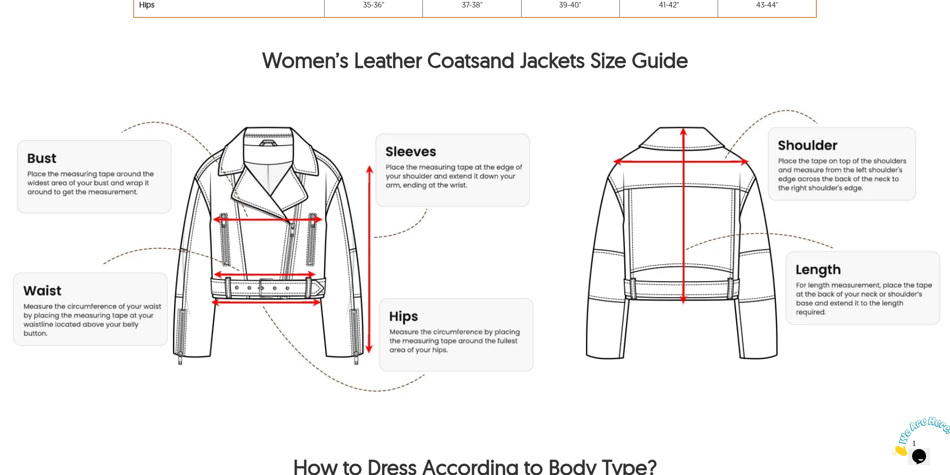
click at [169, 77] on h2 "Women’s Leather Coats and Jackets Size Guide" at bounding box center [475, 62] width 856 height 31
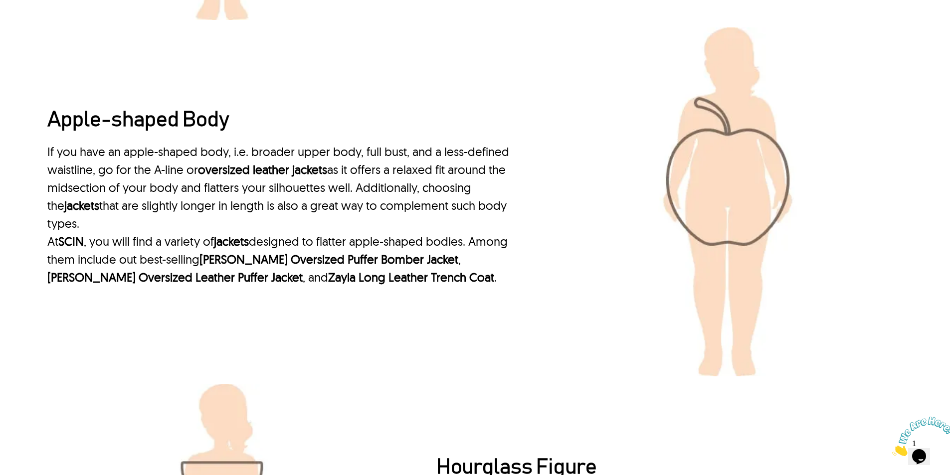
scroll to position [2333, 0]
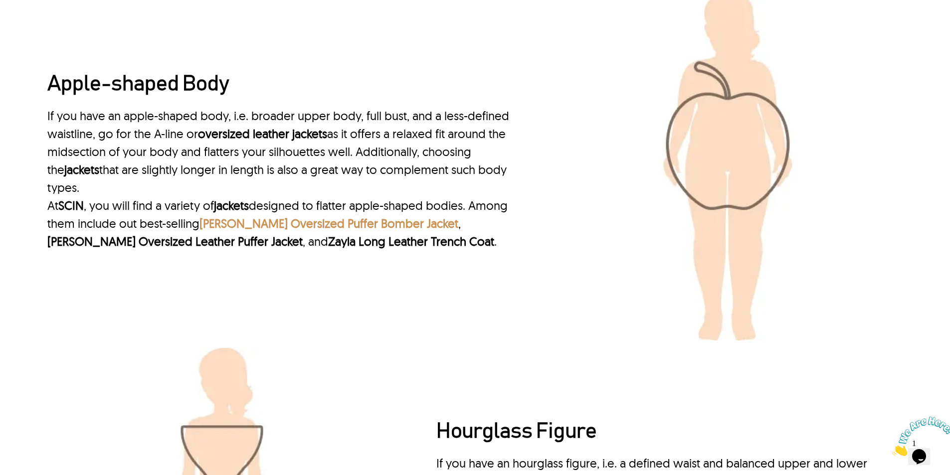
click at [271, 224] on link "Lisa Oversized Puffer Bomber Jacket" at bounding box center [329, 223] width 259 height 15
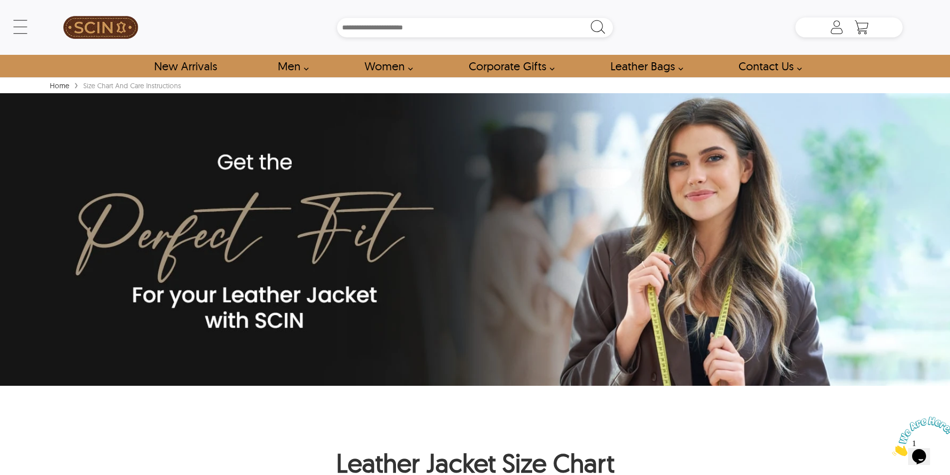
click at [345, 0] on div "← Menu New Arrivals Men Leather Jackets Aviator Leather Jackets Bomber Leather …" at bounding box center [475, 27] width 856 height 55
